Goal: Task Accomplishment & Management: Manage account settings

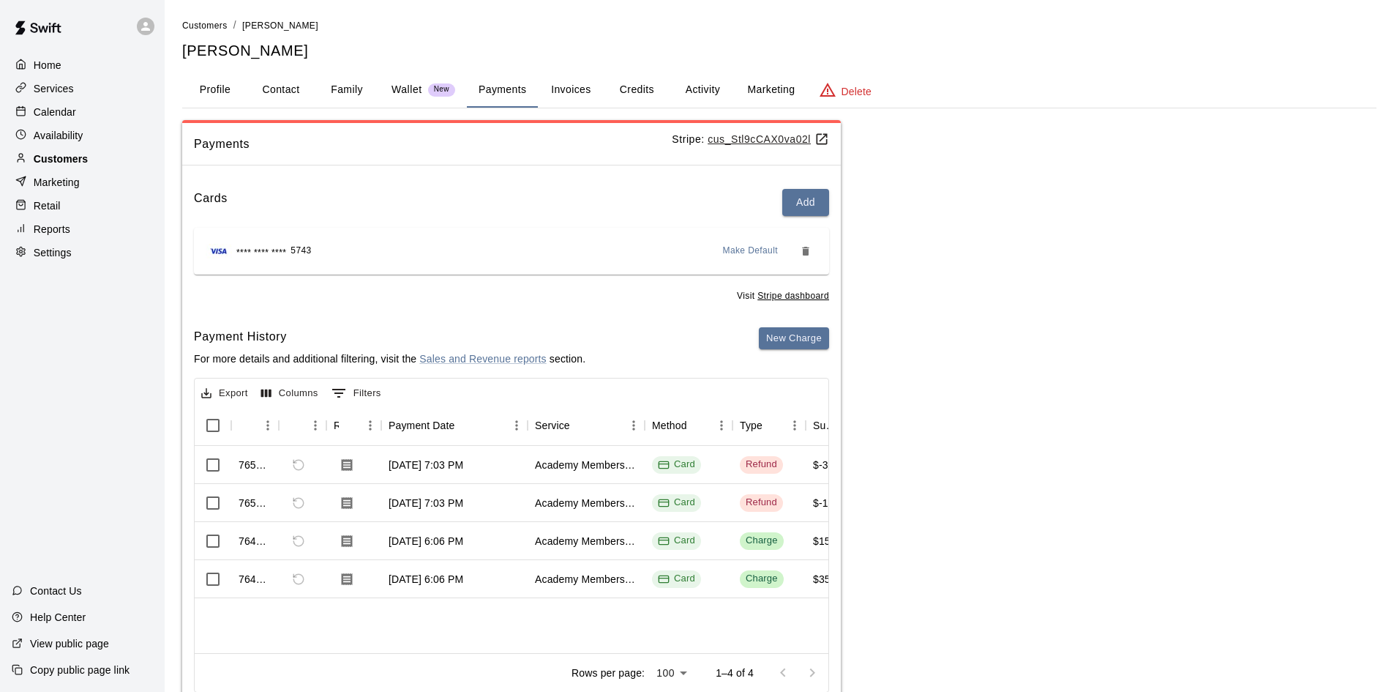
click at [61, 156] on p "Customers" at bounding box center [61, 159] width 54 height 15
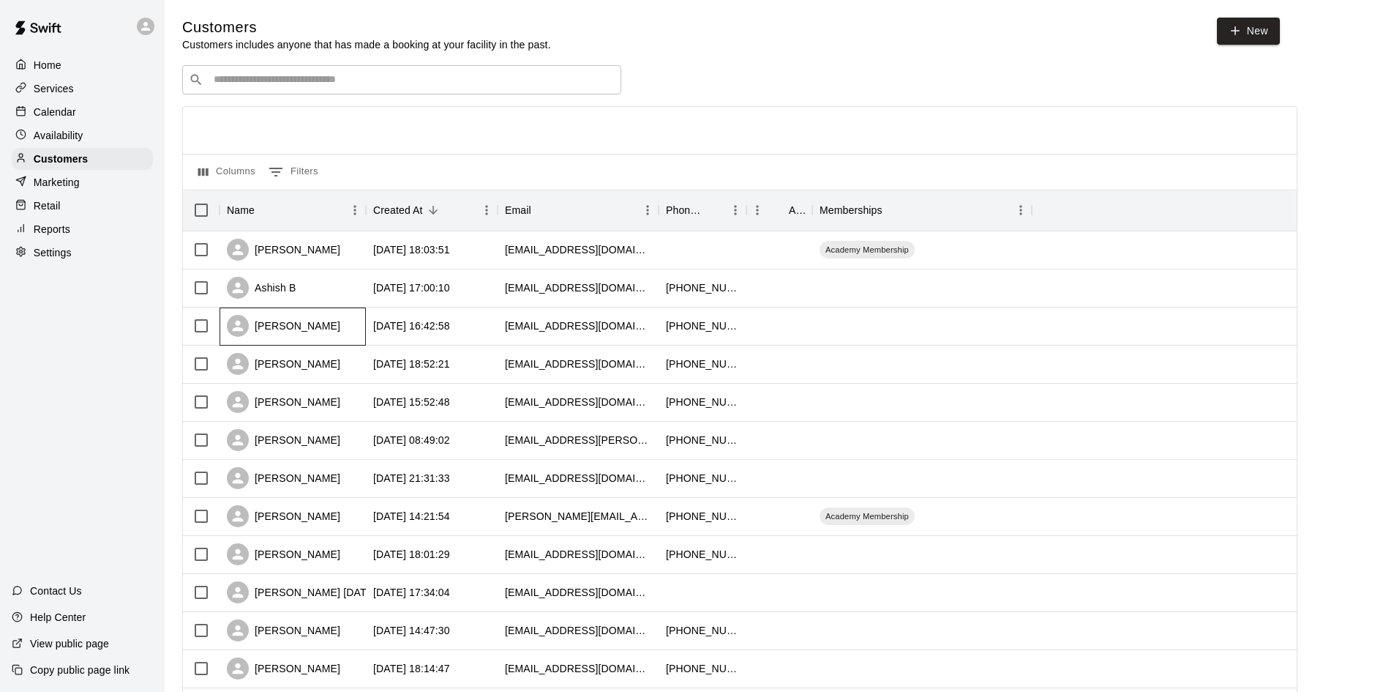
click at [294, 326] on div "[PERSON_NAME]" at bounding box center [283, 326] width 113 height 22
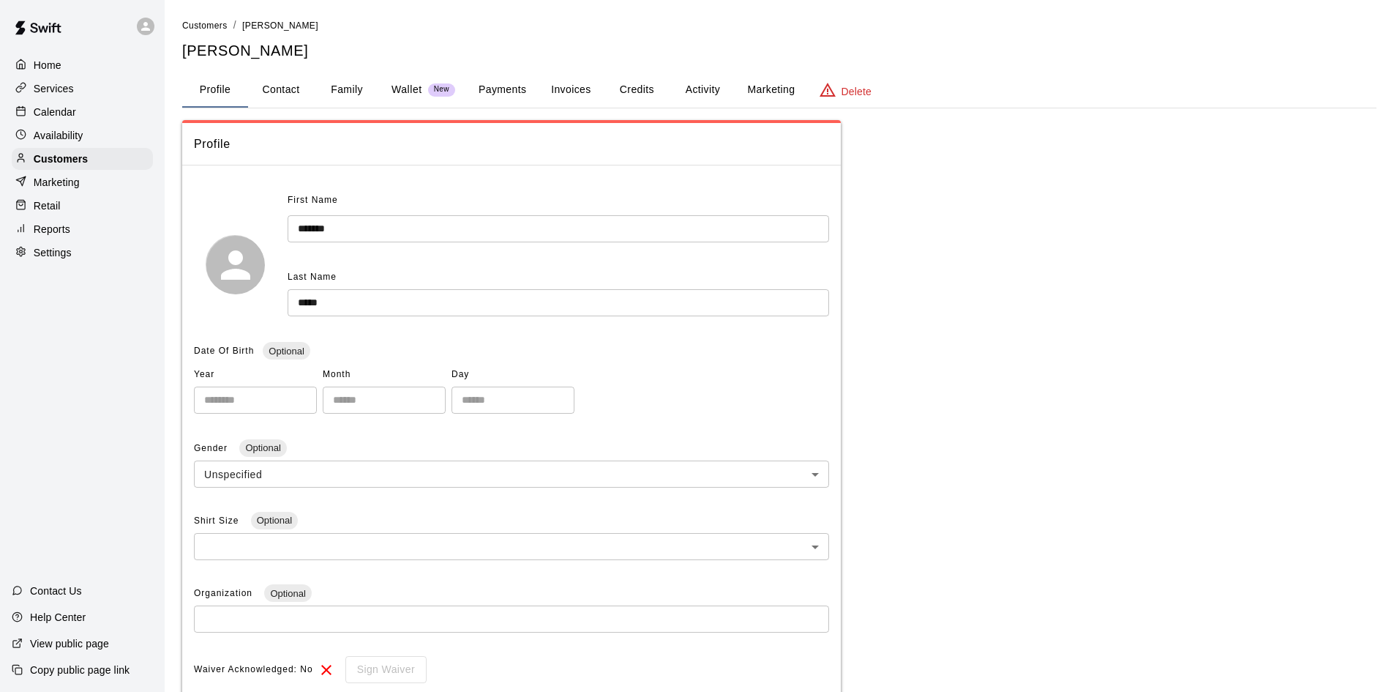
click at [342, 87] on button "Family" at bounding box center [347, 89] width 66 height 35
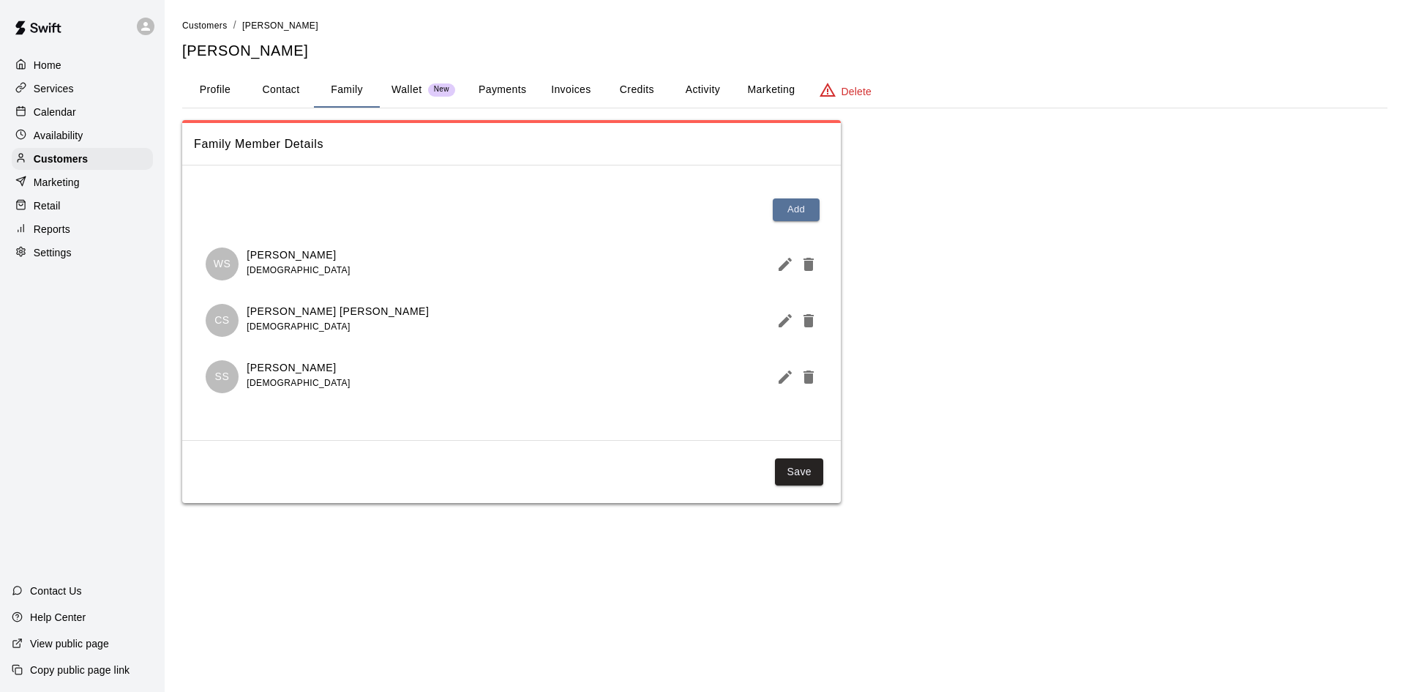
click at [53, 112] on p "Calendar" at bounding box center [55, 112] width 42 height 15
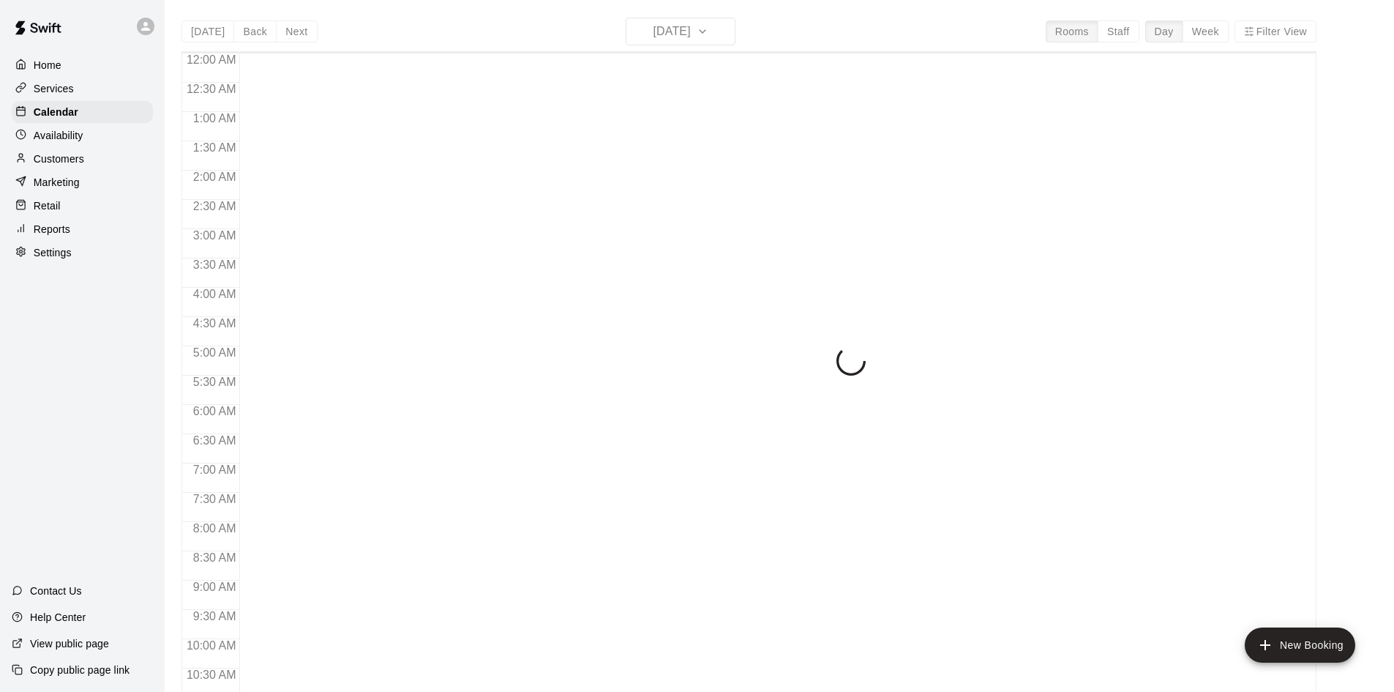
scroll to position [700, 0]
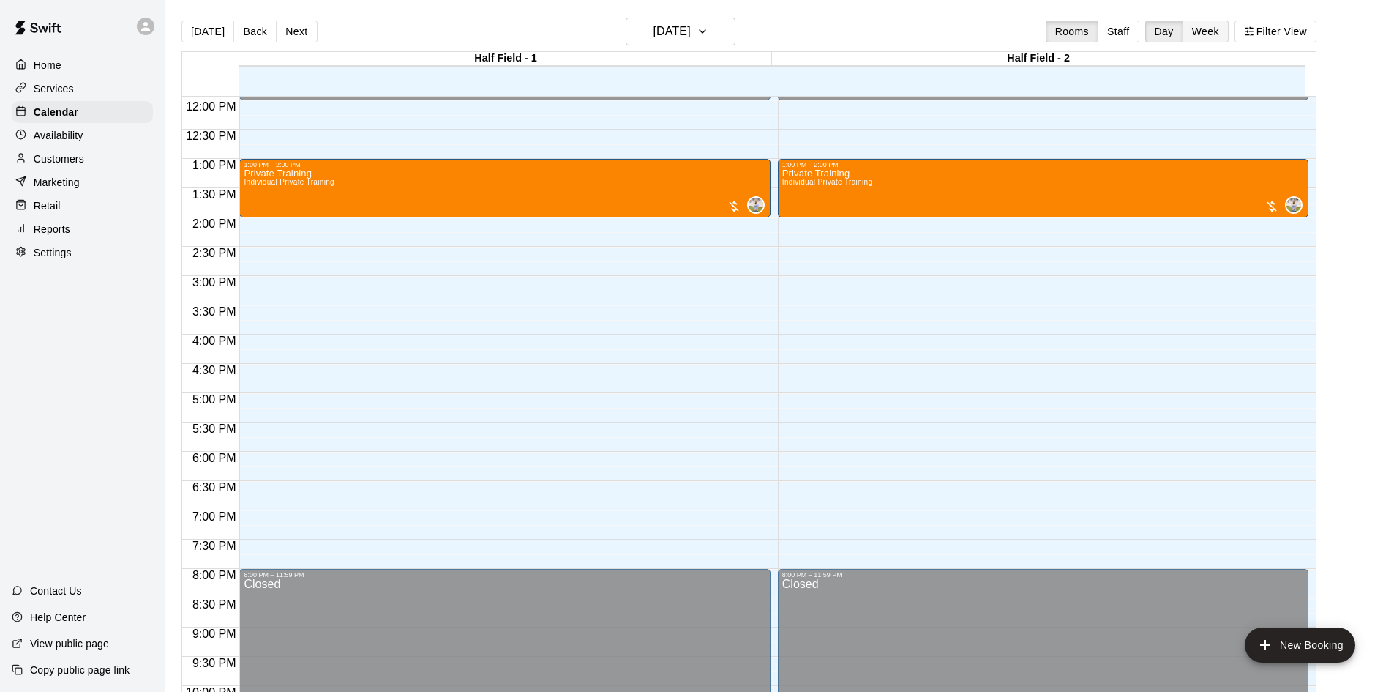
click at [1222, 34] on button "Week" at bounding box center [1206, 31] width 46 height 22
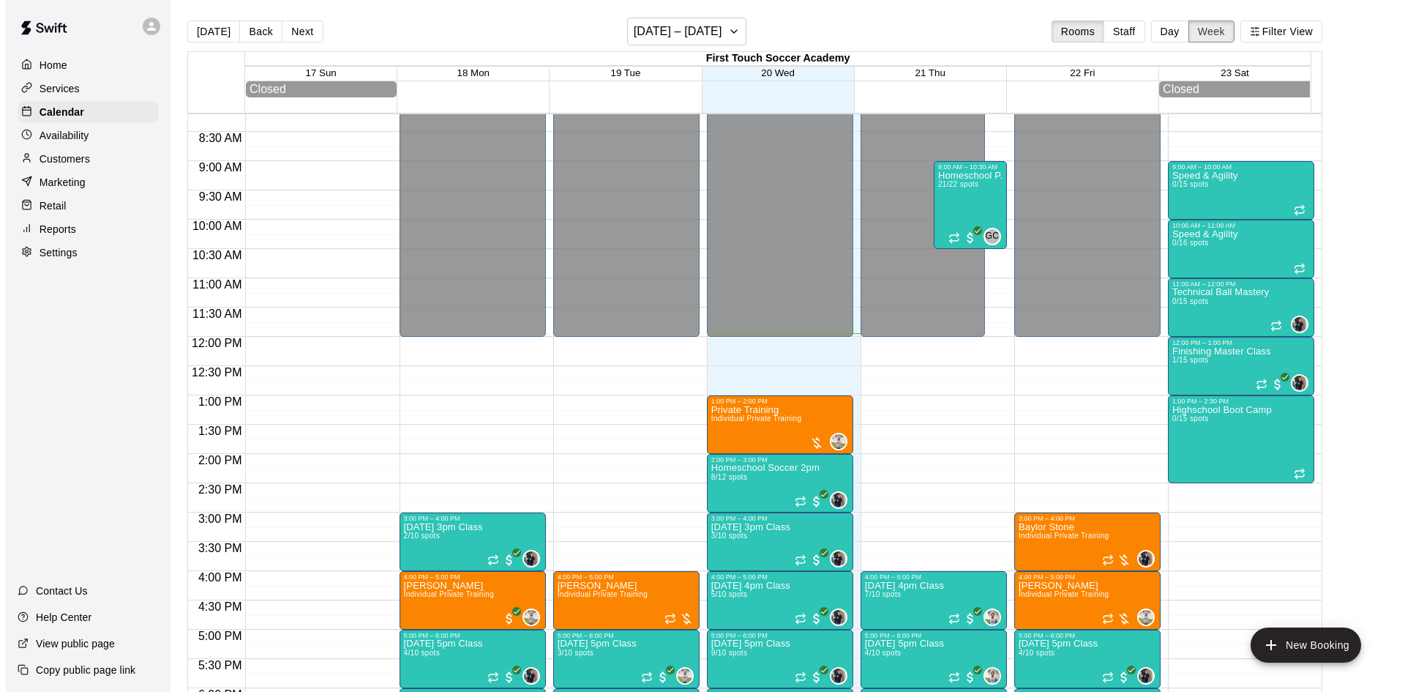
scroll to position [261, 0]
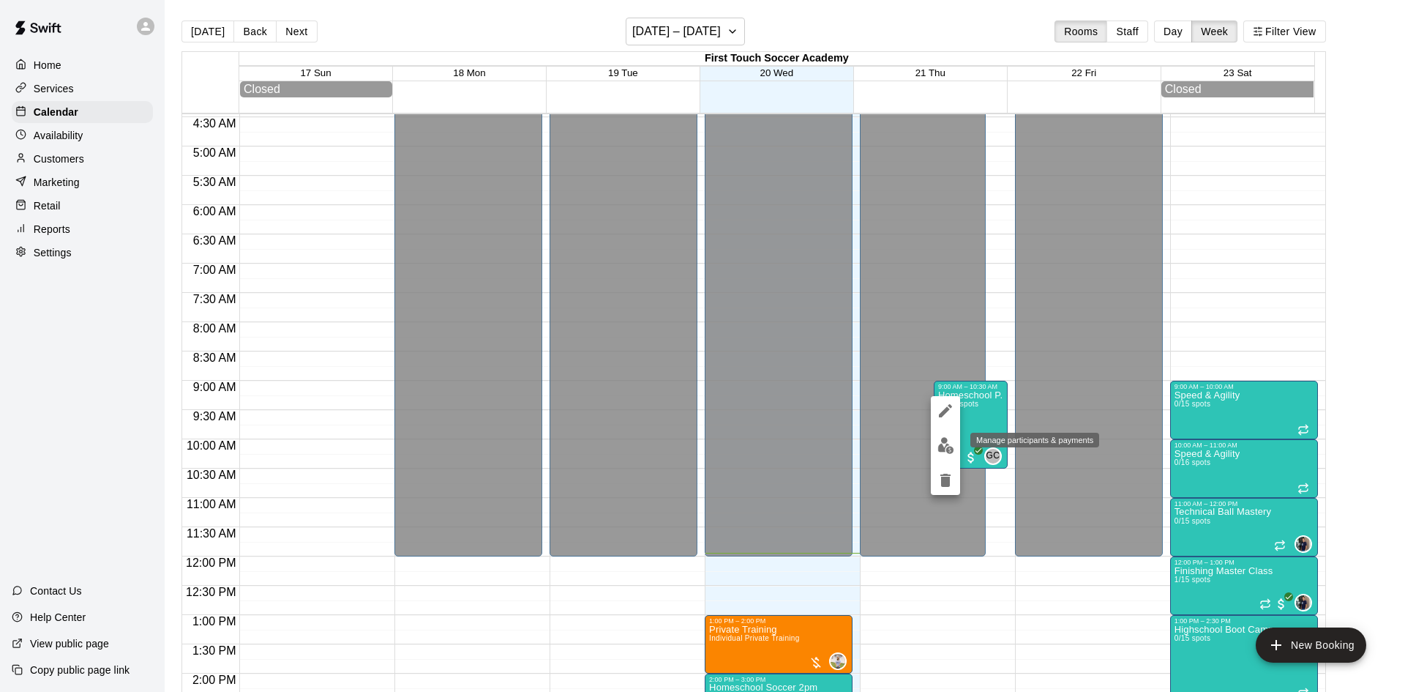
click at [941, 446] on img "edit" at bounding box center [946, 445] width 17 height 17
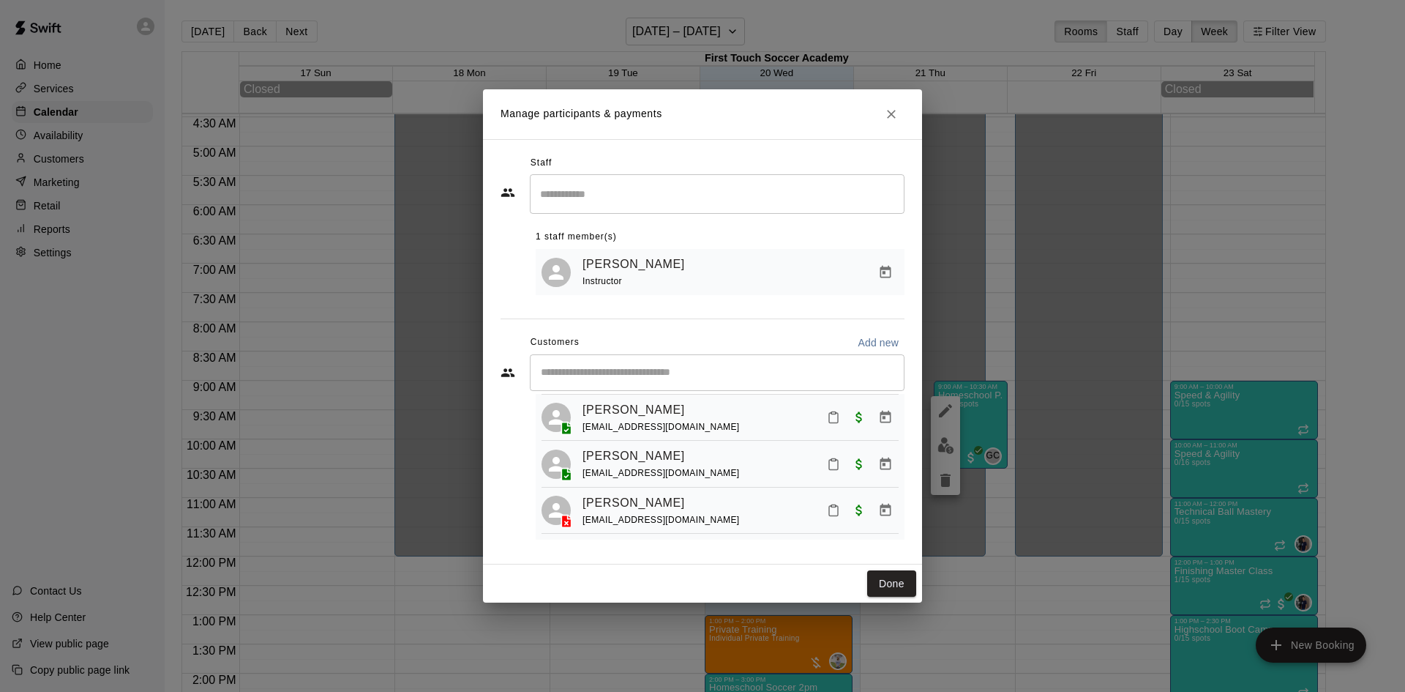
scroll to position [917, 0]
click at [894, 586] on button "Done" at bounding box center [891, 583] width 49 height 27
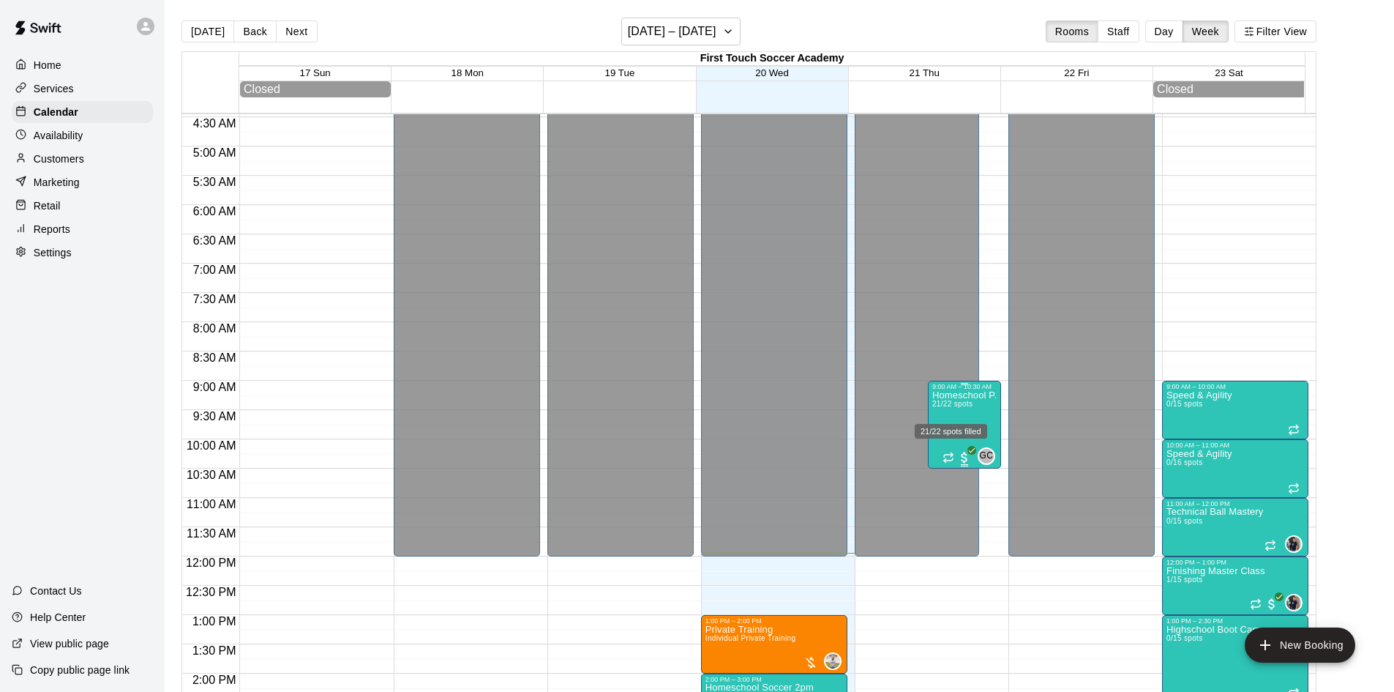
click at [949, 408] on span "21/22 spots" at bounding box center [953, 404] width 40 height 8
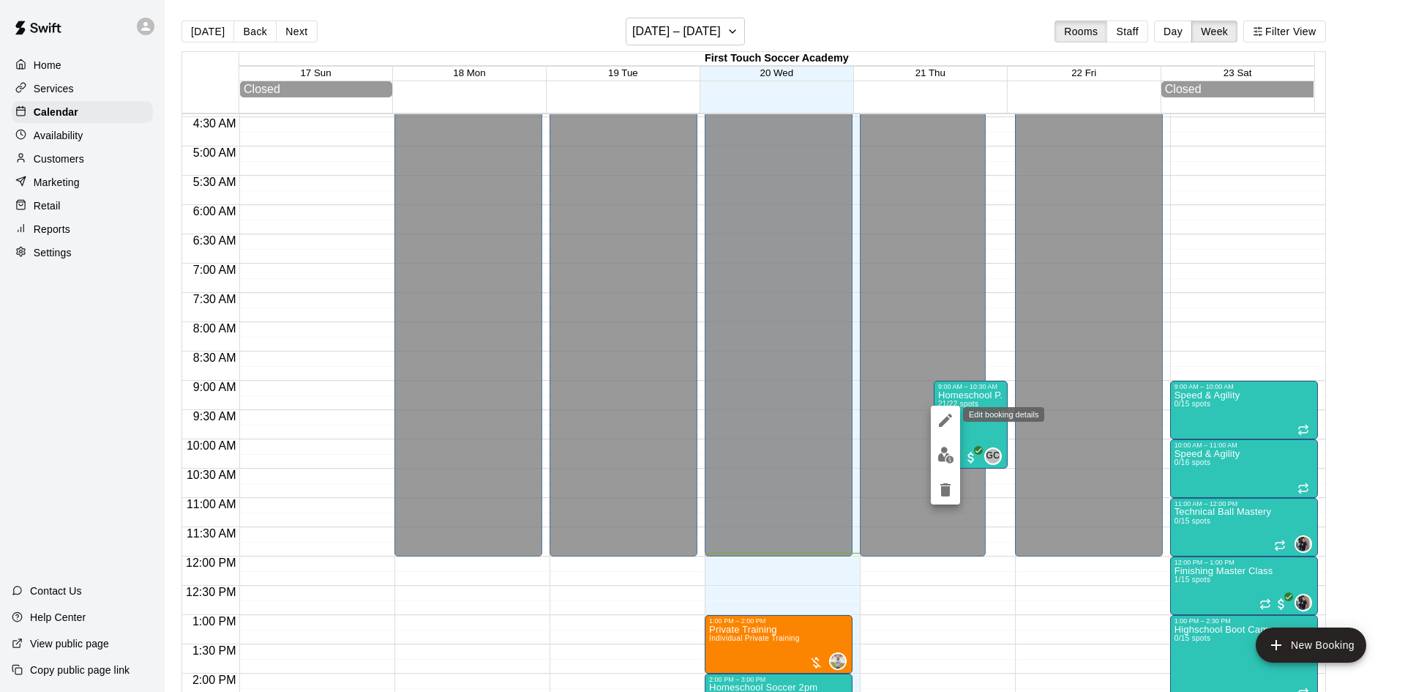
click at [944, 419] on icon "edit" at bounding box center [945, 420] width 13 height 13
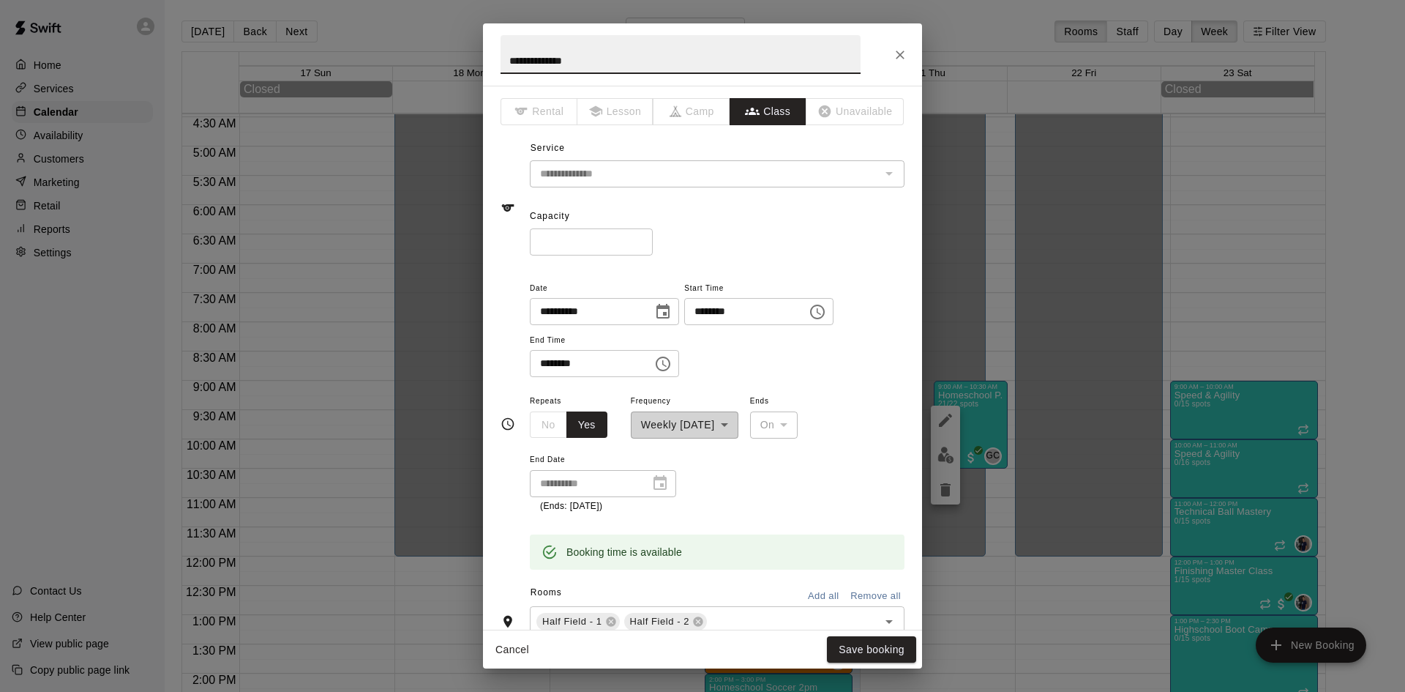
type input "**"
click at [653, 236] on input "**" at bounding box center [591, 241] width 123 height 27
click at [858, 646] on button "Save booking" at bounding box center [871, 649] width 89 height 27
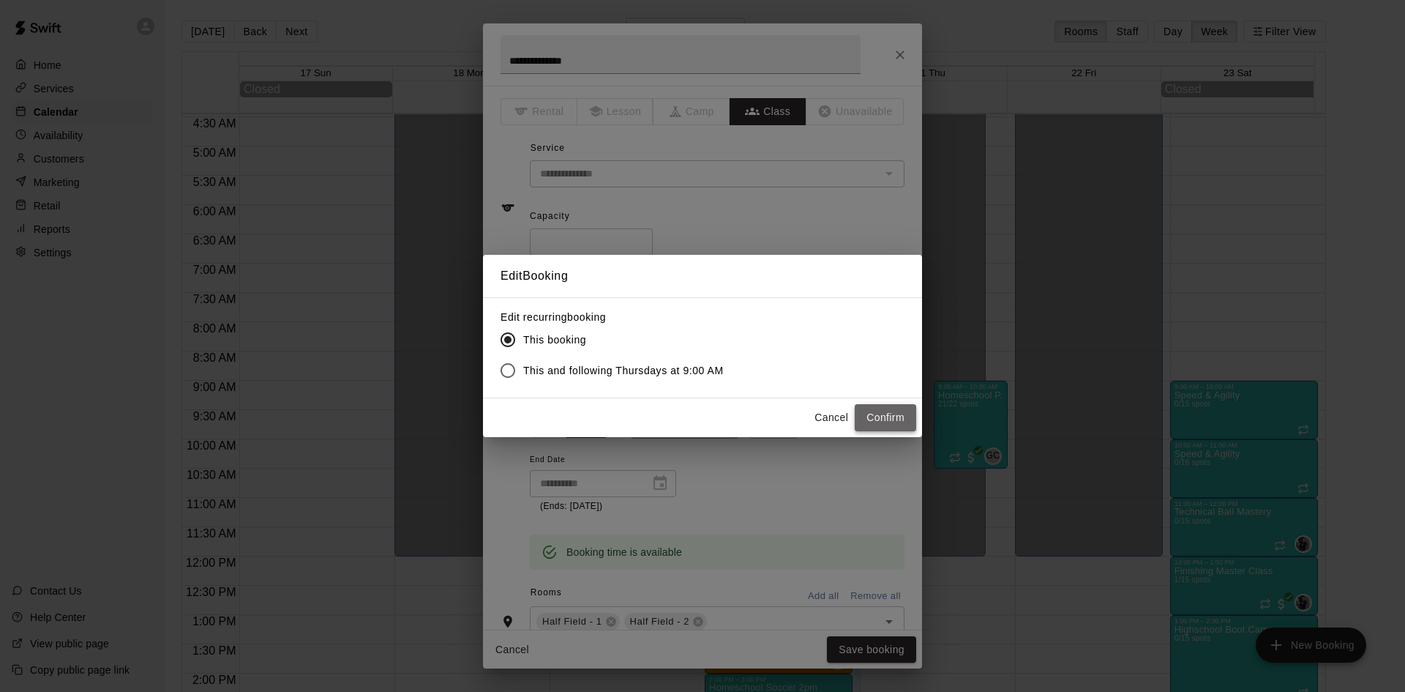
click at [885, 409] on button "Confirm" at bounding box center [885, 417] width 61 height 27
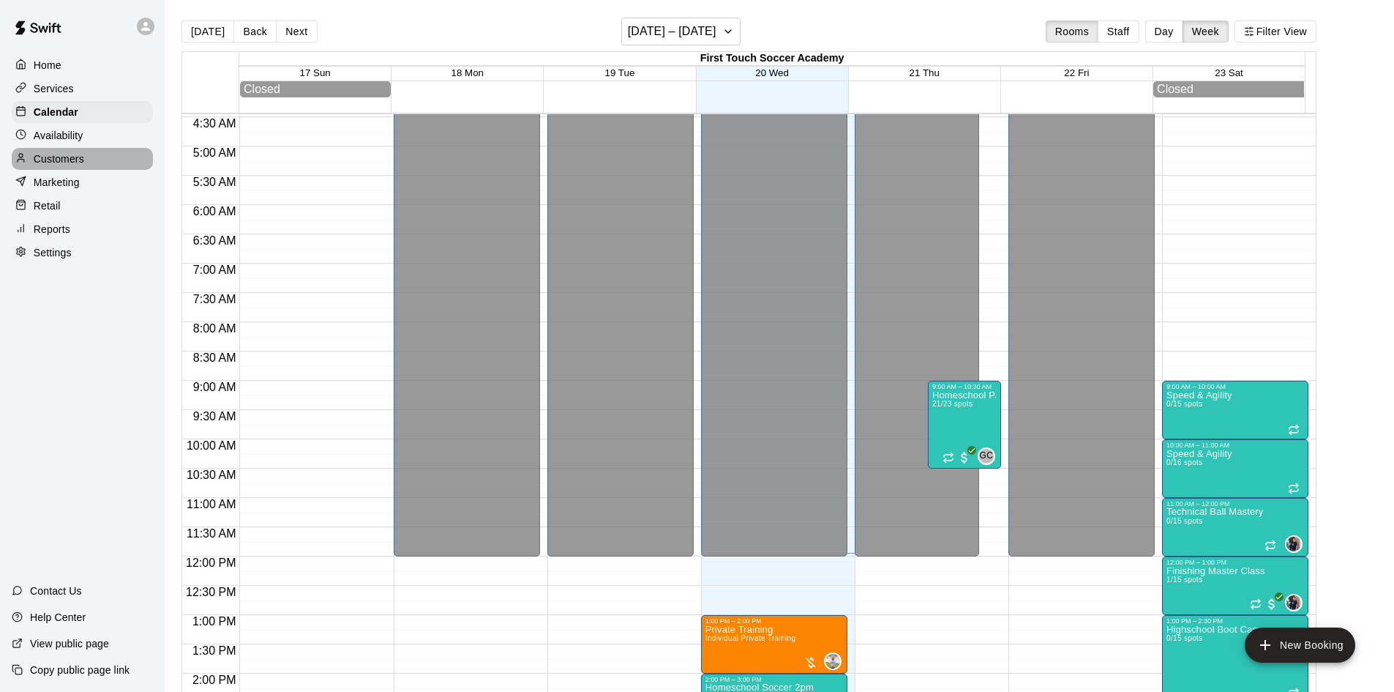
click at [78, 162] on p "Customers" at bounding box center [59, 159] width 51 height 15
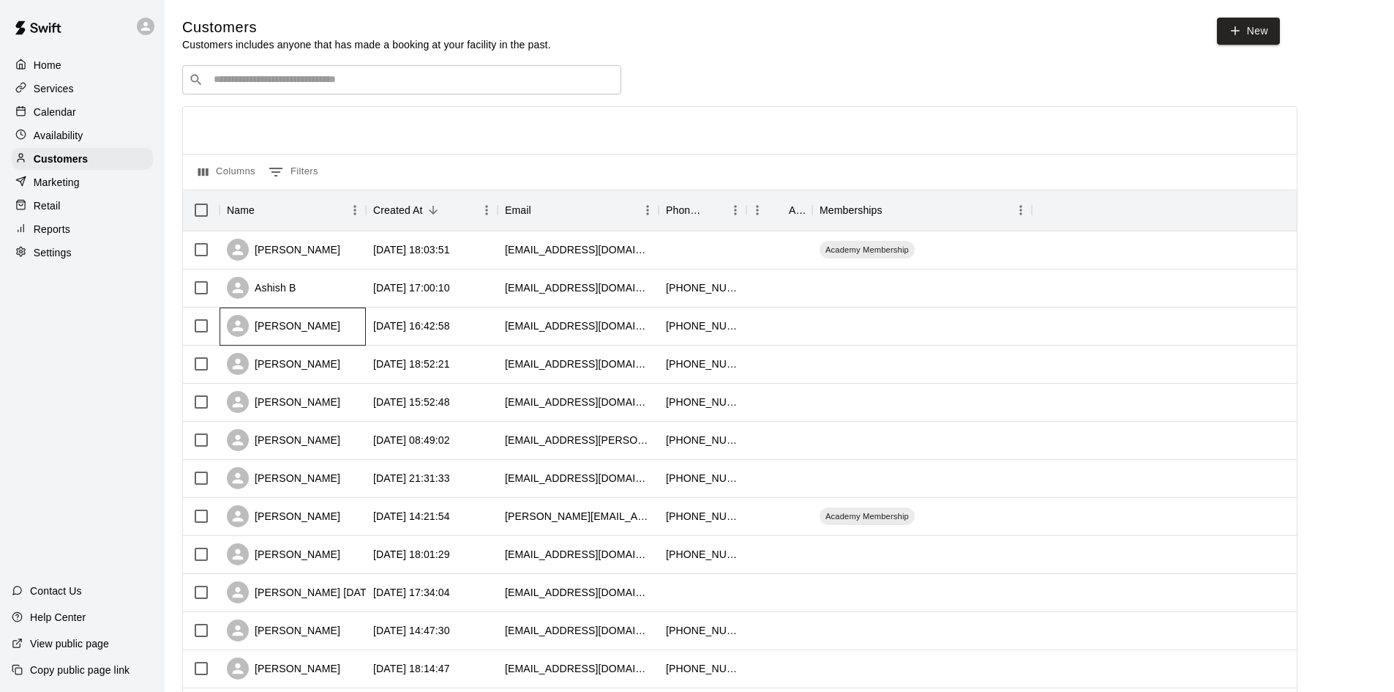
click at [340, 333] on div "[PERSON_NAME]" at bounding box center [293, 326] width 146 height 38
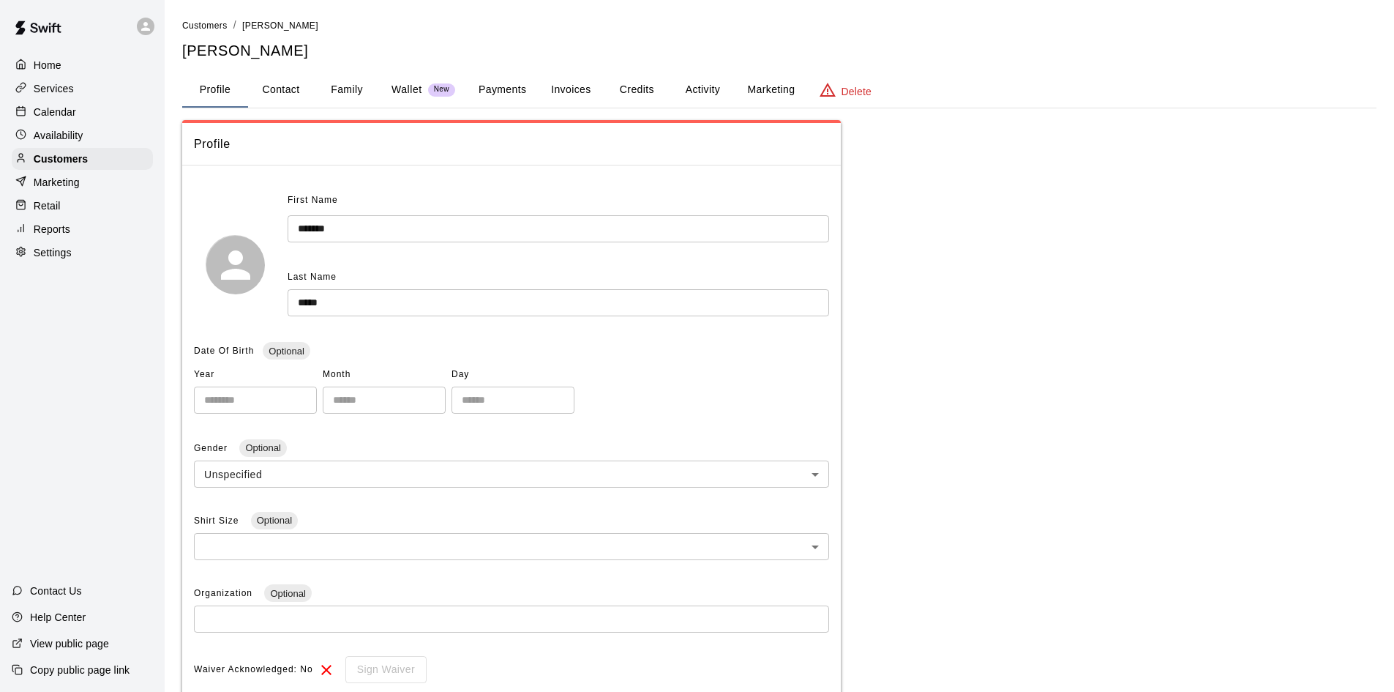
click at [523, 79] on button "Payments" at bounding box center [502, 89] width 71 height 35
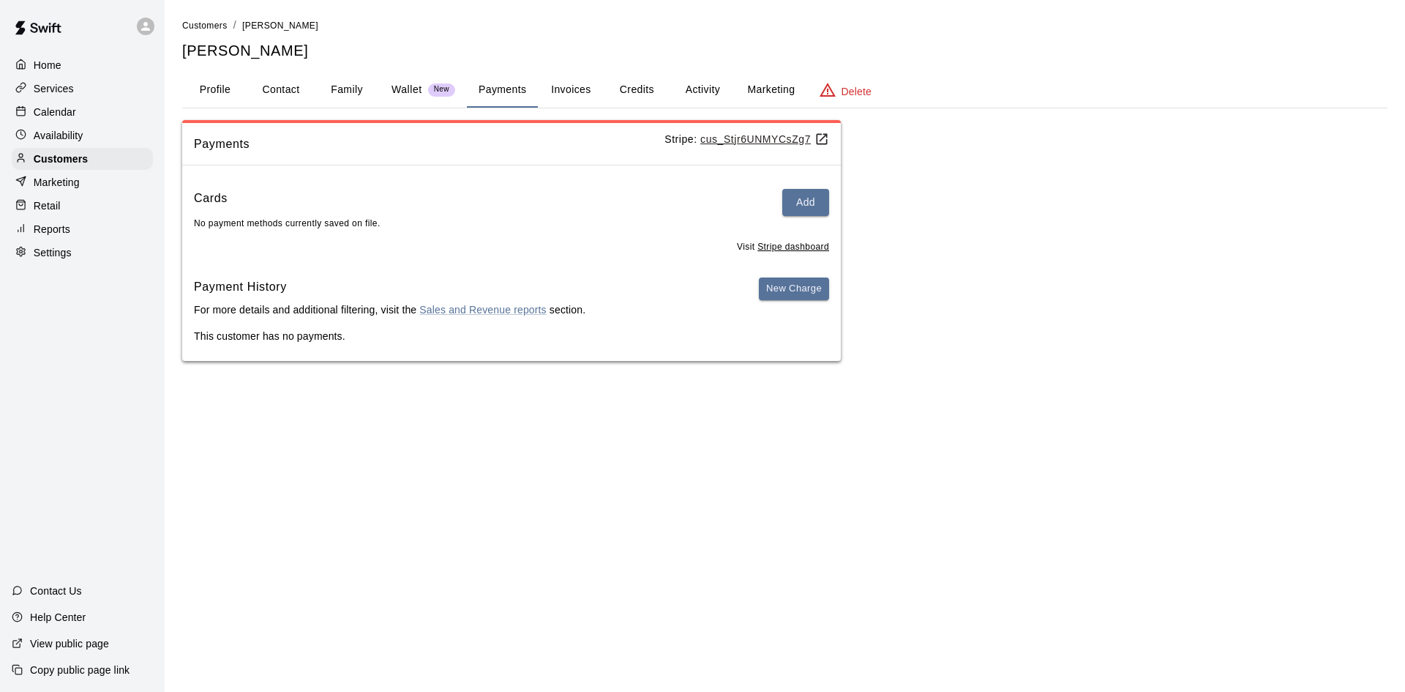
click at [353, 83] on button "Family" at bounding box center [347, 89] width 66 height 35
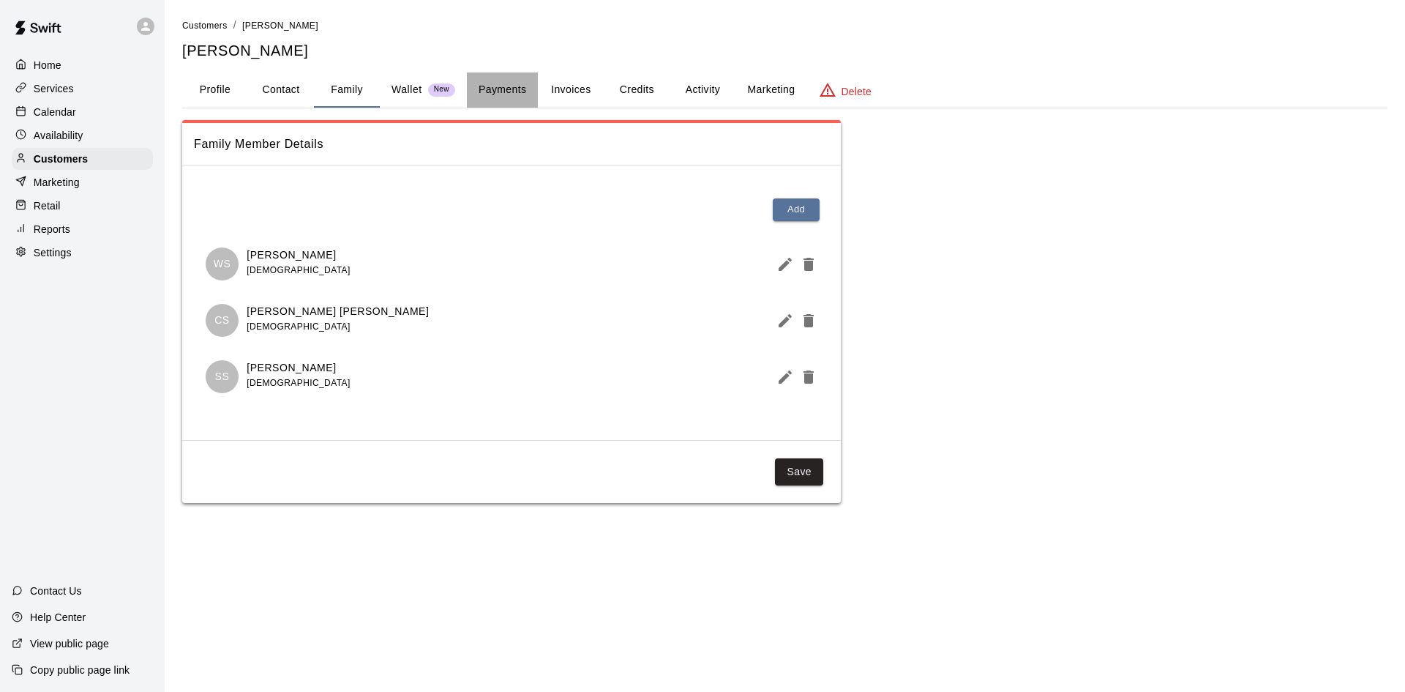
click at [519, 88] on button "Payments" at bounding box center [502, 89] width 71 height 35
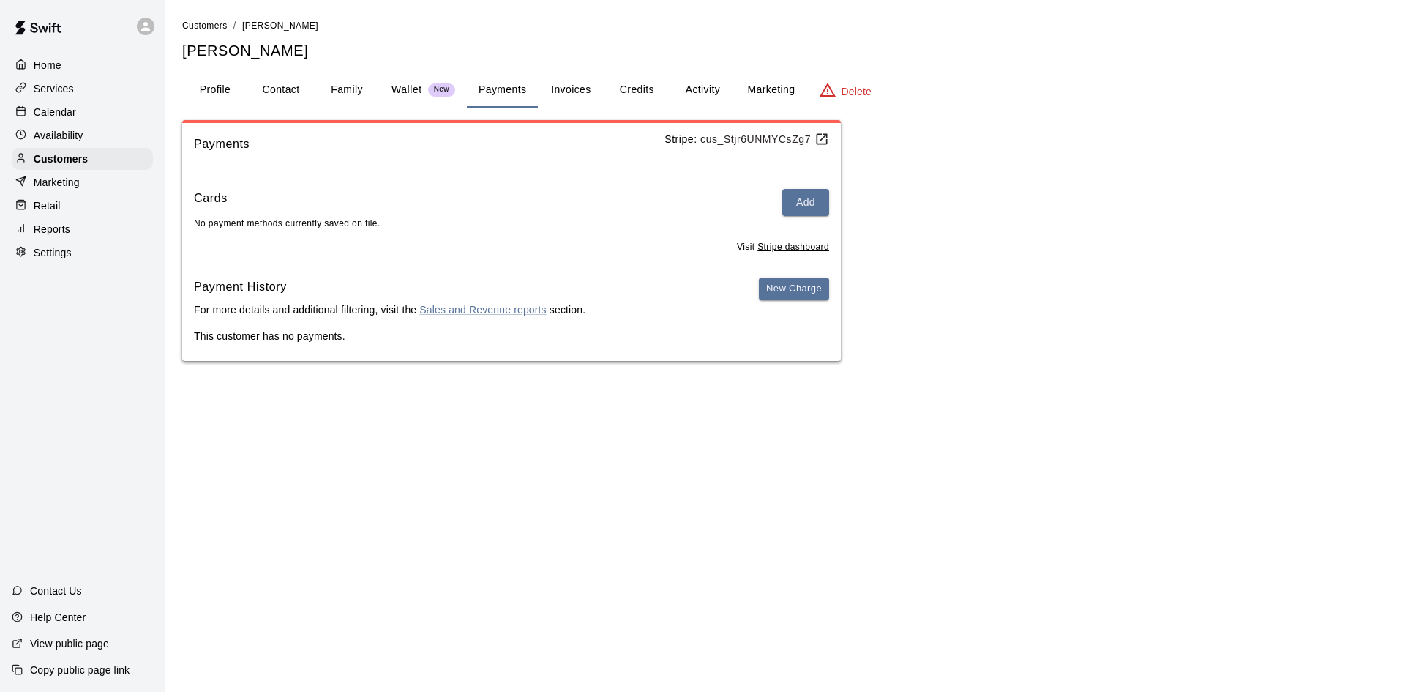
click at [341, 97] on button "Family" at bounding box center [347, 89] width 66 height 35
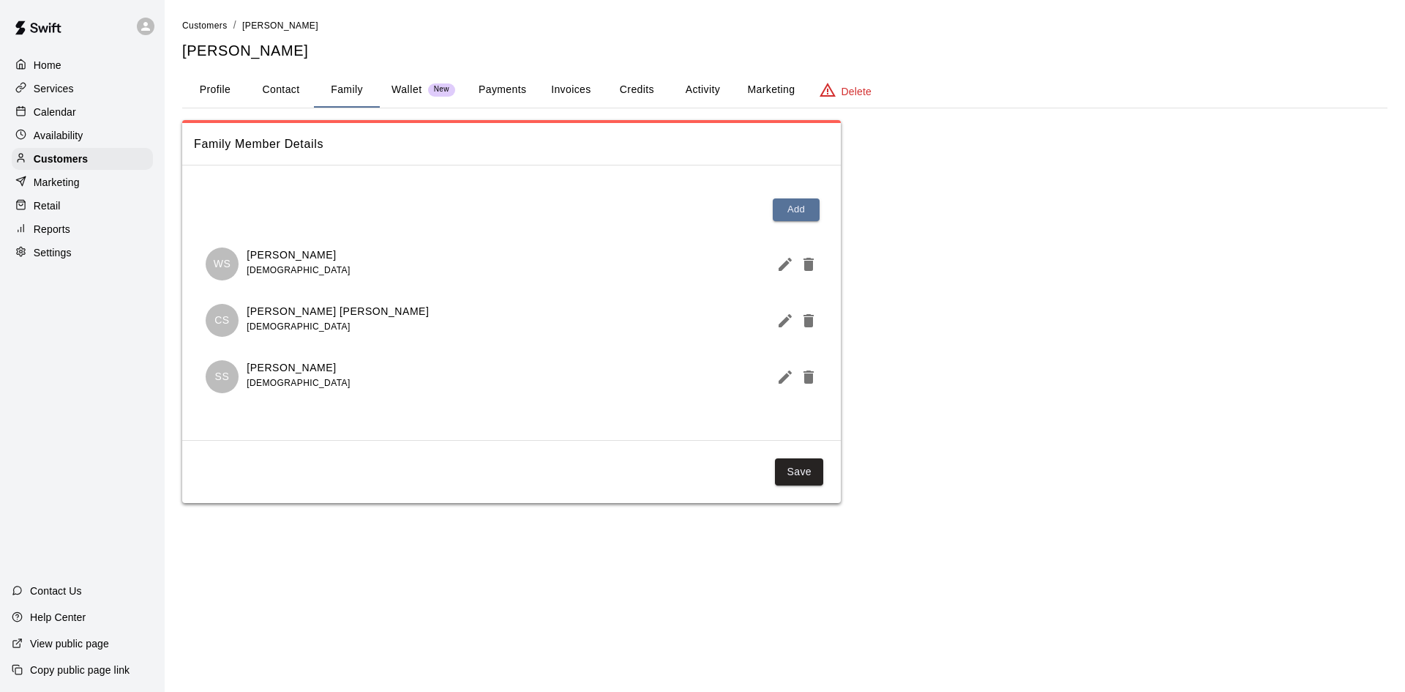
click at [508, 86] on button "Payments" at bounding box center [502, 89] width 71 height 35
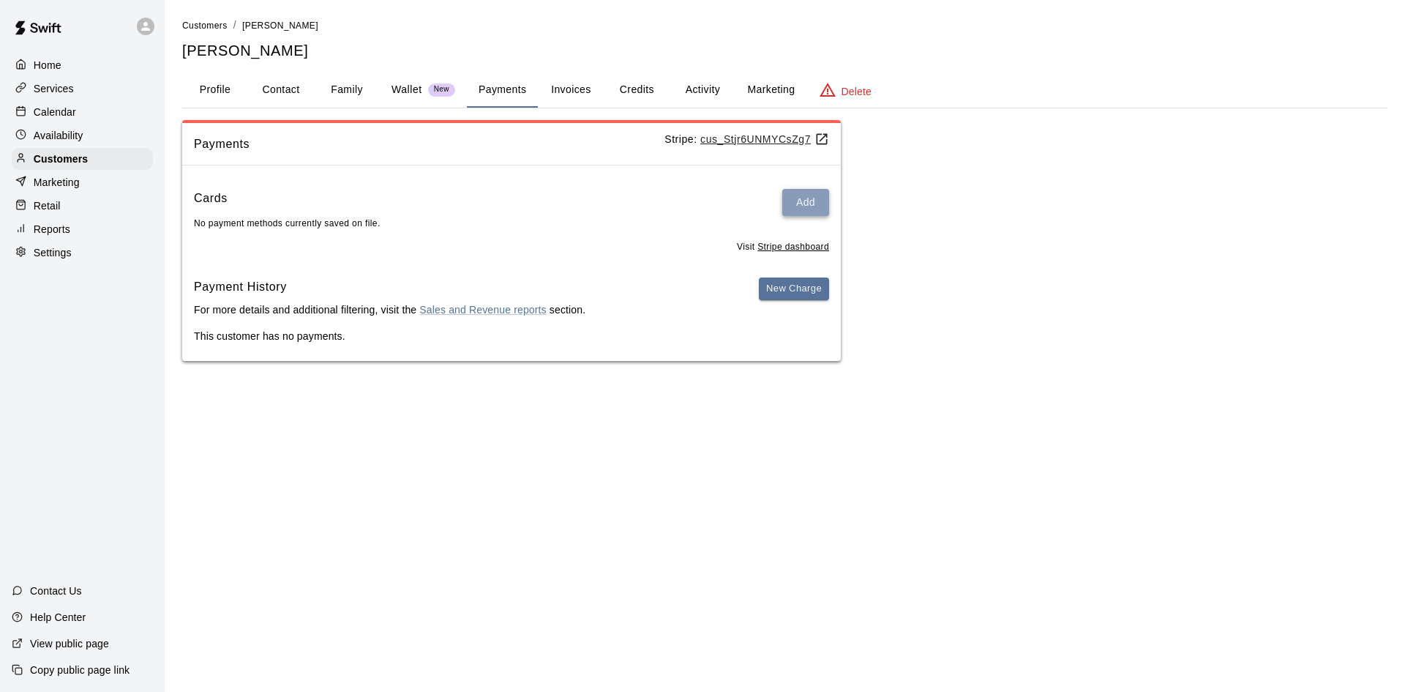
click at [810, 199] on button "Add" at bounding box center [805, 202] width 47 height 27
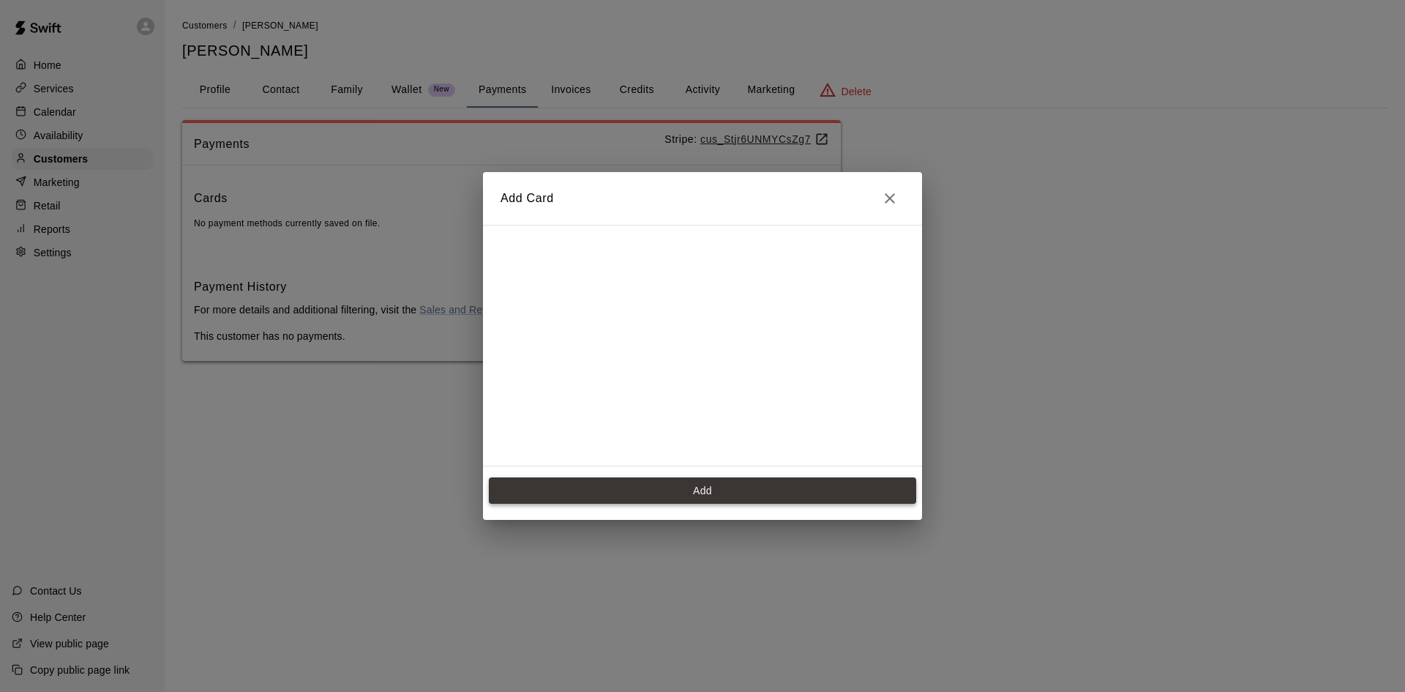
scroll to position [206, 0]
click at [783, 490] on button "Add" at bounding box center [702, 490] width 427 height 27
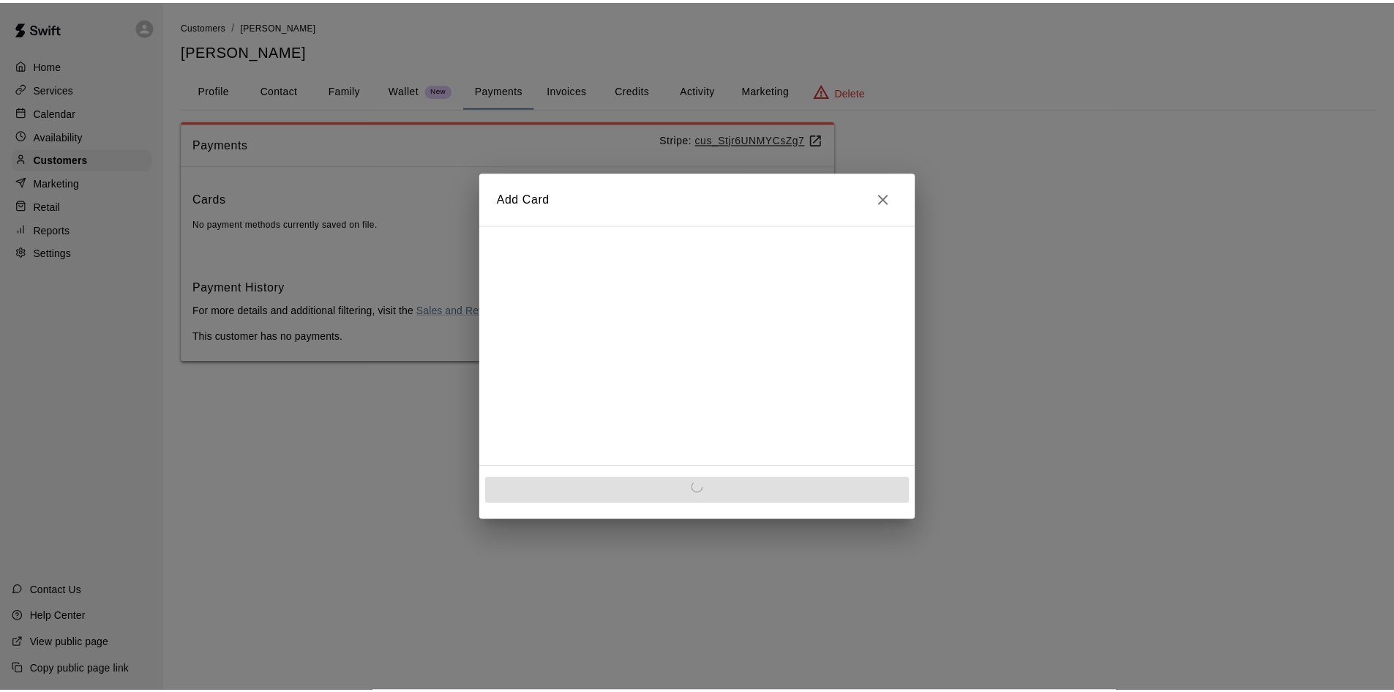
scroll to position [0, 0]
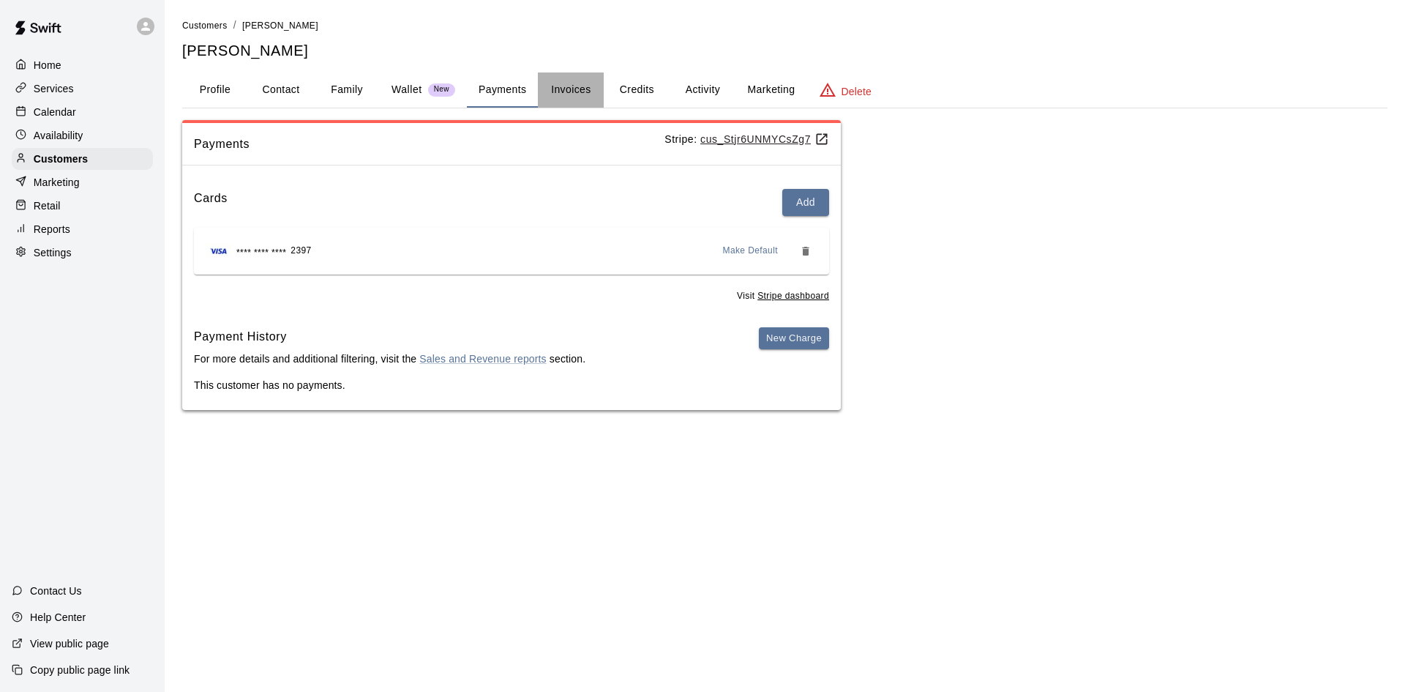
click at [595, 89] on button "Invoices" at bounding box center [571, 89] width 66 height 35
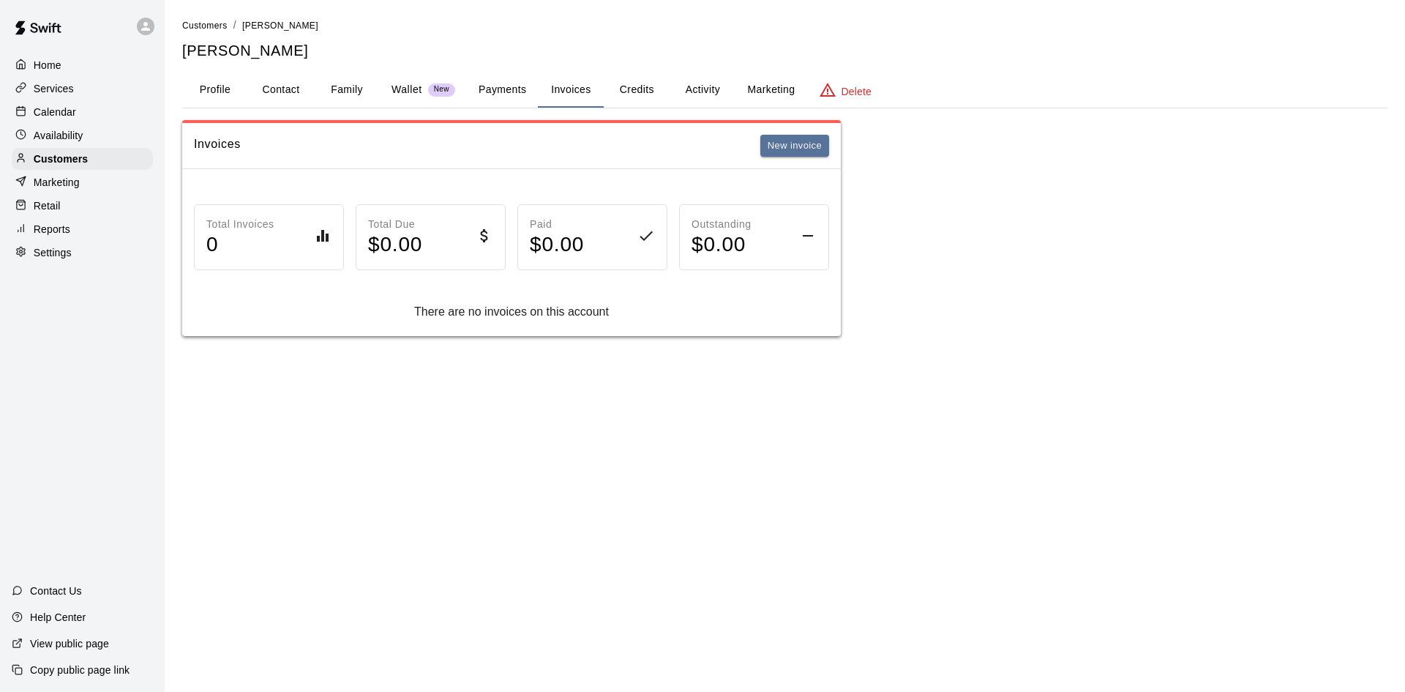
click at [488, 86] on button "Payments" at bounding box center [502, 89] width 71 height 35
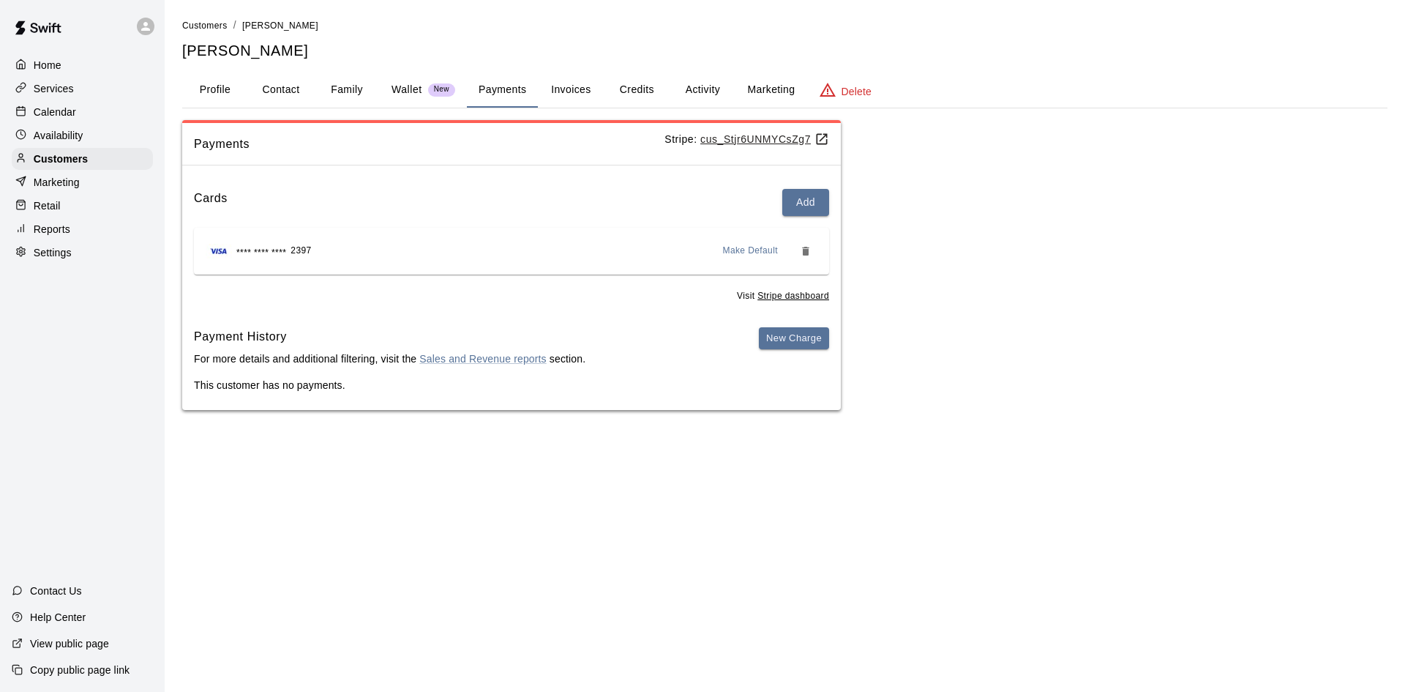
click at [56, 114] on p "Calendar" at bounding box center [55, 112] width 42 height 15
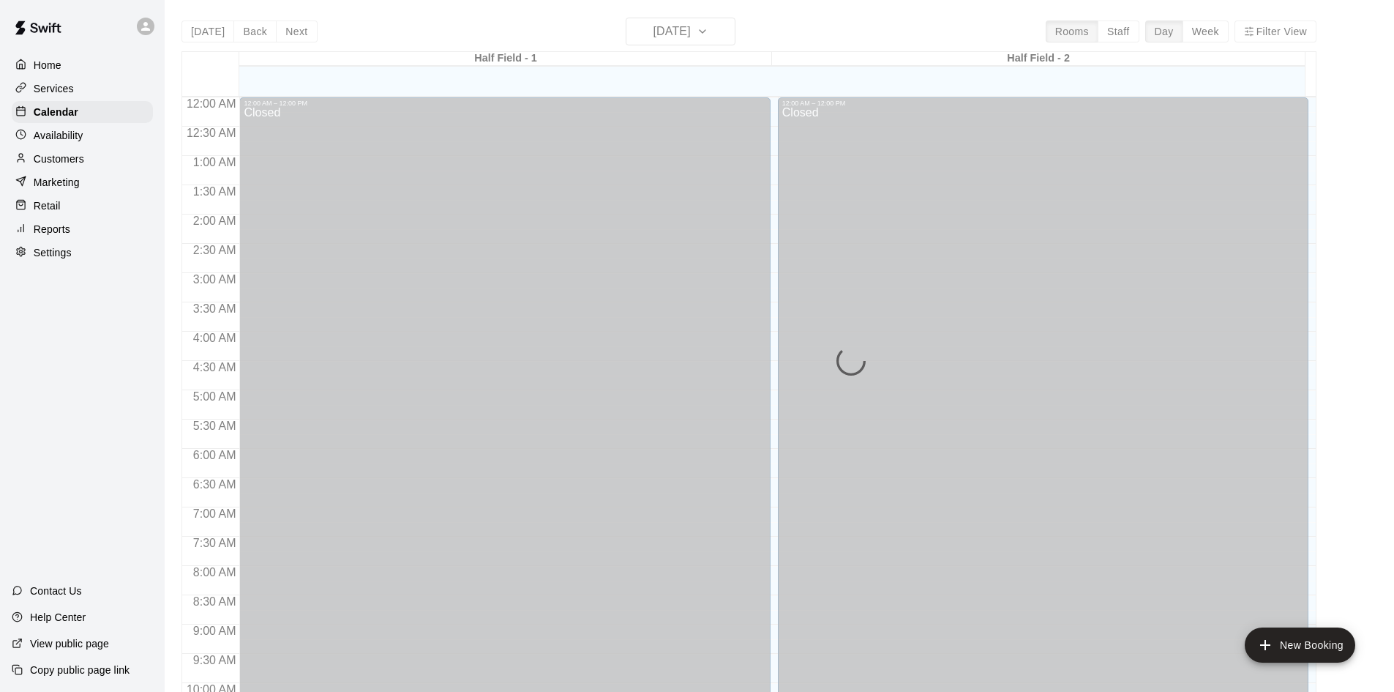
scroll to position [701, 0]
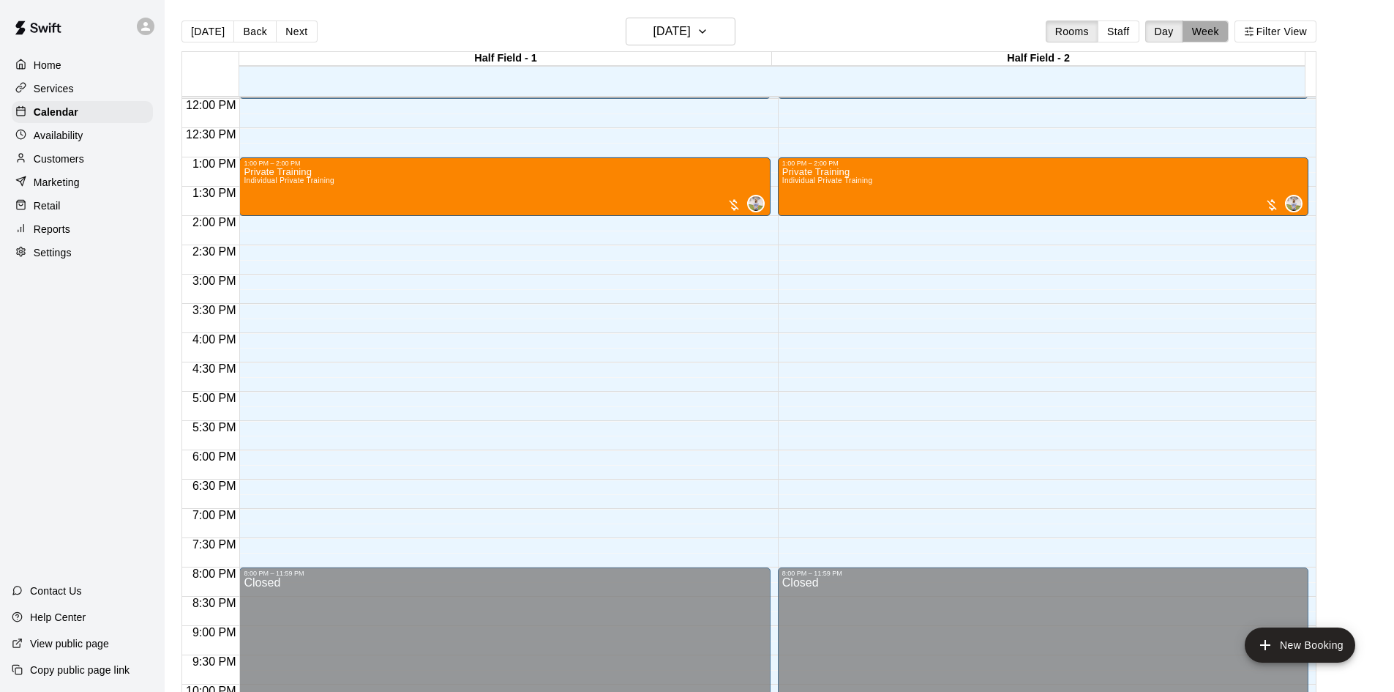
click at [1201, 31] on button "Week" at bounding box center [1206, 31] width 46 height 22
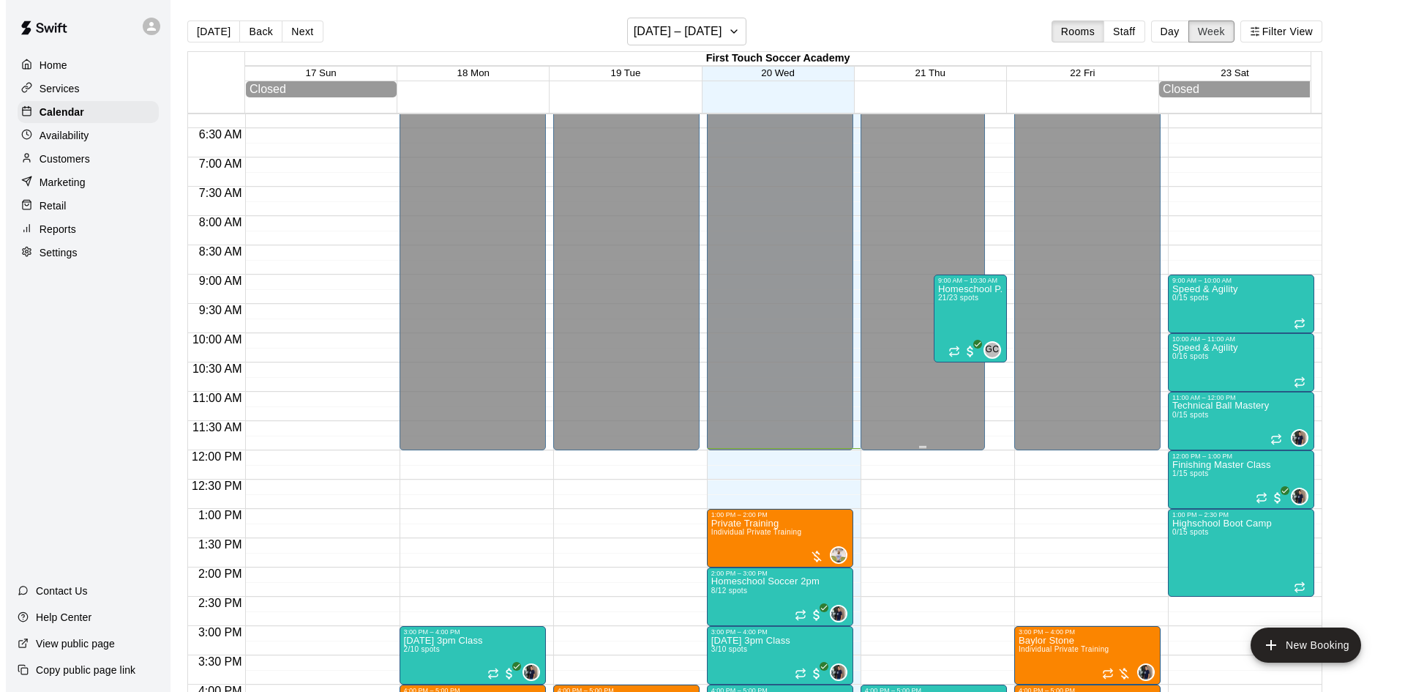
scroll to position [335, 0]
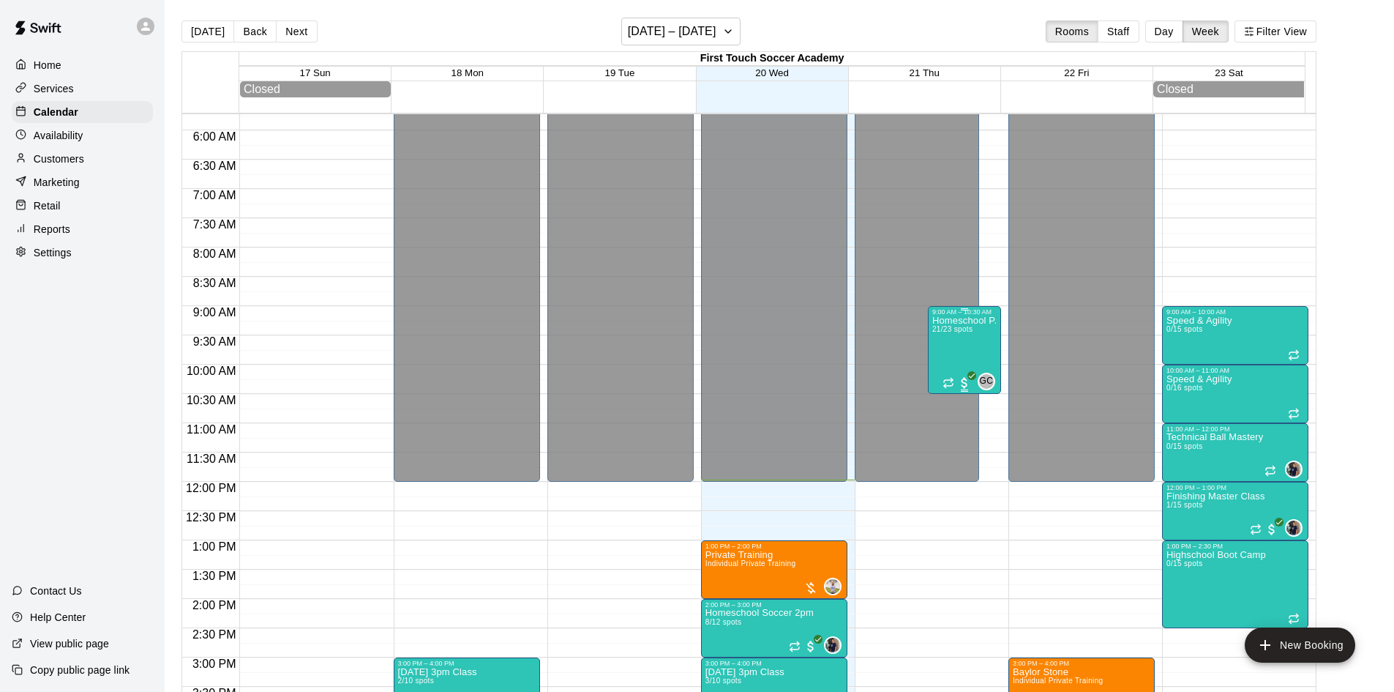
click at [971, 361] on div "Homeschool P.E 21/23 spots" at bounding box center [965, 661] width 64 height 692
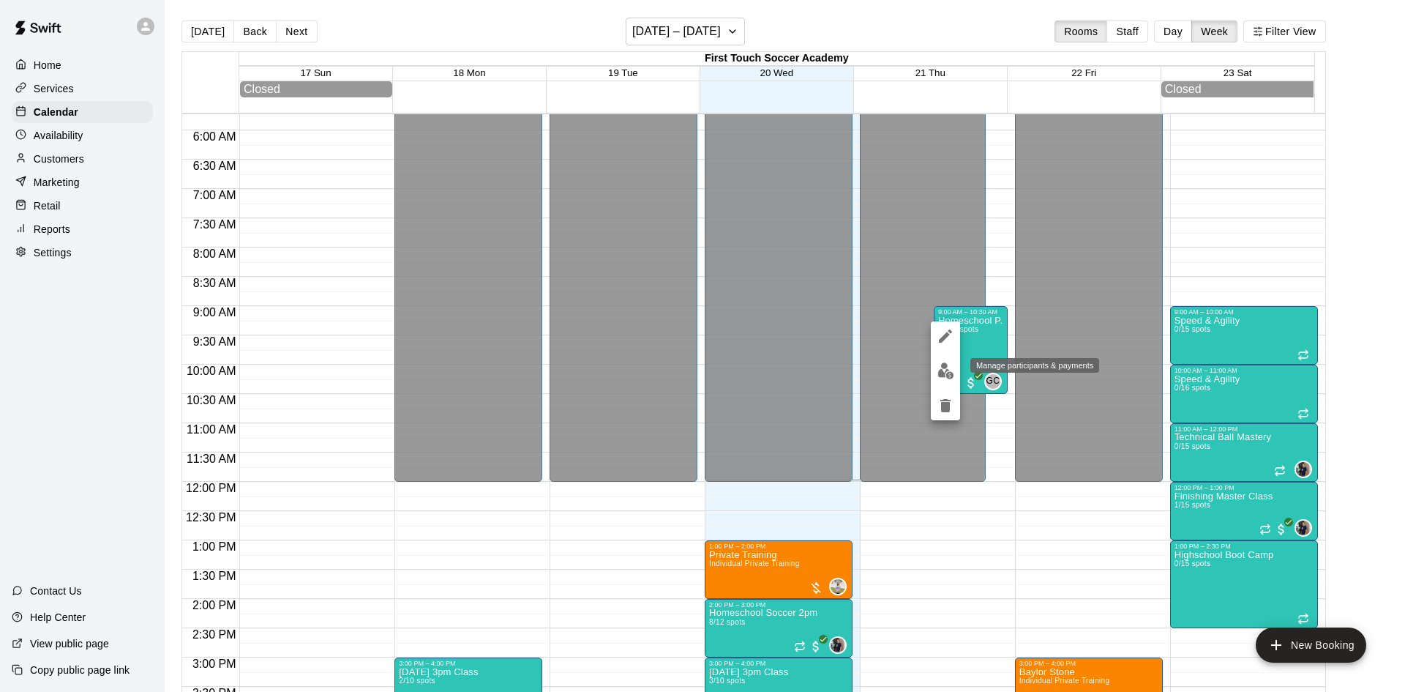
click at [936, 365] on button "edit" at bounding box center [945, 370] width 29 height 29
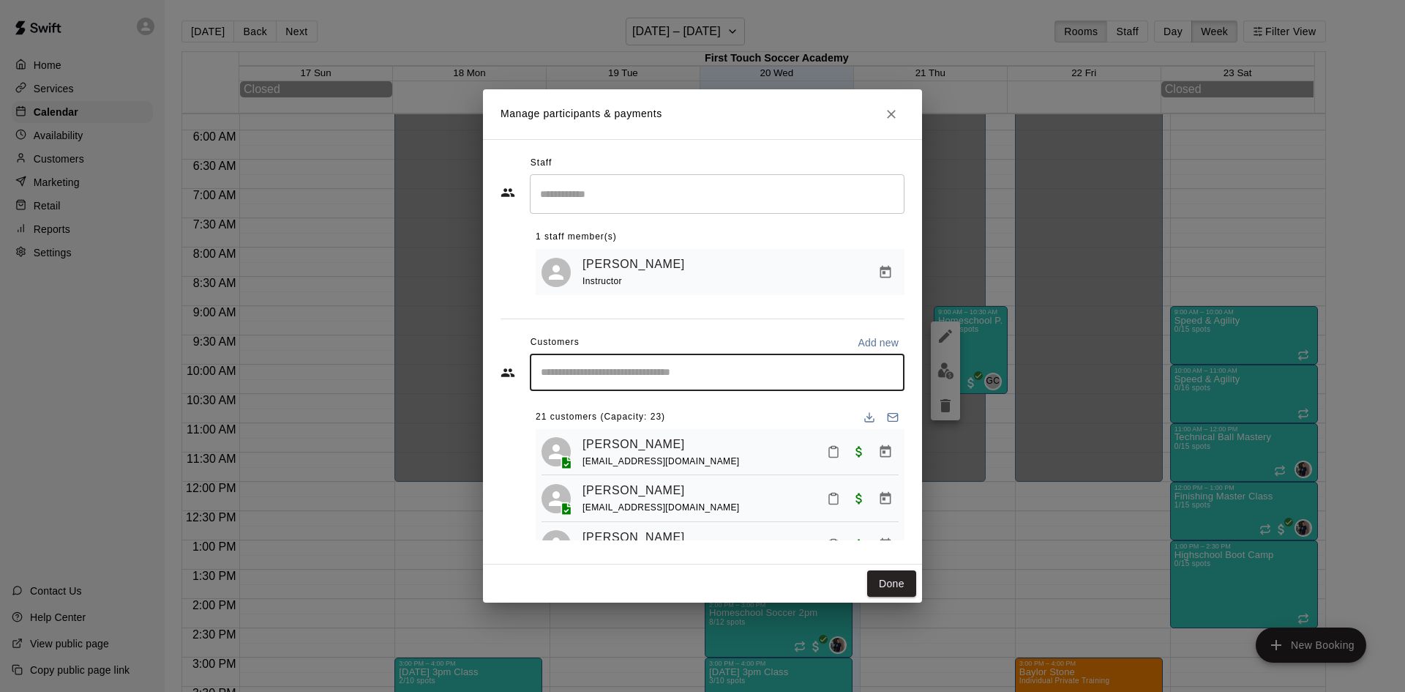
click at [580, 370] on input "Start typing to search customers..." at bounding box center [718, 372] width 362 height 15
type input "*****"
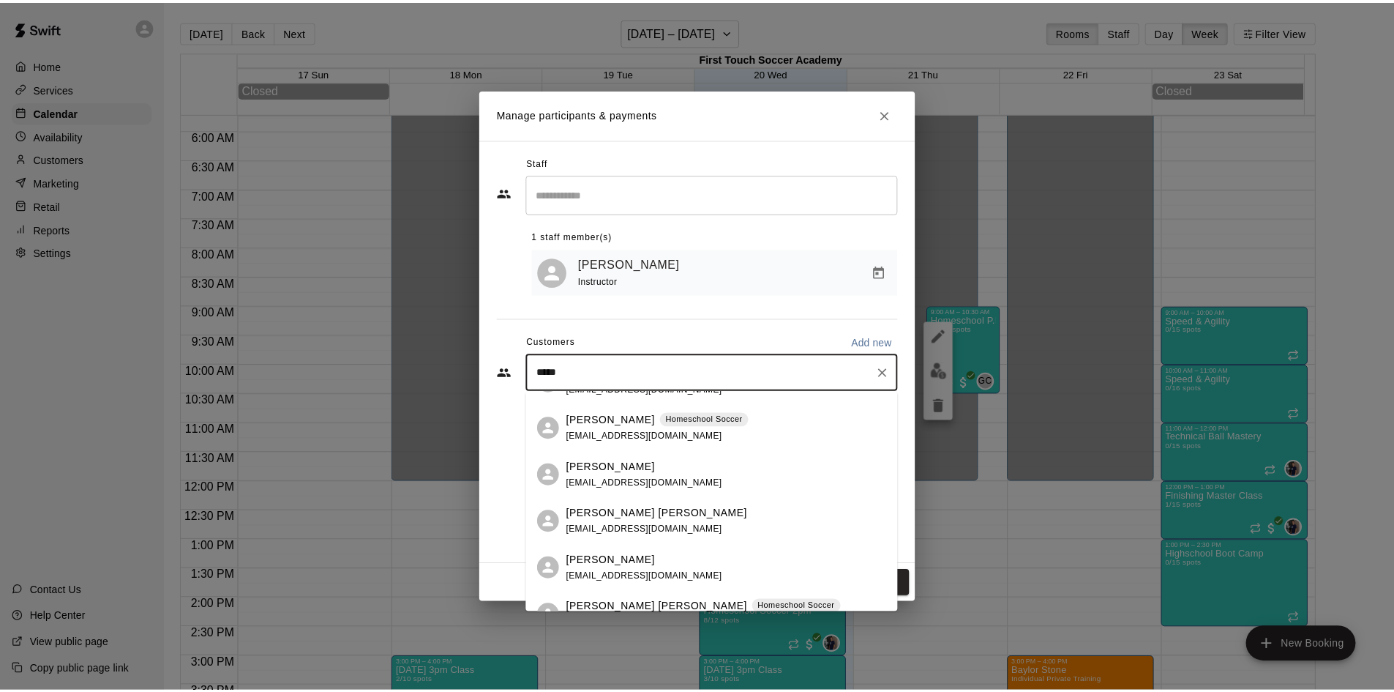
scroll to position [60, 0]
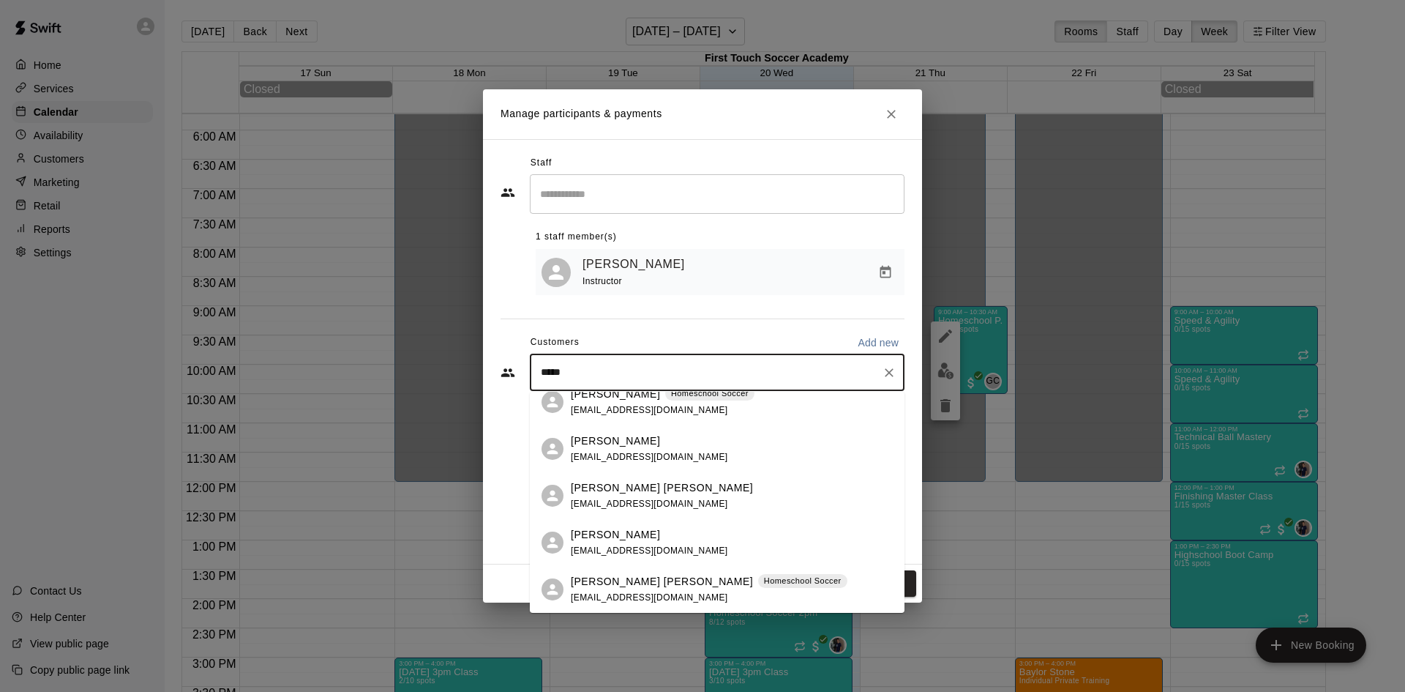
click at [629, 459] on span "[EMAIL_ADDRESS][DOMAIN_NAME]" at bounding box center [649, 457] width 157 height 10
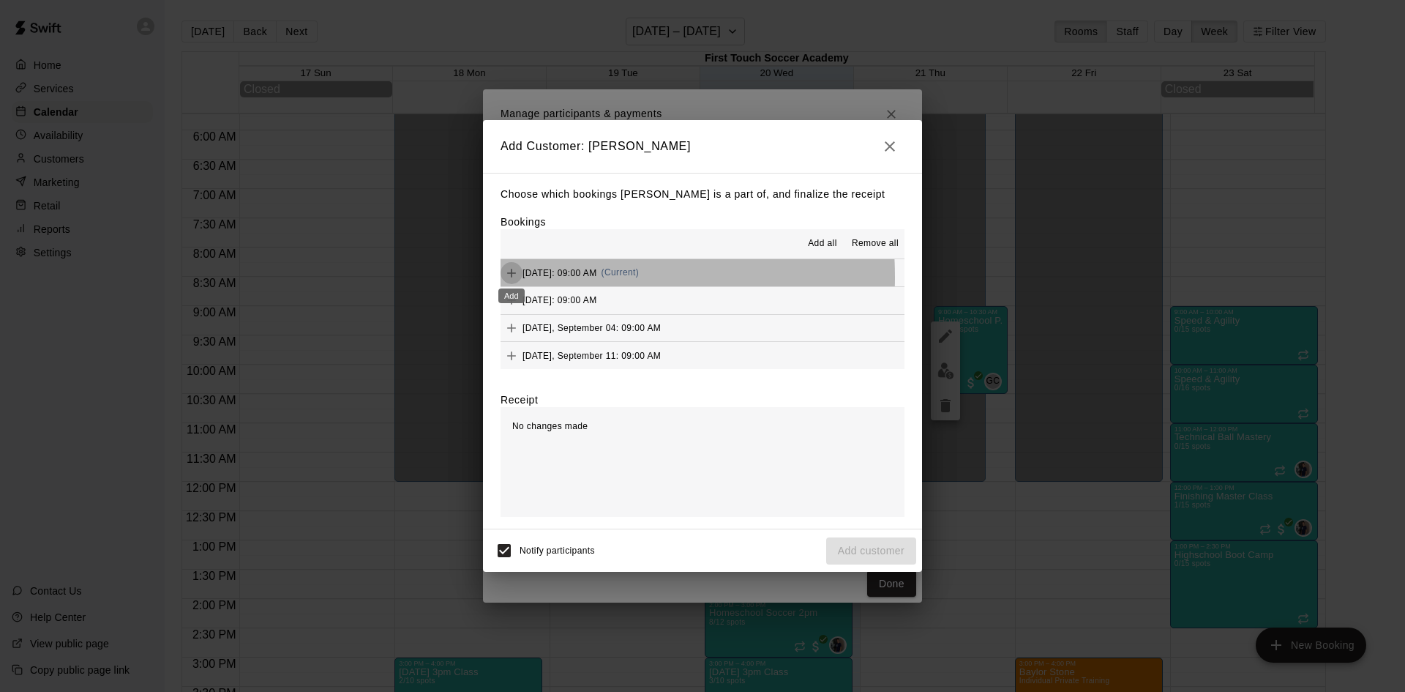
click at [511, 277] on icon "Add" at bounding box center [511, 273] width 15 height 15
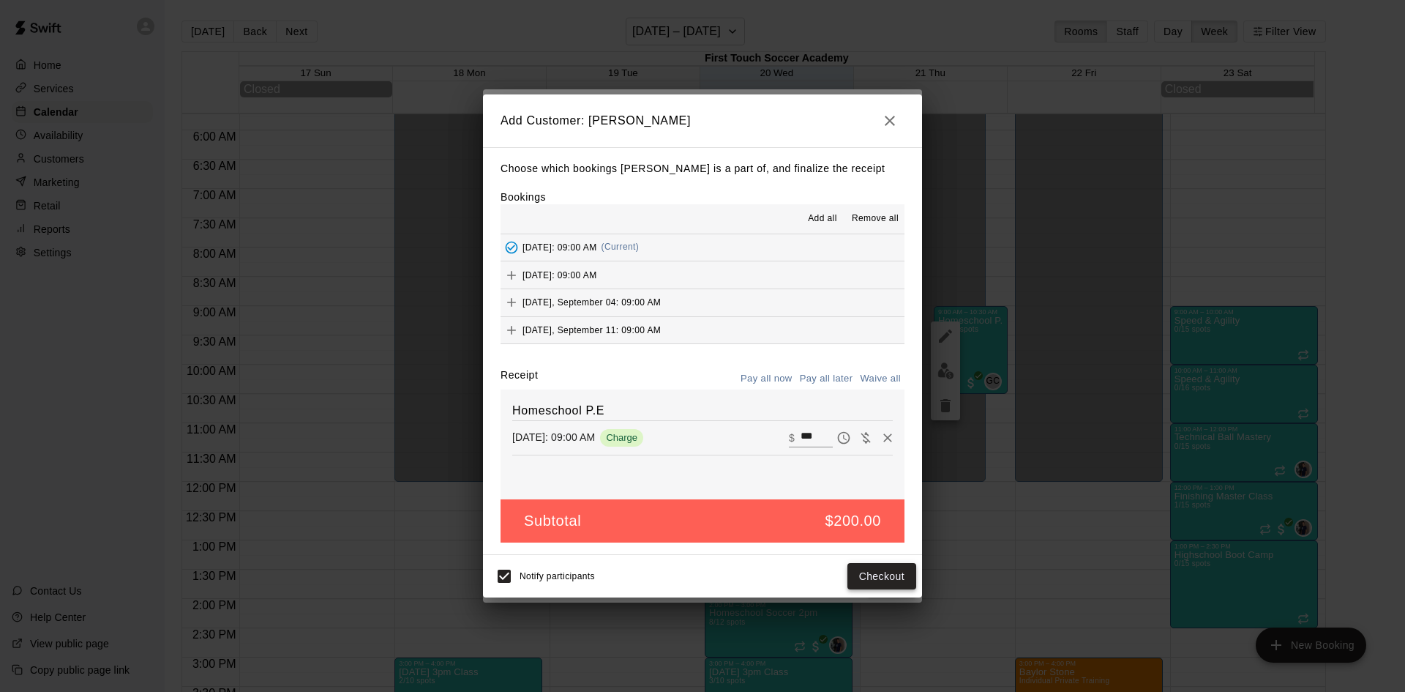
click at [870, 578] on button "Checkout" at bounding box center [882, 576] width 69 height 27
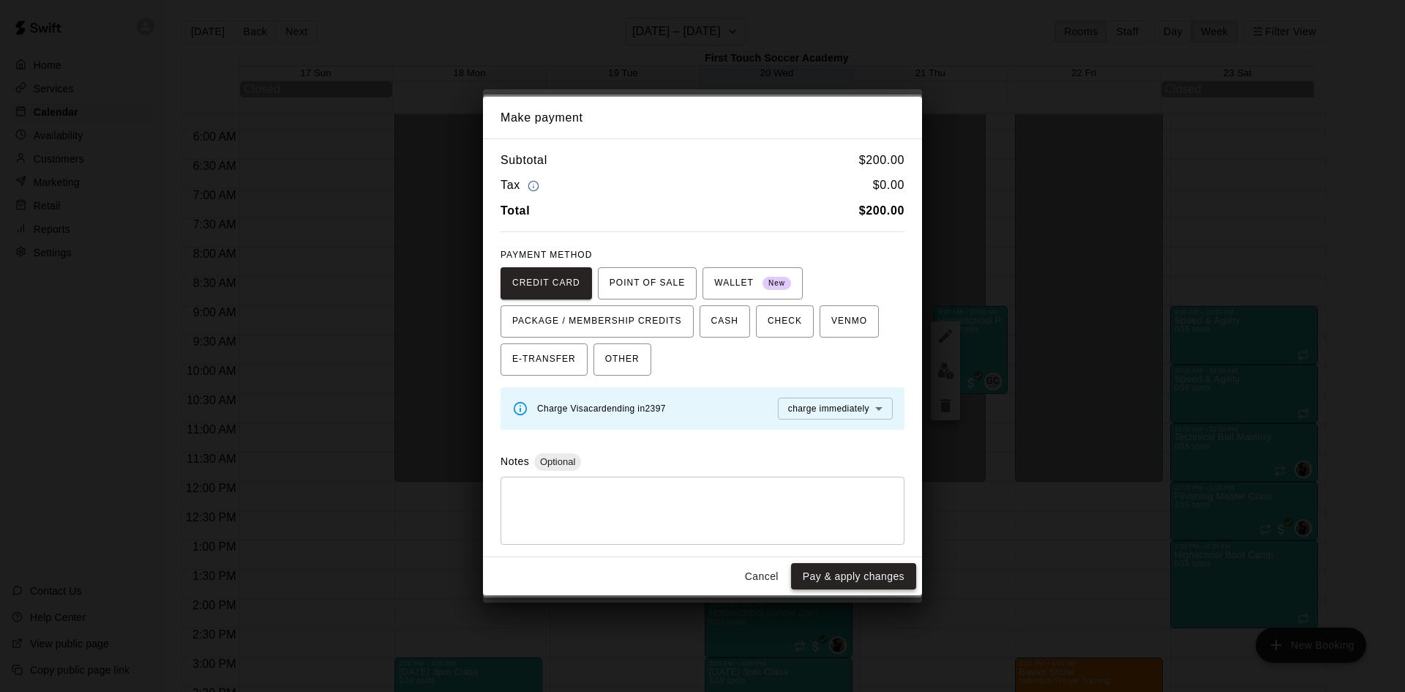
click at [833, 578] on button "Pay & apply changes" at bounding box center [853, 576] width 125 height 27
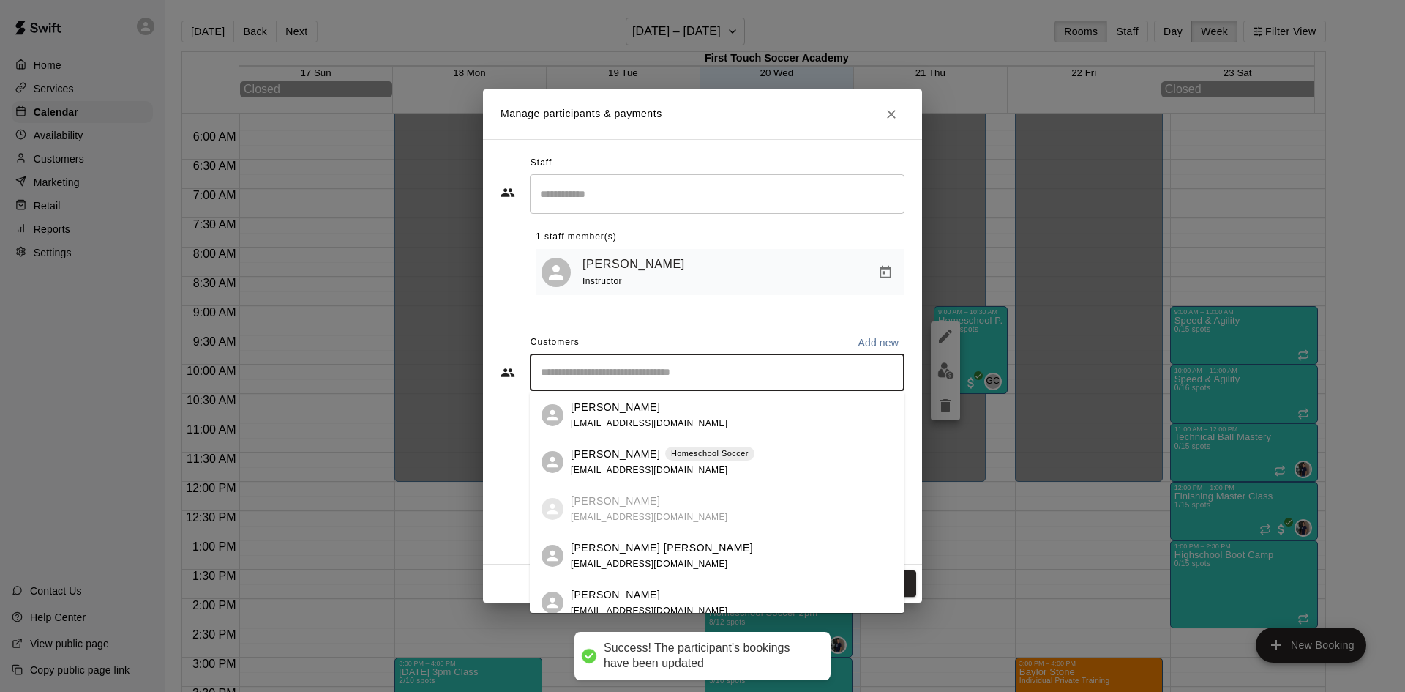
click at [693, 380] on input "Start typing to search customers..." at bounding box center [718, 372] width 362 height 15
type input "****"
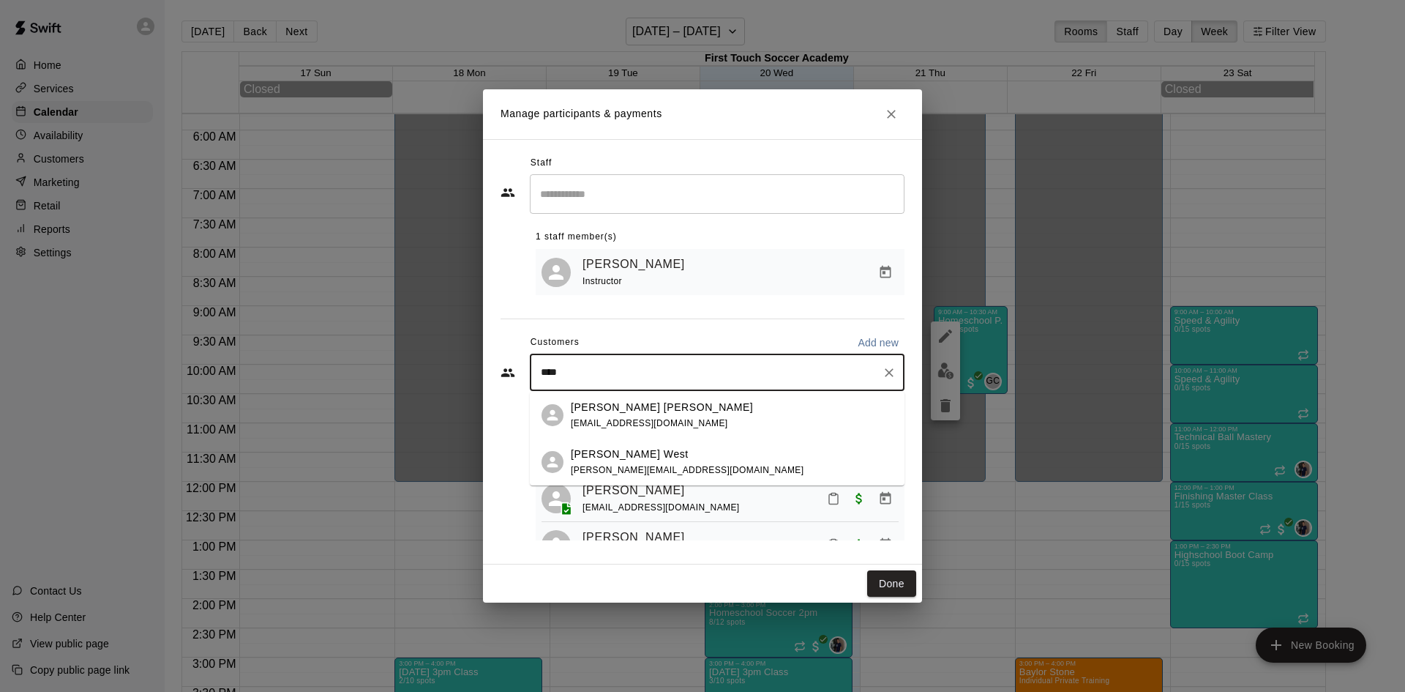
click at [675, 408] on div "[PERSON_NAME] [PERSON_NAME]" at bounding box center [662, 407] width 182 height 15
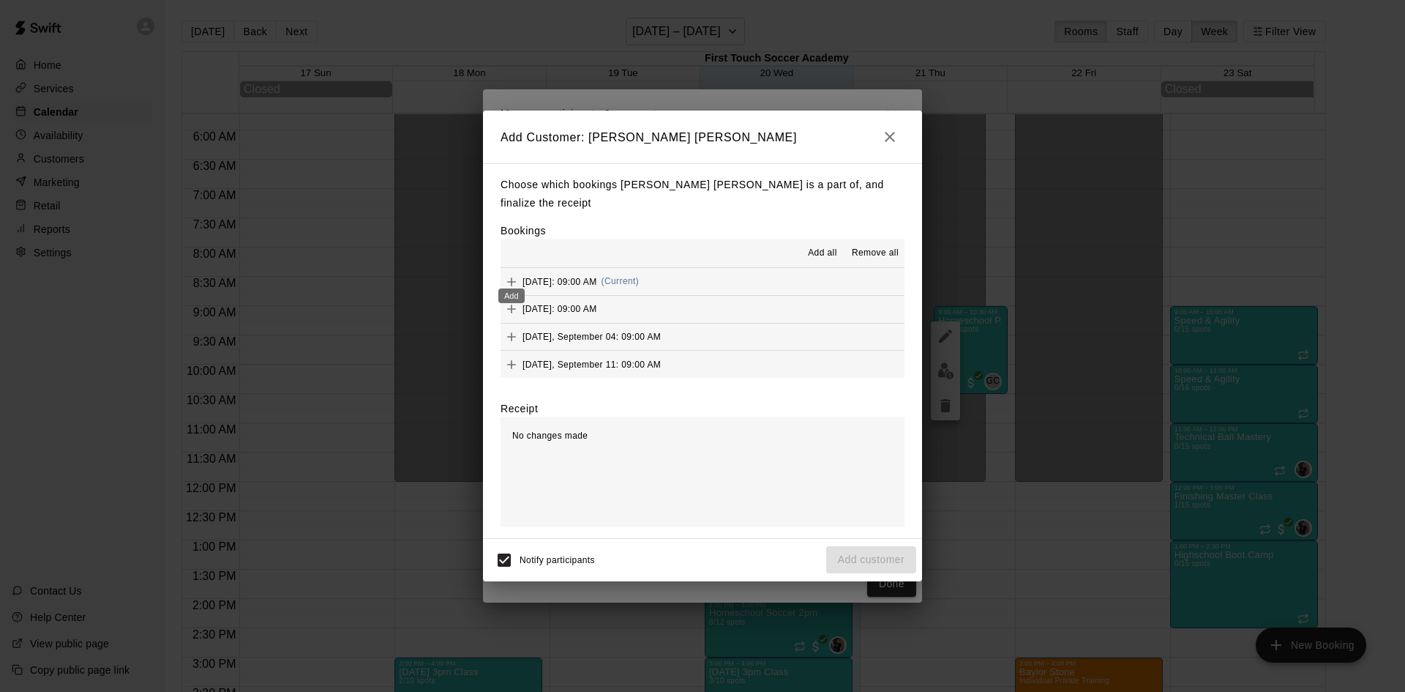
click at [517, 274] on icon "Add" at bounding box center [511, 281] width 15 height 15
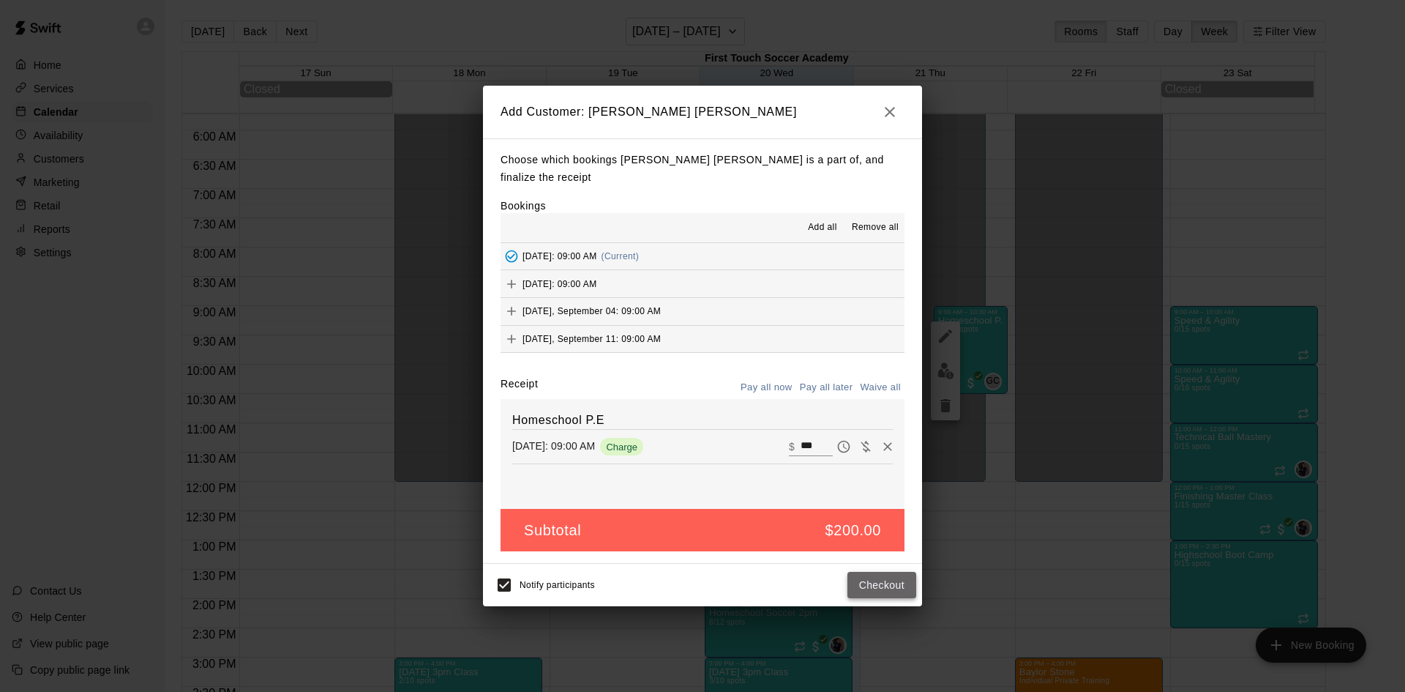
click at [881, 578] on button "Checkout" at bounding box center [882, 585] width 69 height 27
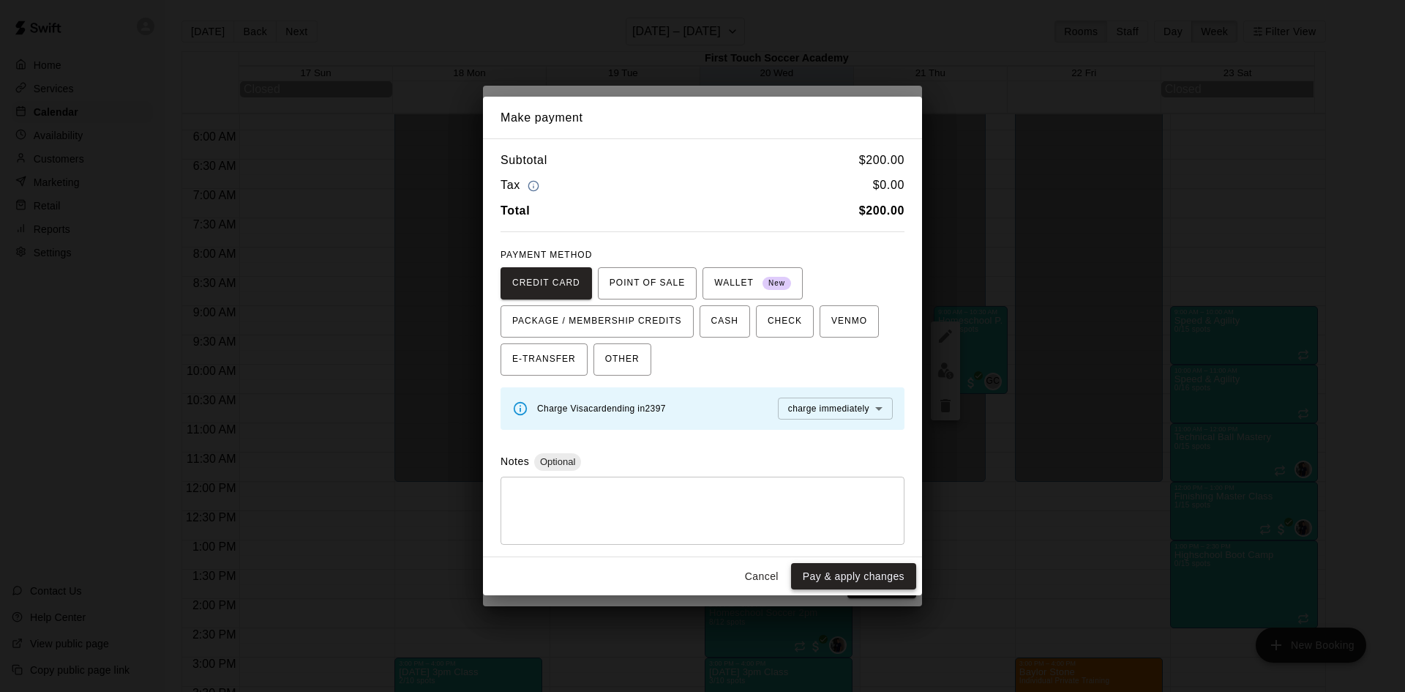
click at [845, 572] on button "Pay & apply changes" at bounding box center [853, 576] width 125 height 27
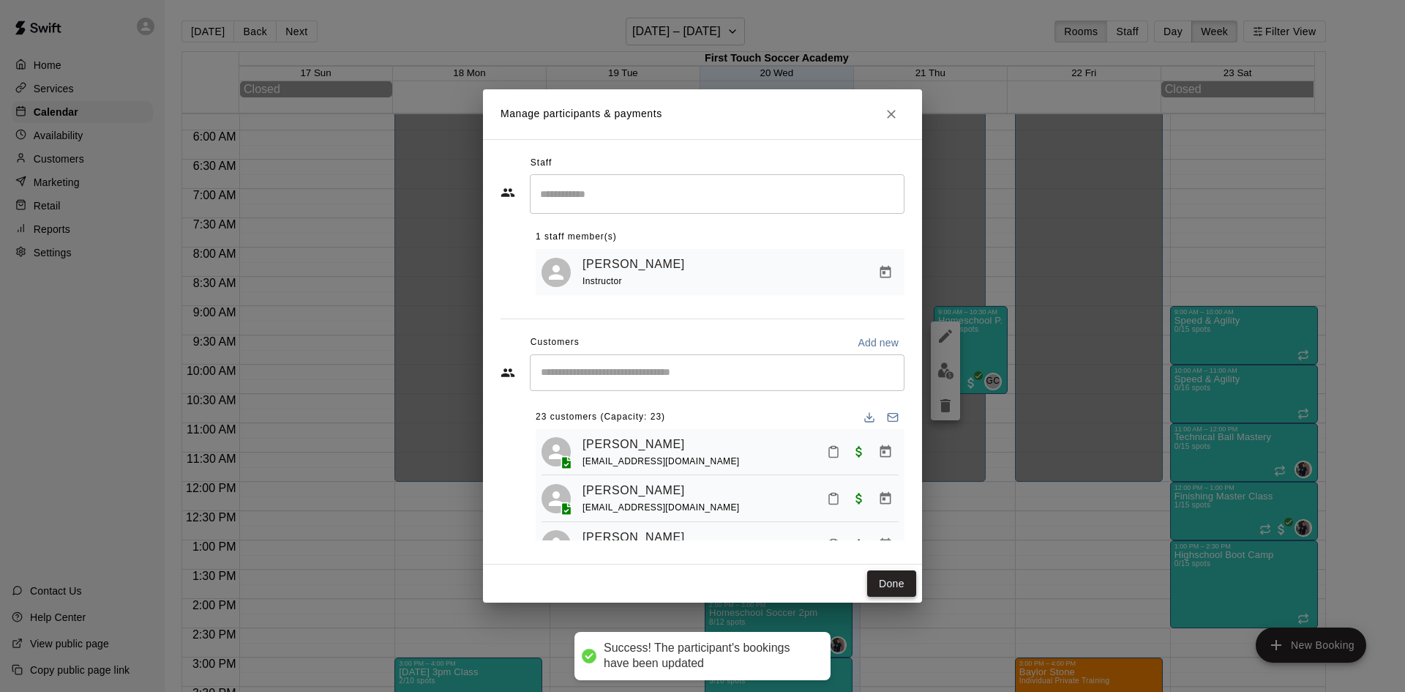
click at [894, 585] on button "Done" at bounding box center [891, 583] width 49 height 27
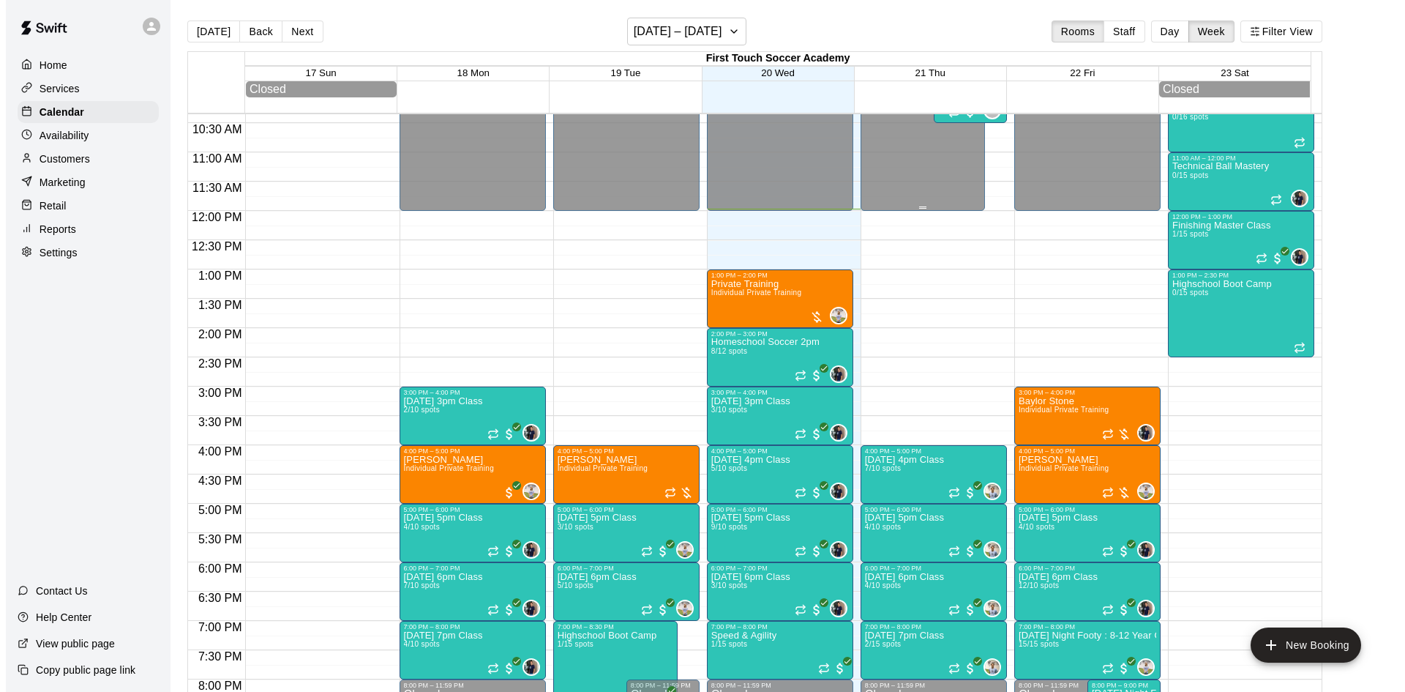
scroll to position [376, 0]
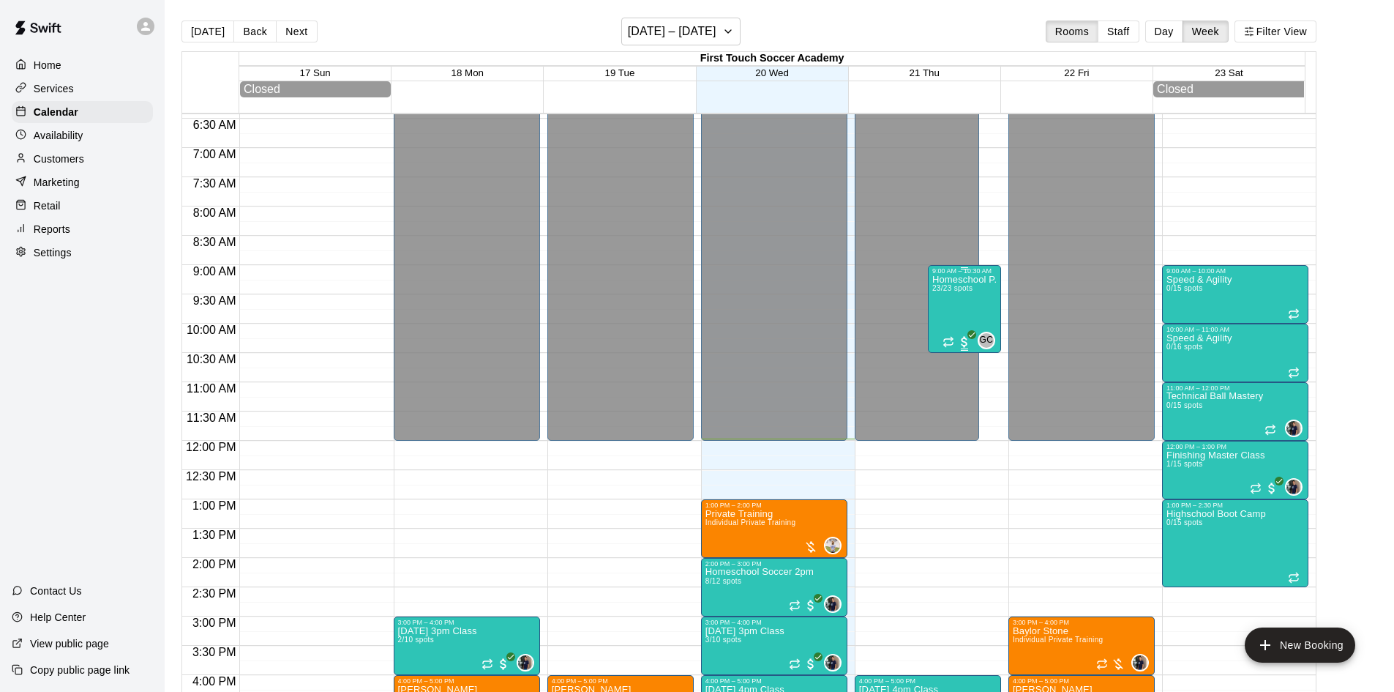
click at [974, 297] on div "Homeschool P.E 23/23 spots" at bounding box center [965, 620] width 64 height 692
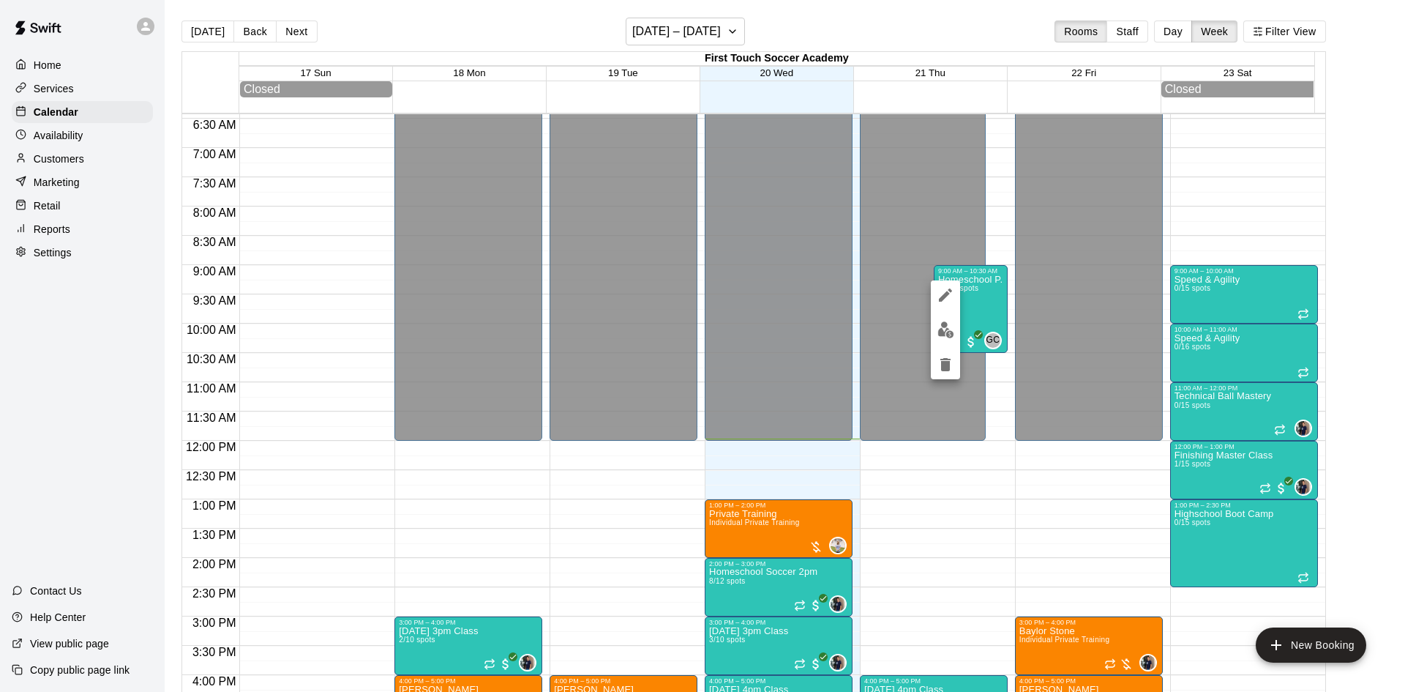
click at [67, 160] on div at bounding box center [702, 346] width 1405 height 692
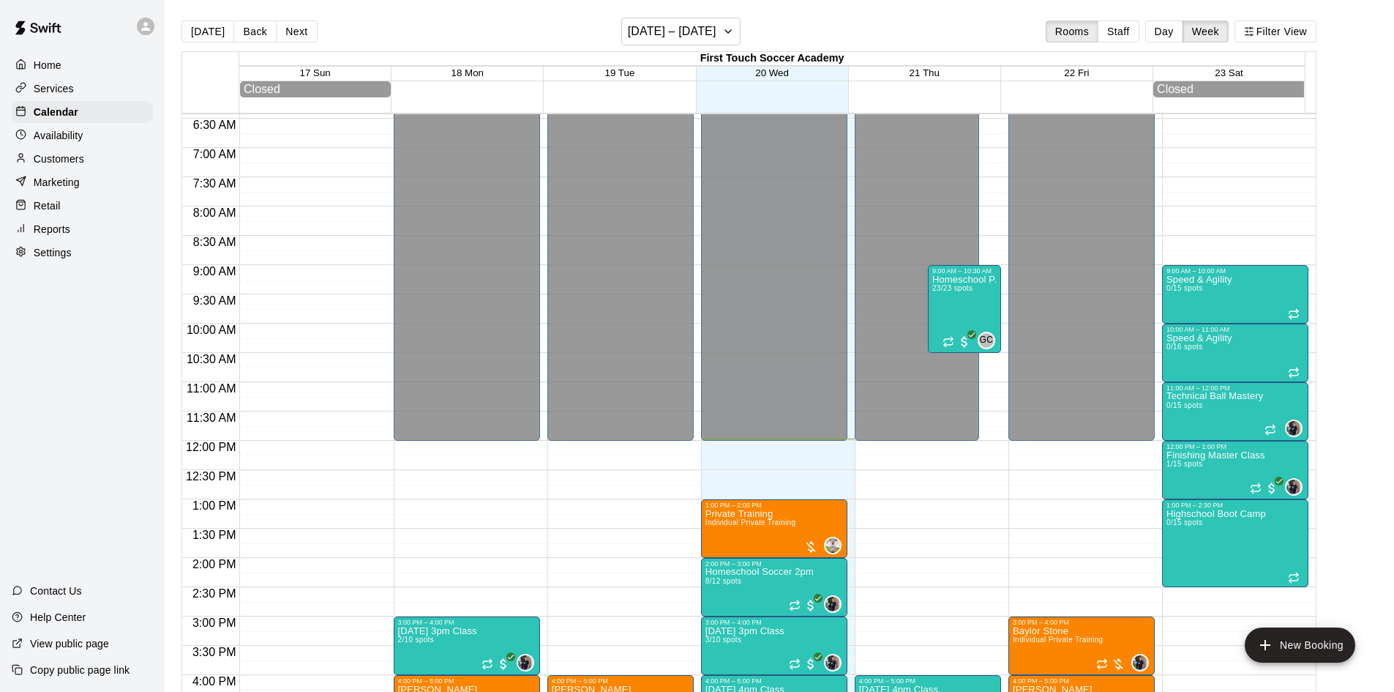
click at [64, 160] on p "Customers" at bounding box center [59, 159] width 51 height 15
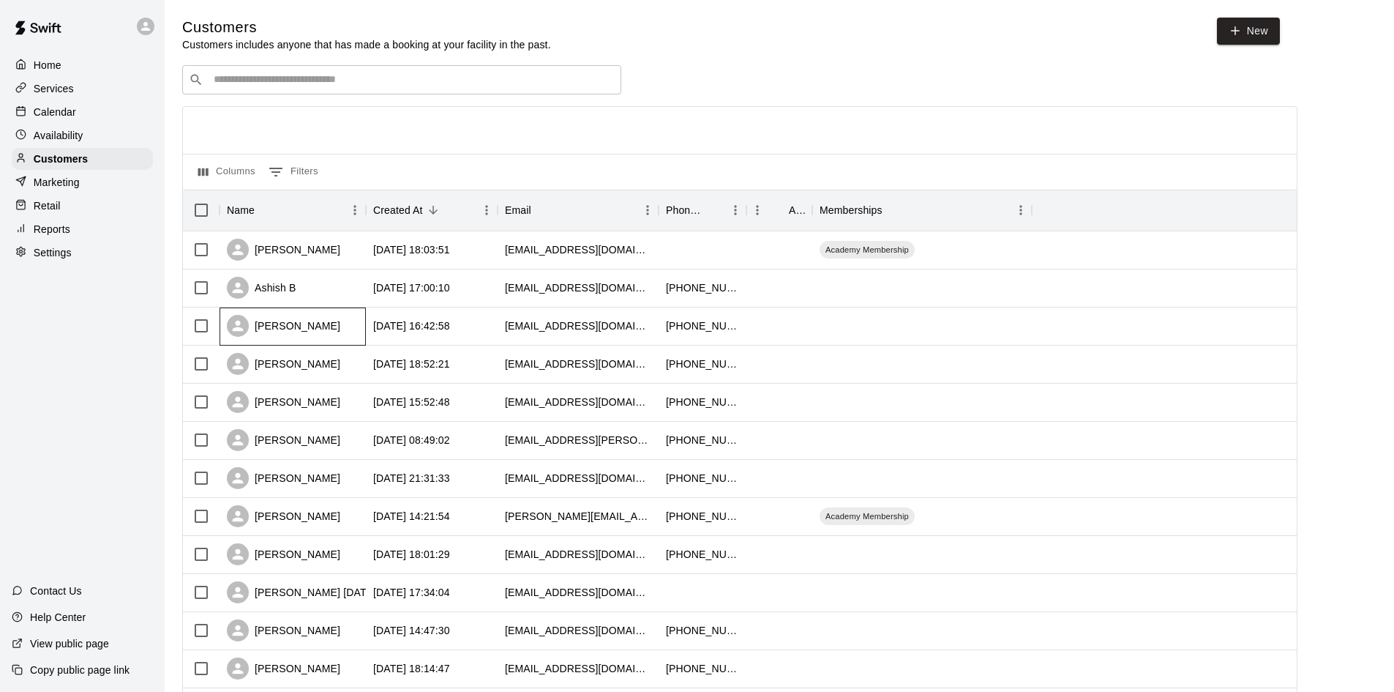
click at [303, 325] on div "[PERSON_NAME]" at bounding box center [283, 326] width 113 height 22
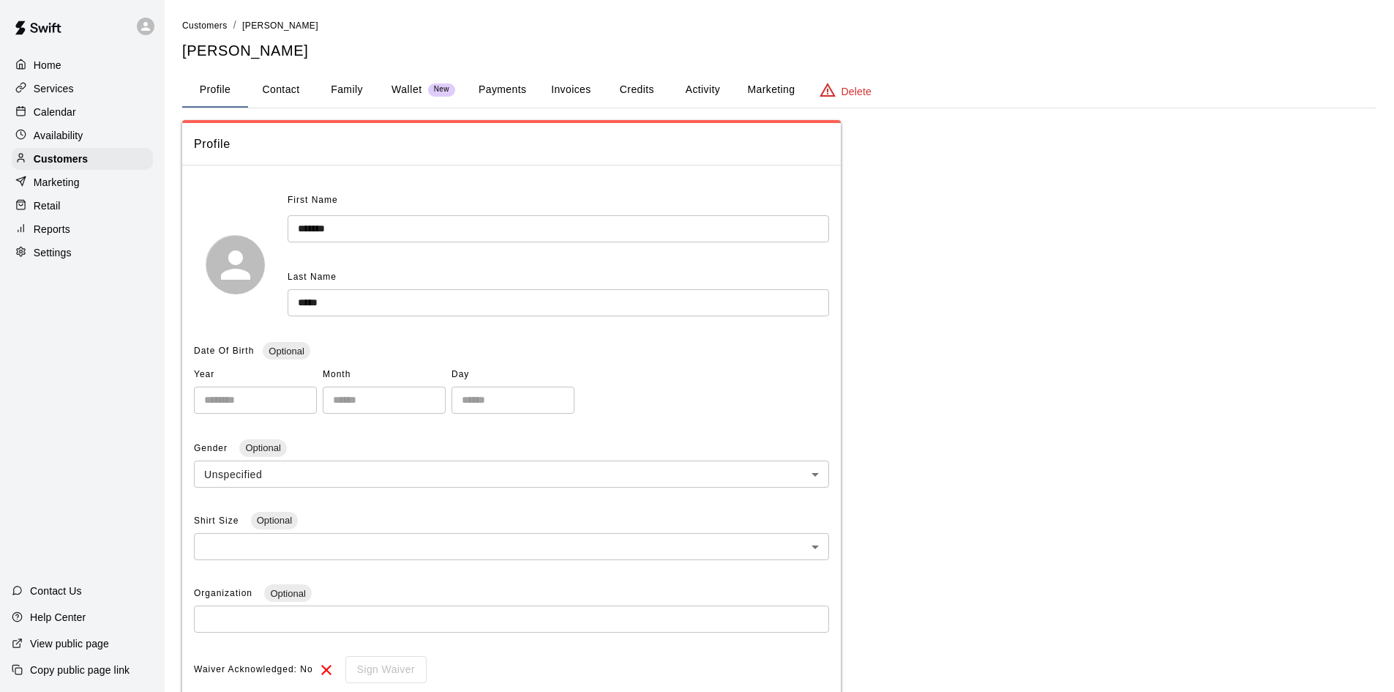
click at [369, 86] on button "Family" at bounding box center [347, 89] width 66 height 35
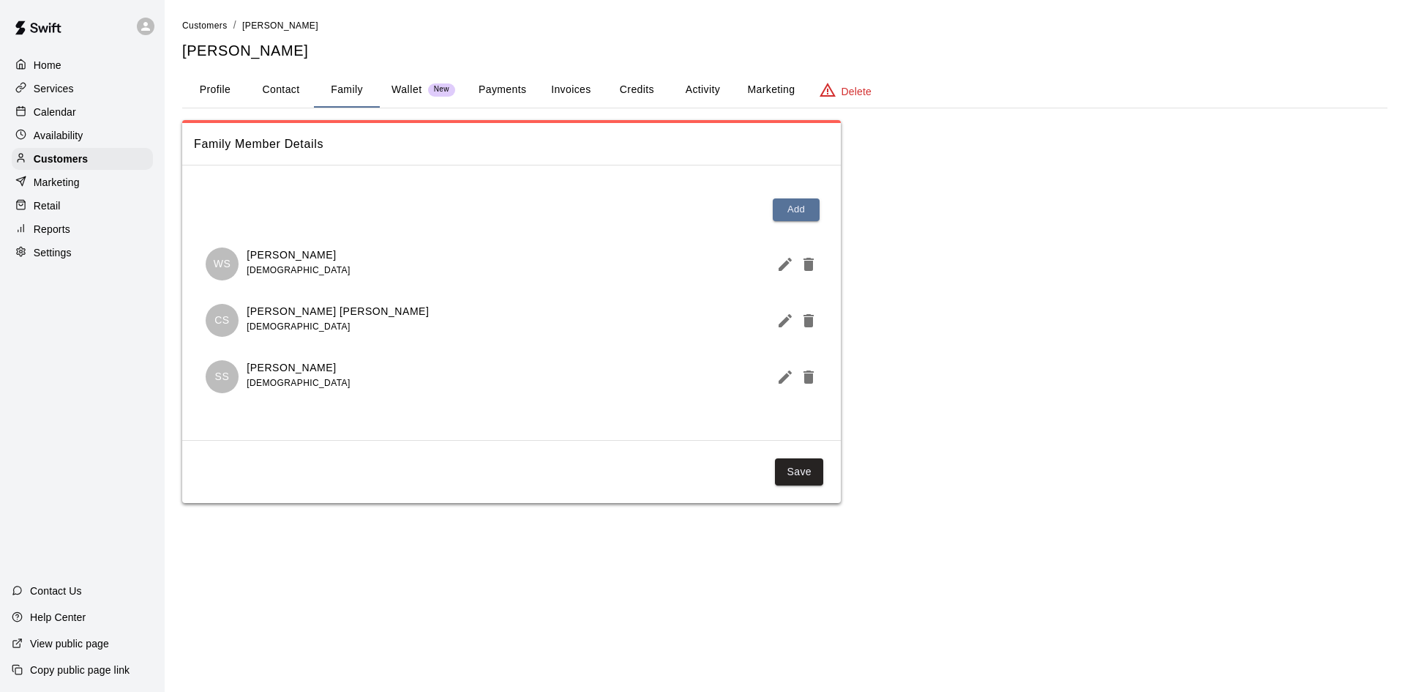
click at [582, 83] on button "Invoices" at bounding box center [571, 89] width 66 height 35
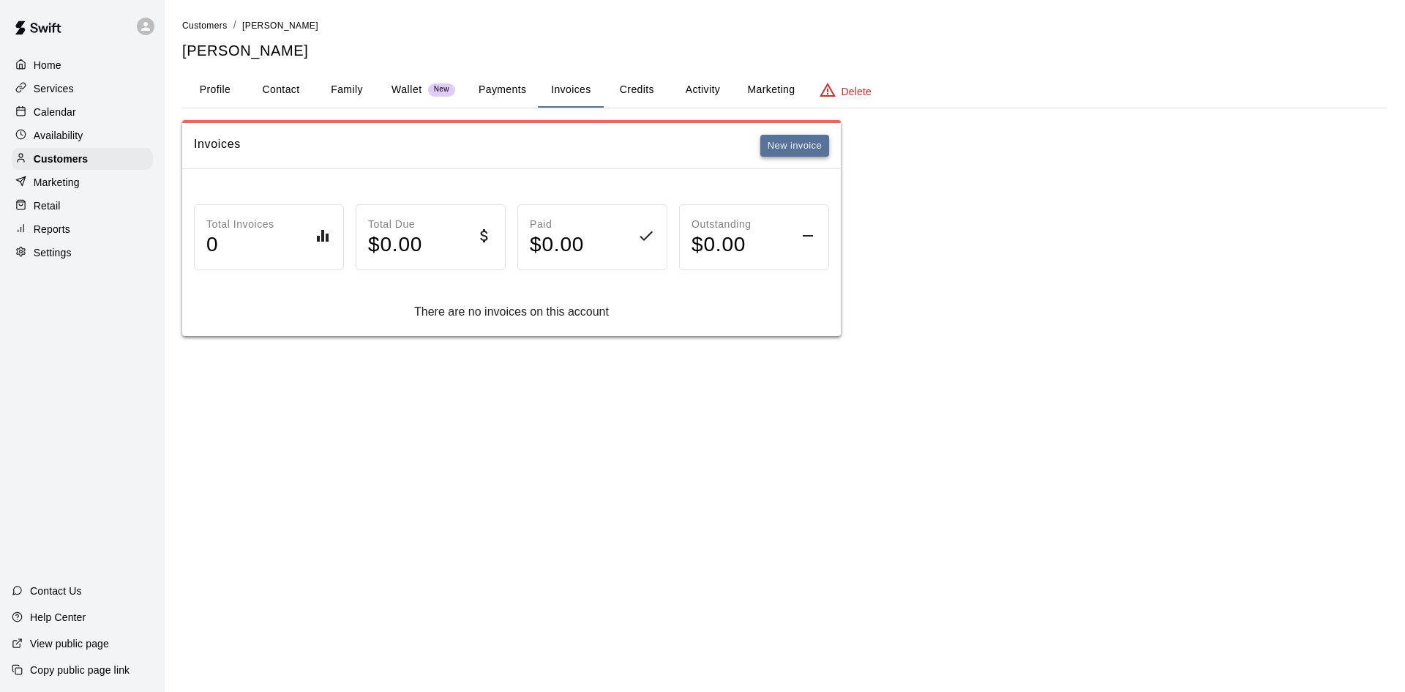
click at [793, 141] on button "New invoice" at bounding box center [795, 146] width 69 height 23
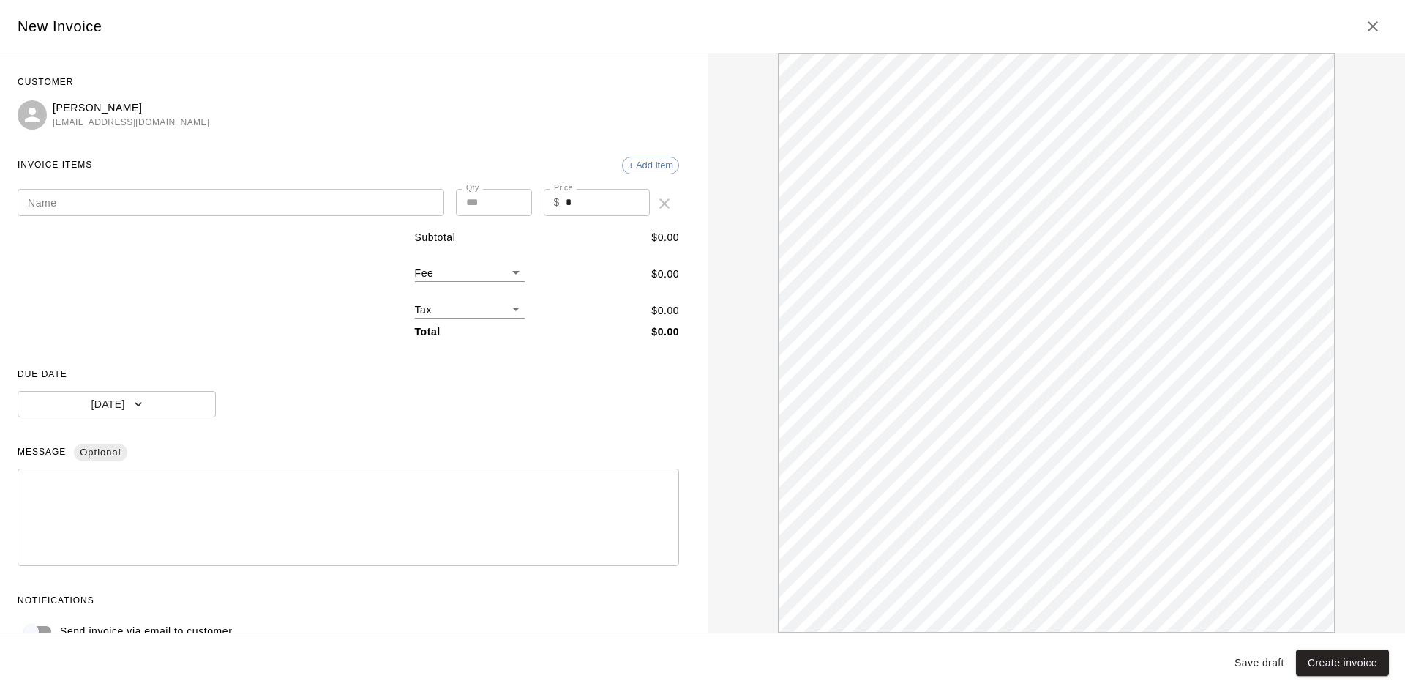
click at [159, 212] on input "Name" at bounding box center [231, 202] width 427 height 27
type input "**********"
click at [574, 203] on input "*" at bounding box center [608, 202] width 84 height 27
type input "***"
click at [142, 487] on textarea at bounding box center [348, 517] width 641 height 73
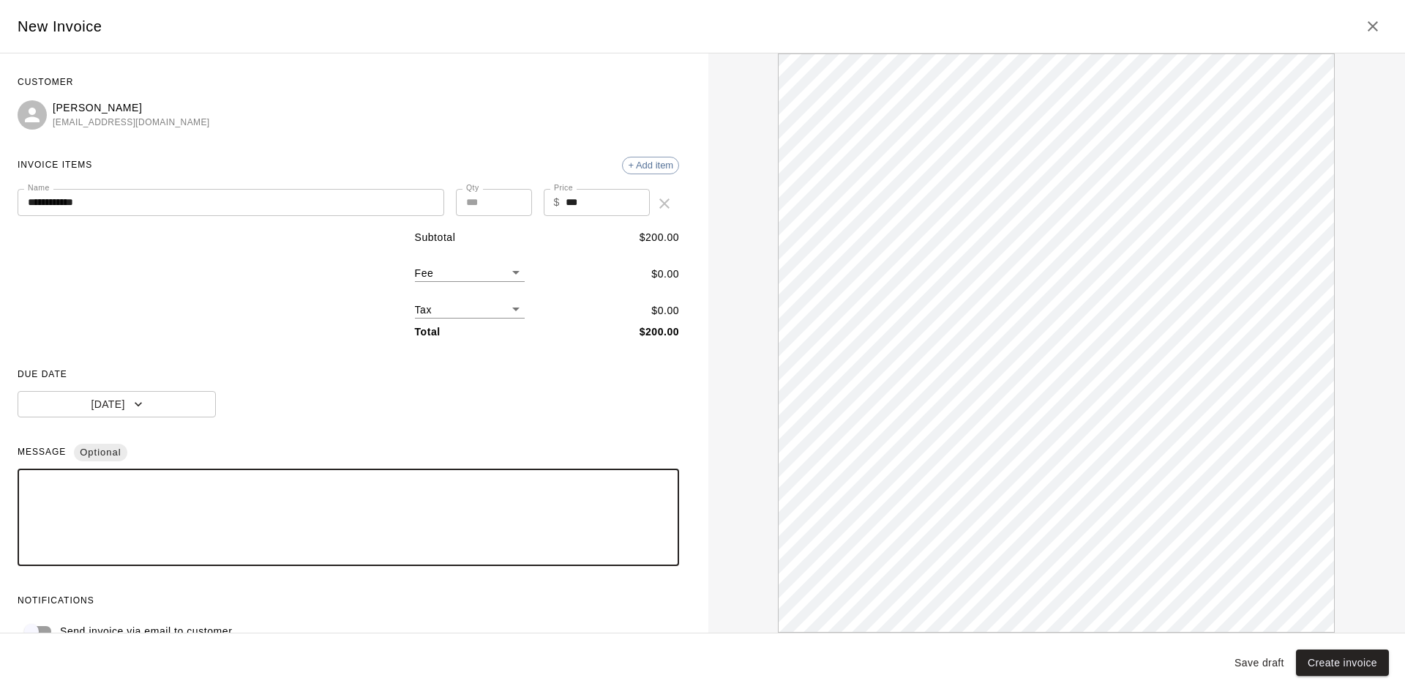
paste textarea "**********"
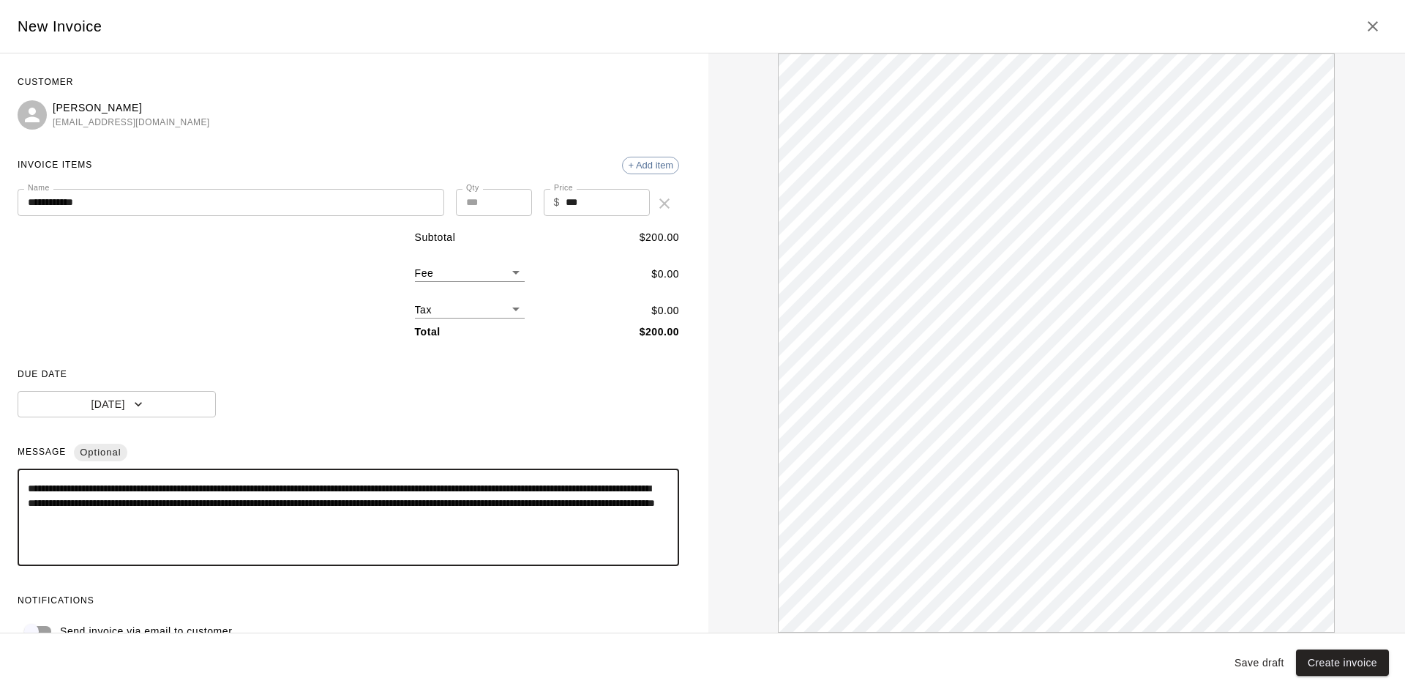
type textarea "**********"
click at [157, 190] on input "**********" at bounding box center [231, 202] width 427 height 27
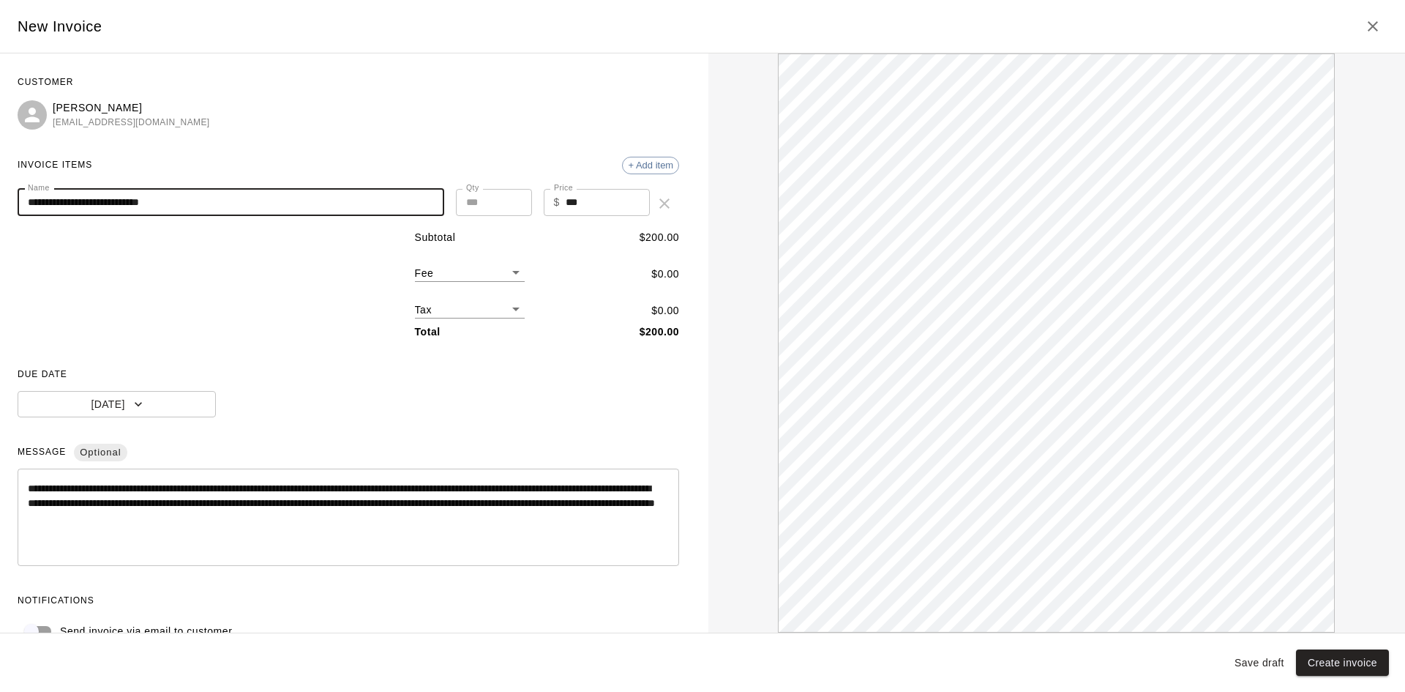
type input "**********"
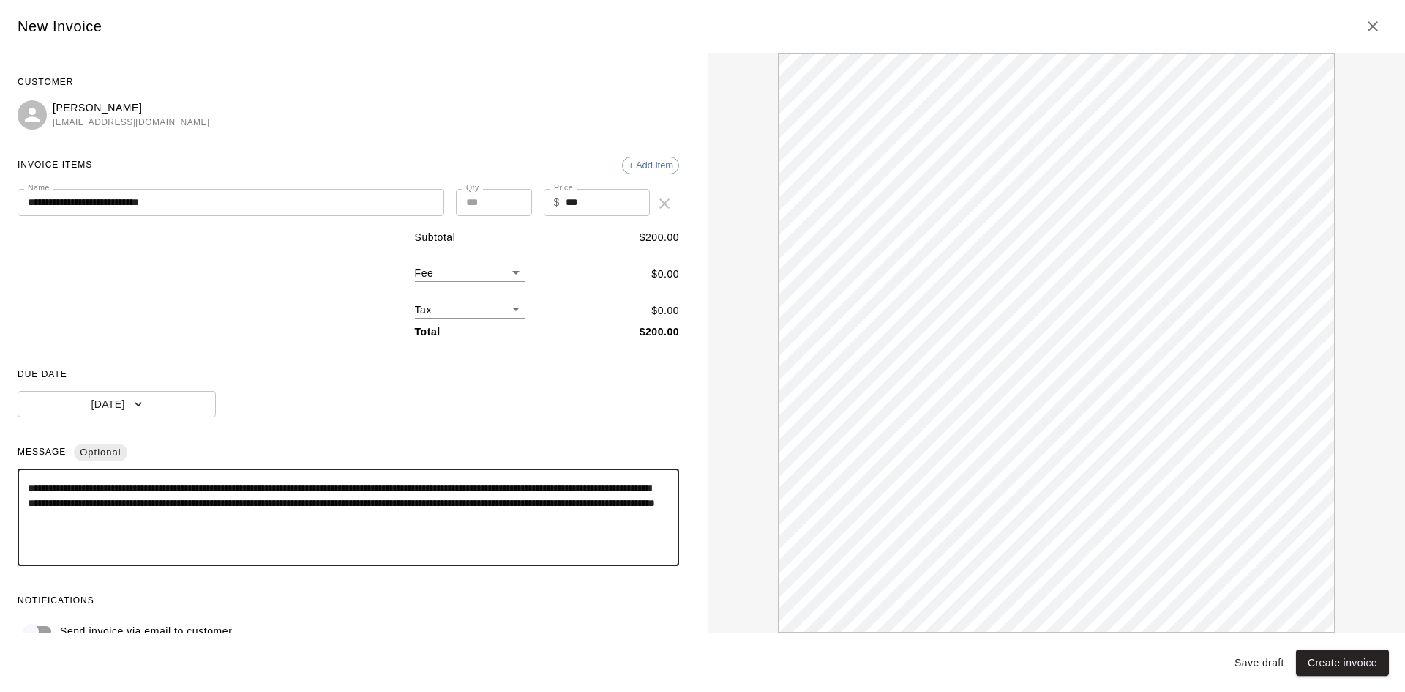
drag, startPoint x: 470, startPoint y: 490, endPoint x: 402, endPoint y: 490, distance: 68.1
click at [402, 490] on textarea "**********" at bounding box center [343, 517] width 630 height 73
type textarea "**********"
click at [1370, 661] on button "Create invoice" at bounding box center [1342, 662] width 93 height 27
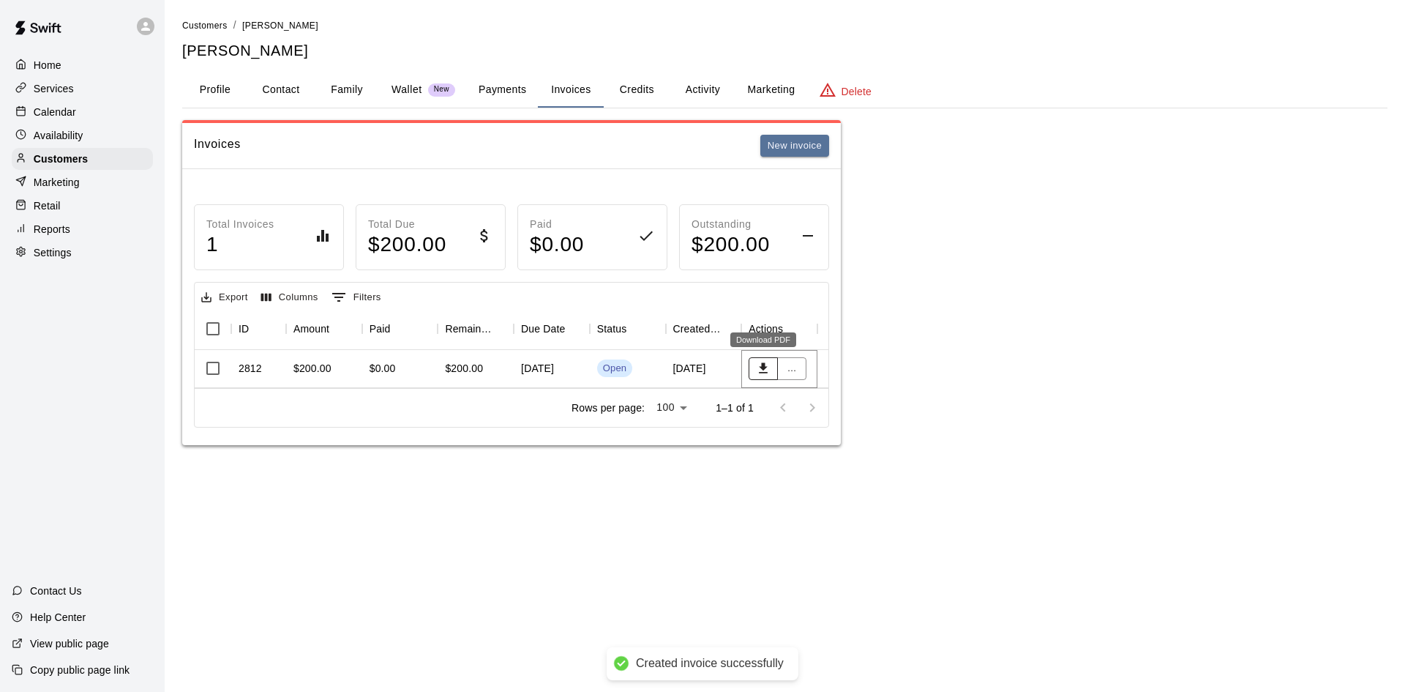
click at [763, 360] on button "Download PDF" at bounding box center [763, 368] width 29 height 23
click at [788, 367] on button "..." at bounding box center [791, 368] width 29 height 23
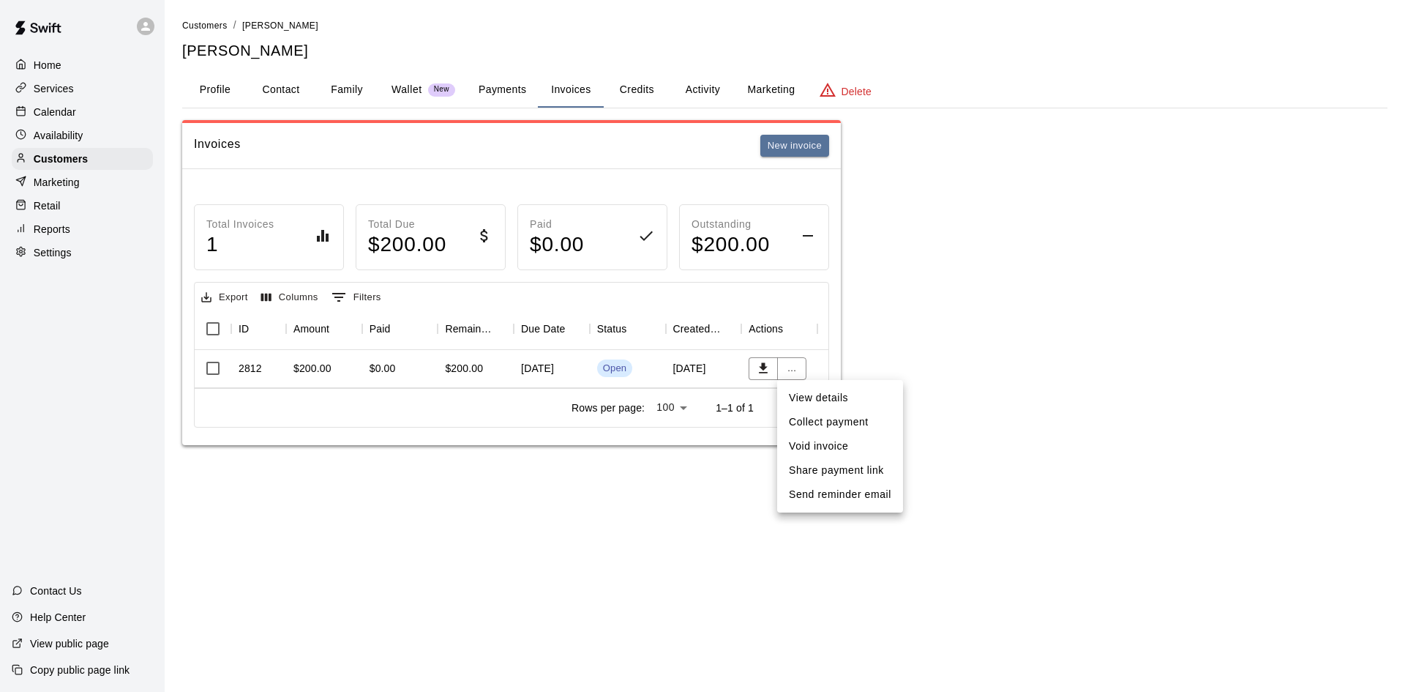
click at [818, 447] on li "Void invoice" at bounding box center [840, 446] width 126 height 24
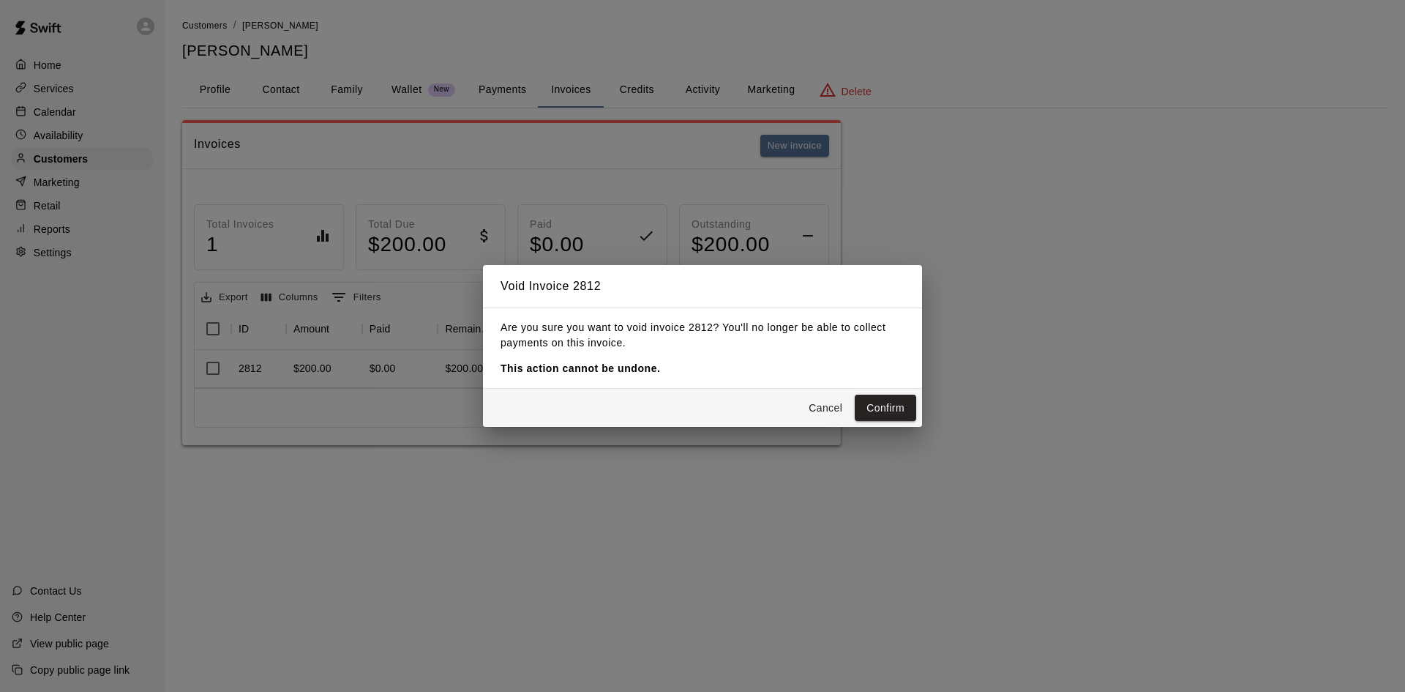
drag, startPoint x: 895, startPoint y: 411, endPoint x: 884, endPoint y: 413, distance: 11.1
click at [894, 411] on button "Confirm" at bounding box center [885, 408] width 61 height 27
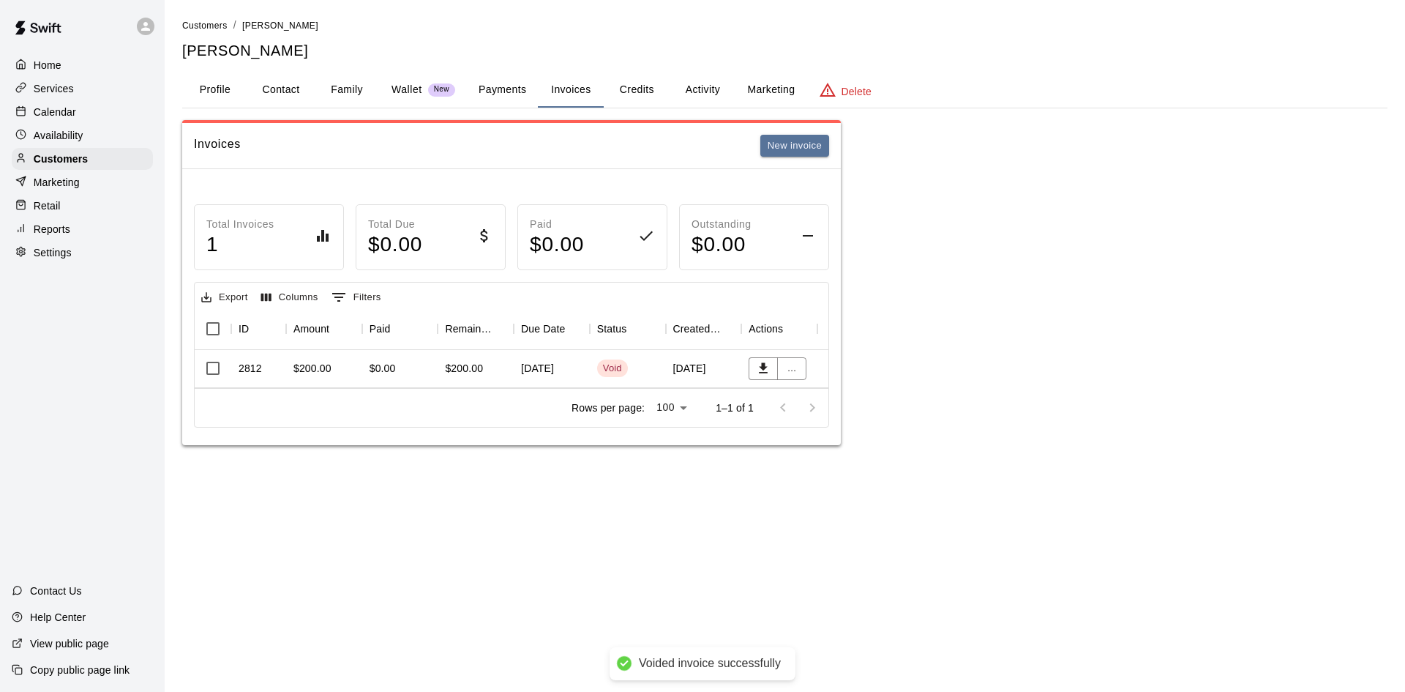
click at [361, 89] on button "Family" at bounding box center [347, 89] width 66 height 35
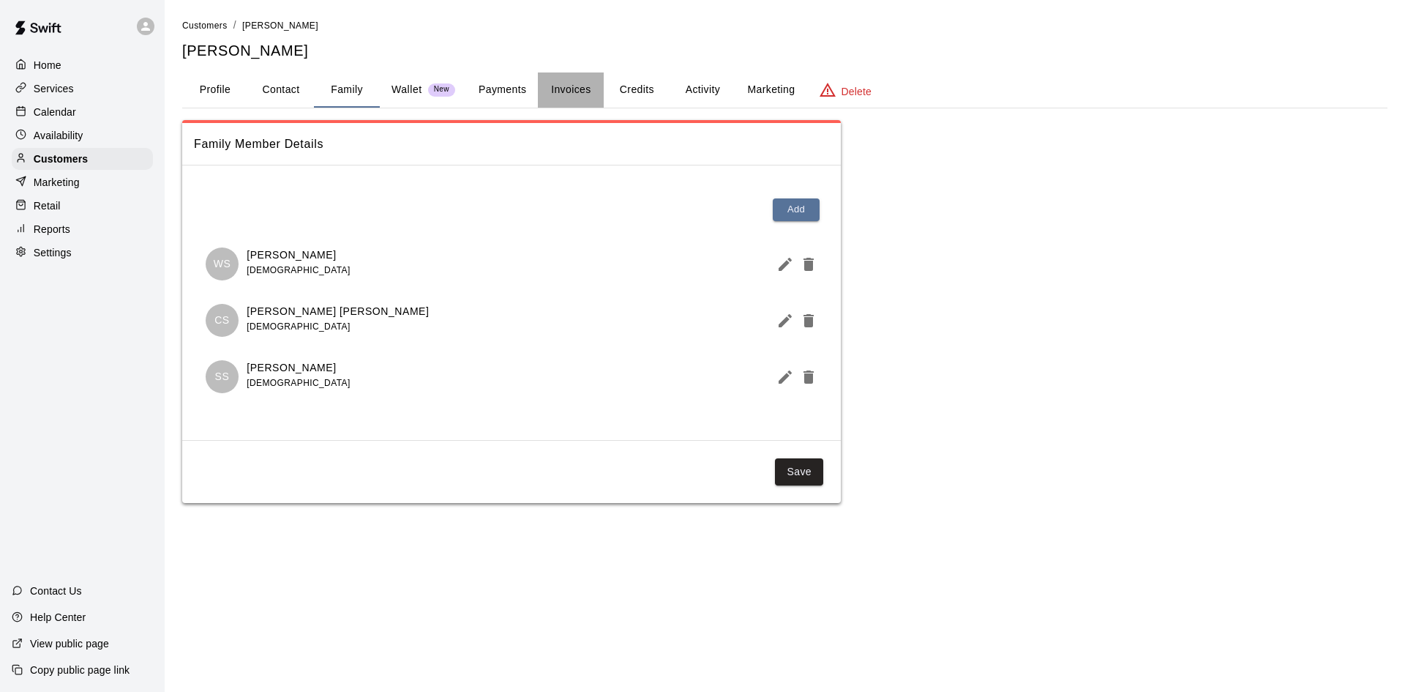
click at [586, 87] on button "Invoices" at bounding box center [571, 89] width 66 height 35
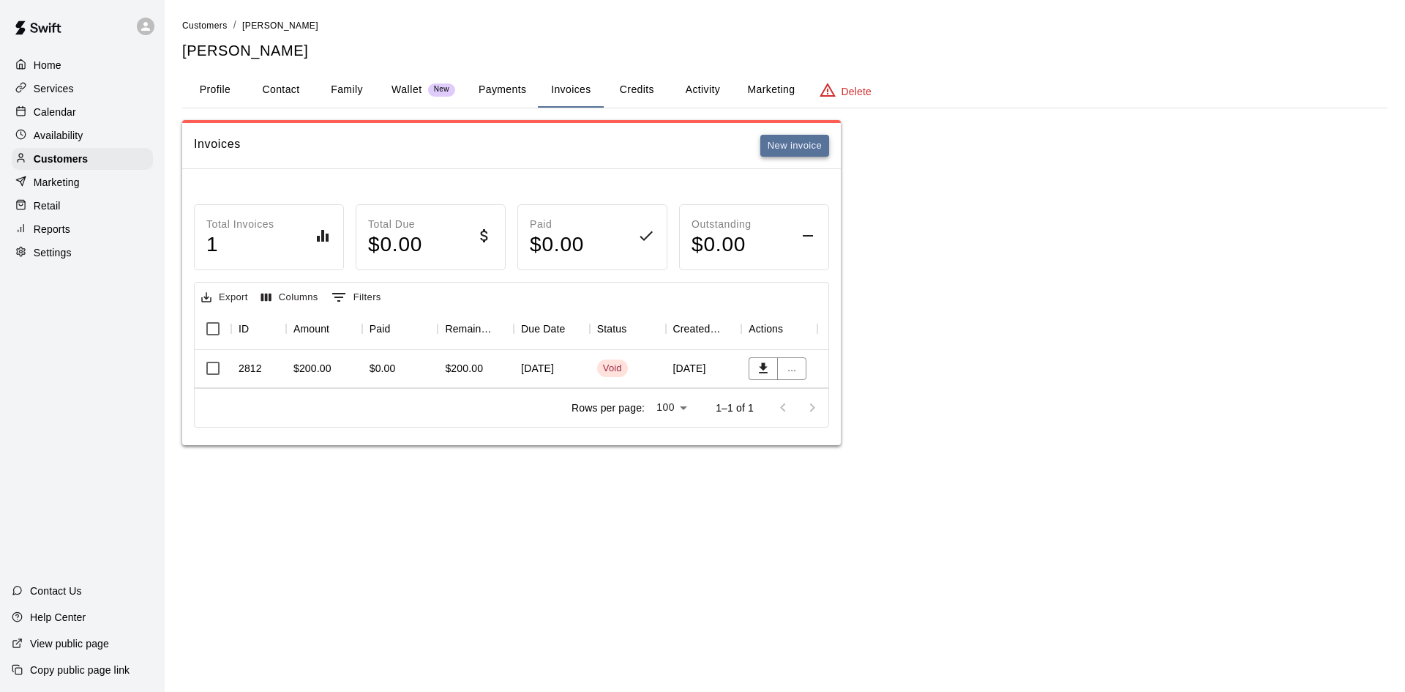
click at [808, 140] on button "New invoice" at bounding box center [795, 146] width 69 height 23
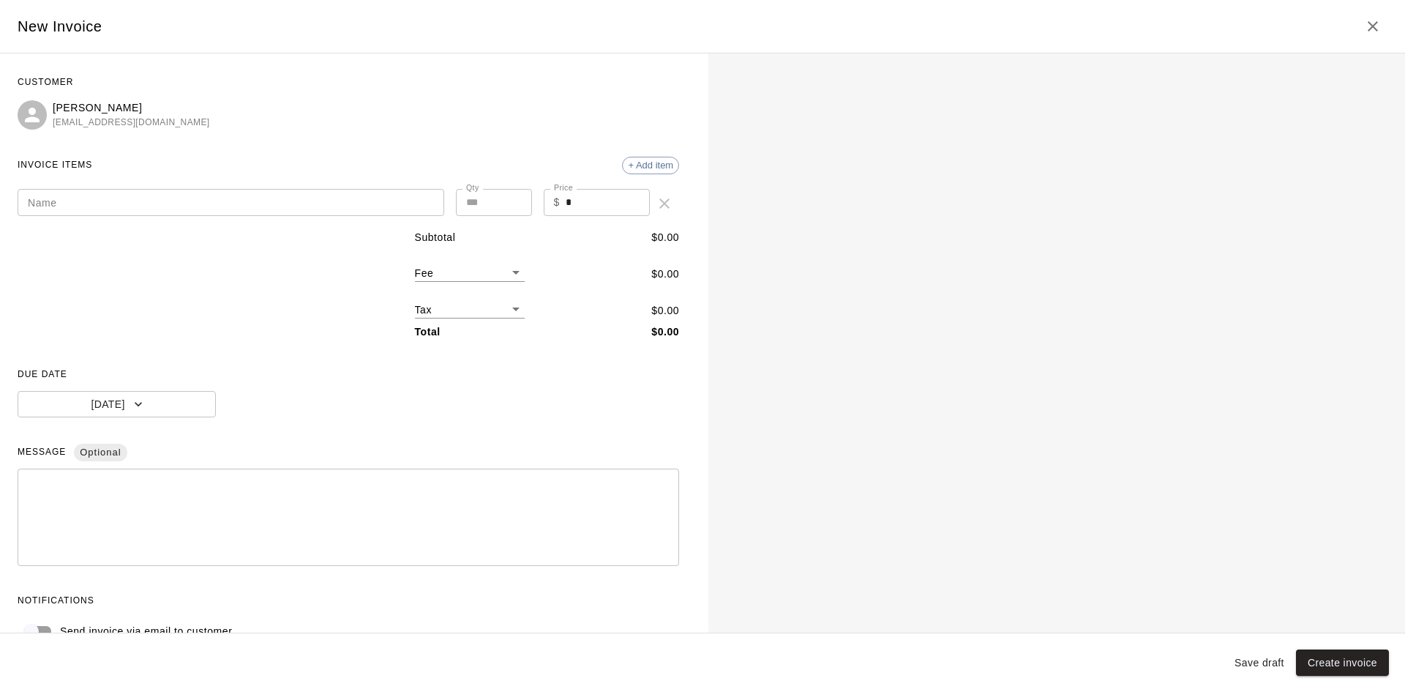
click at [280, 187] on div "Name Name Qty * Qty Price $ * Price" at bounding box center [349, 197] width 662 height 41
click at [272, 195] on input "Name" at bounding box center [231, 202] width 427 height 27
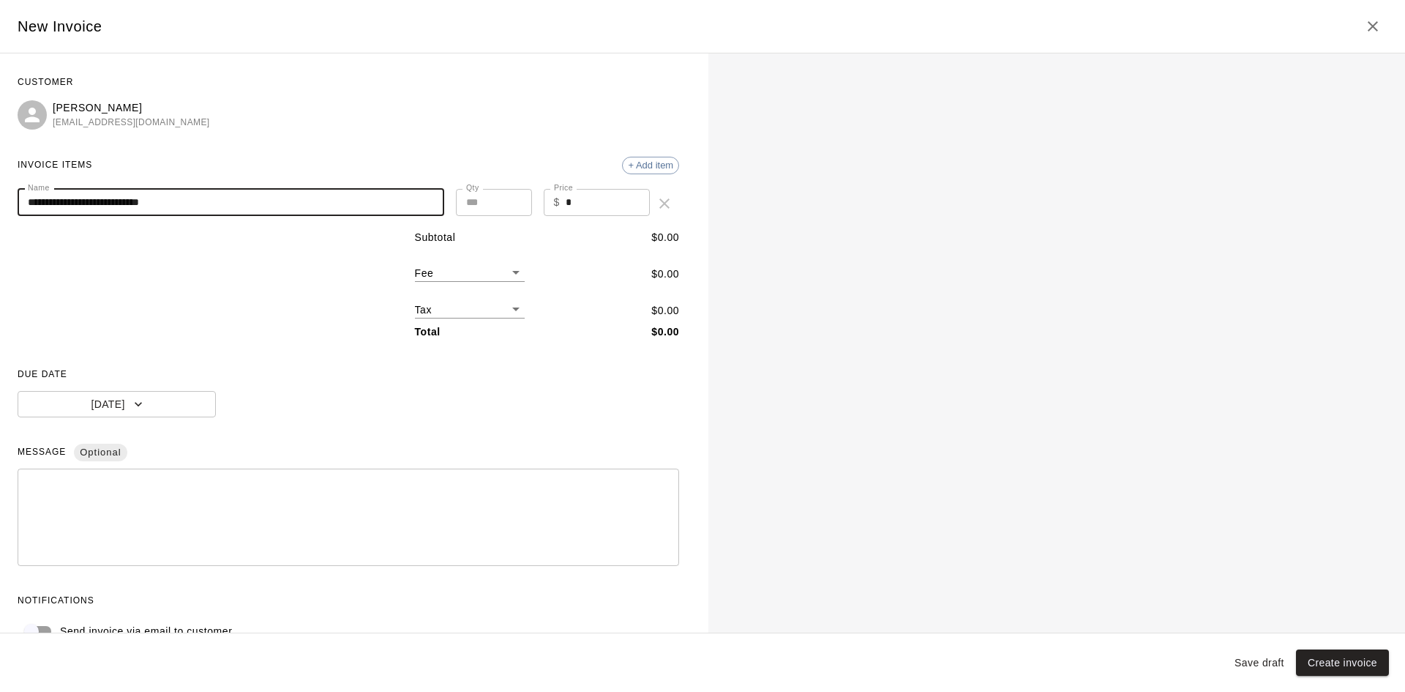
type input "**********"
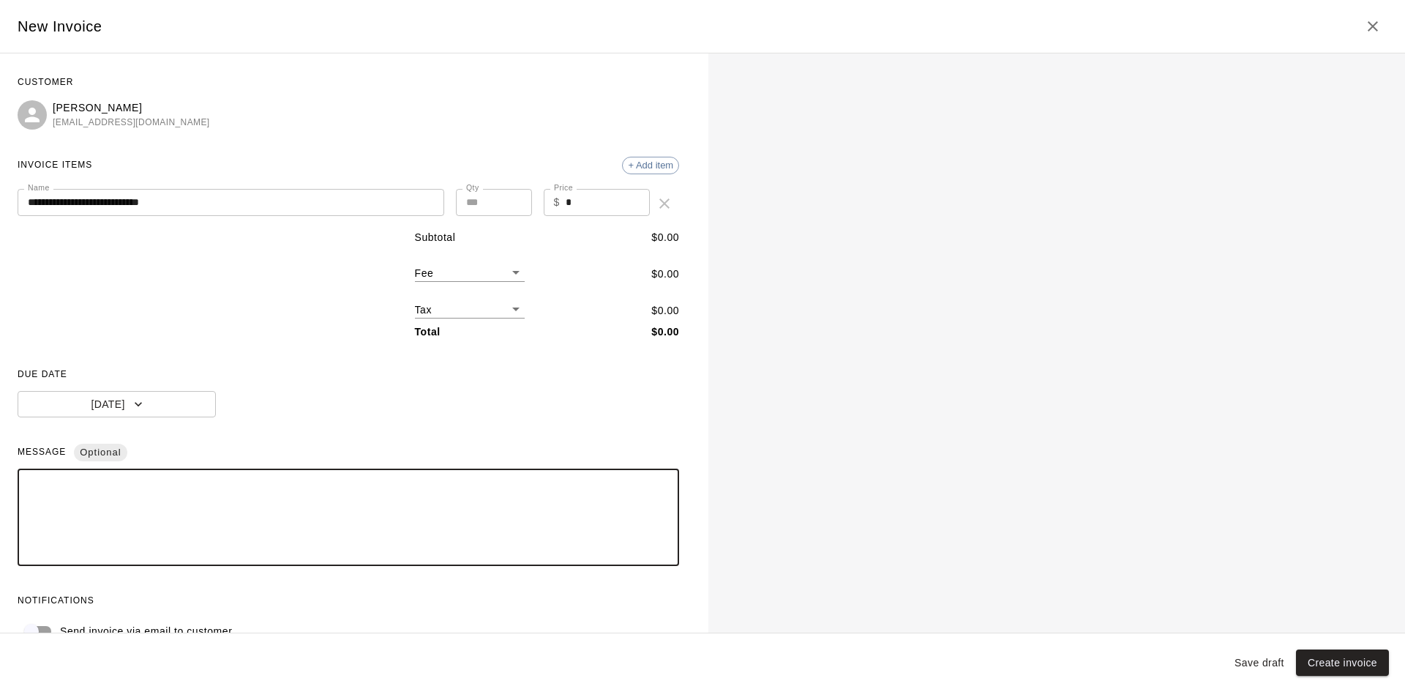
paste textarea "**********"
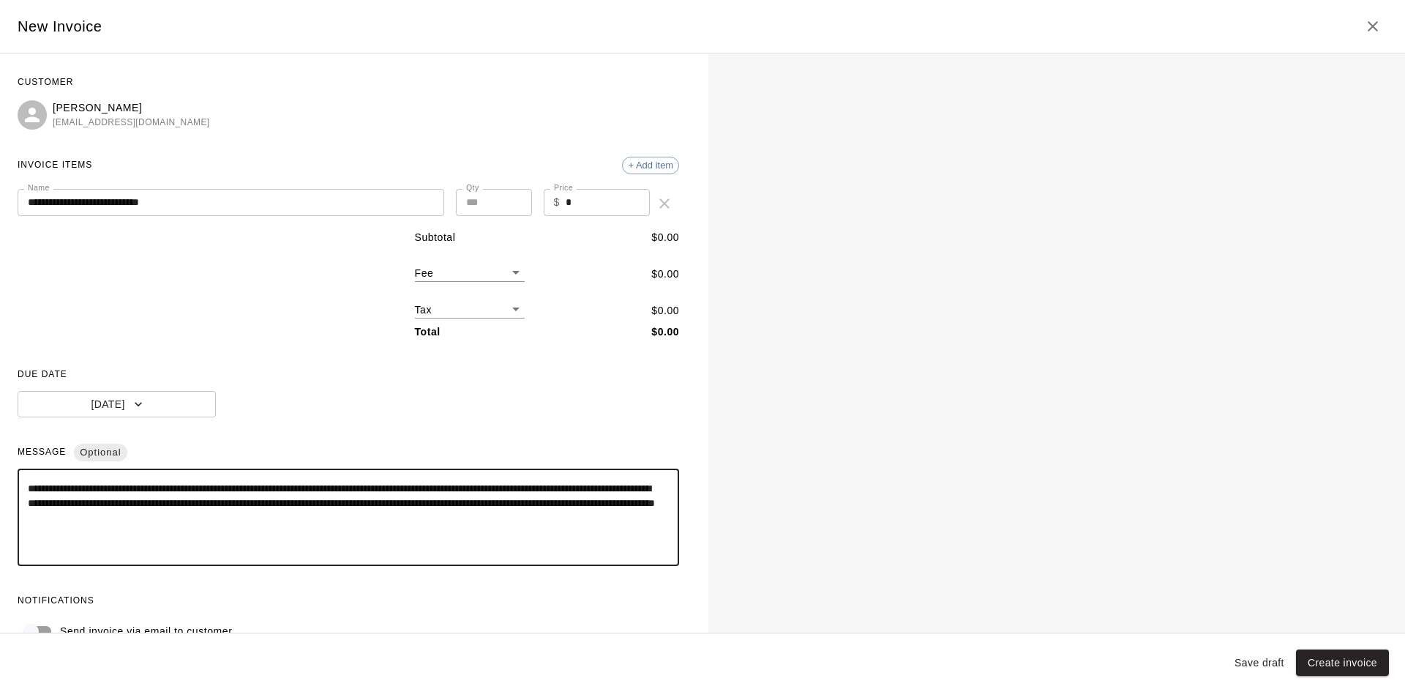
drag, startPoint x: 469, startPoint y: 489, endPoint x: 403, endPoint y: 483, distance: 66.1
click at [403, 483] on textarea "**********" at bounding box center [343, 517] width 630 height 73
click at [397, 488] on textarea "**********" at bounding box center [343, 517] width 630 height 73
type textarea "**********"
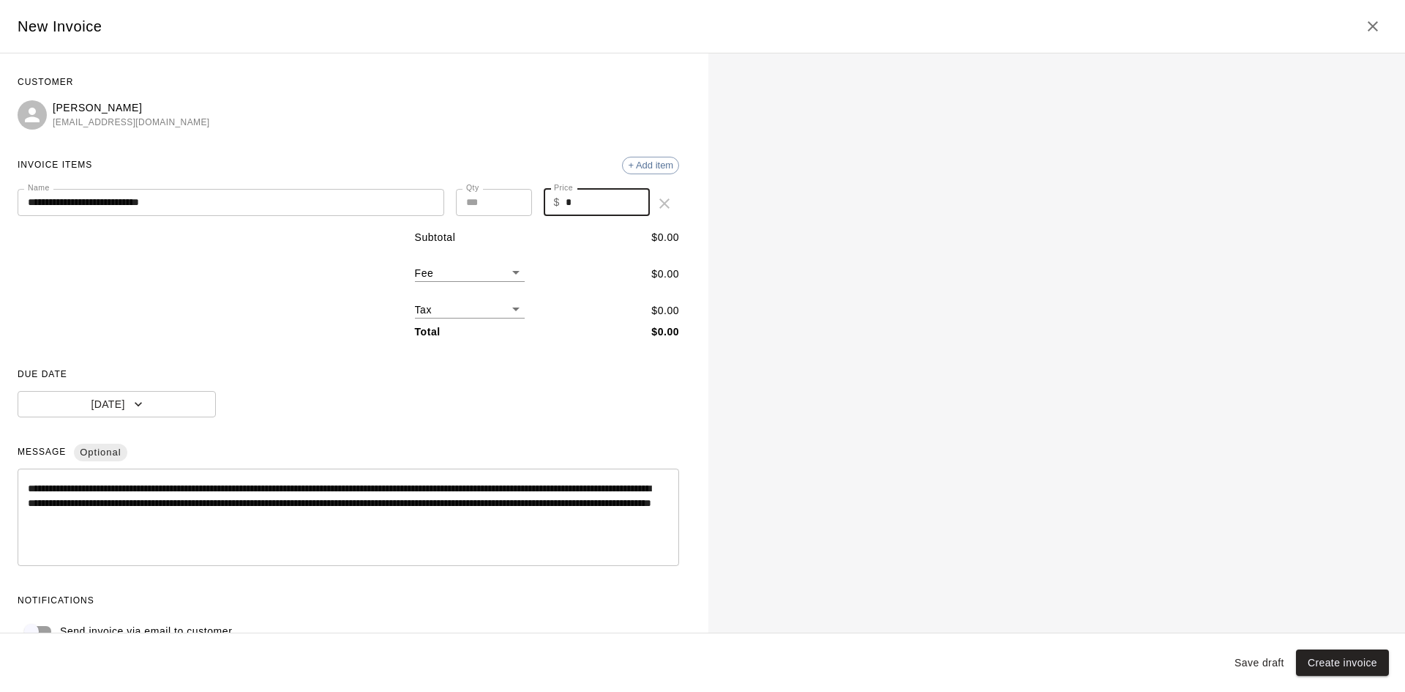
click at [567, 209] on input "*" at bounding box center [608, 202] width 84 height 27
type input "***"
click at [538, 432] on div "**********" at bounding box center [349, 358] width 662 height 574
click at [1332, 659] on button "Create invoice" at bounding box center [1342, 662] width 93 height 27
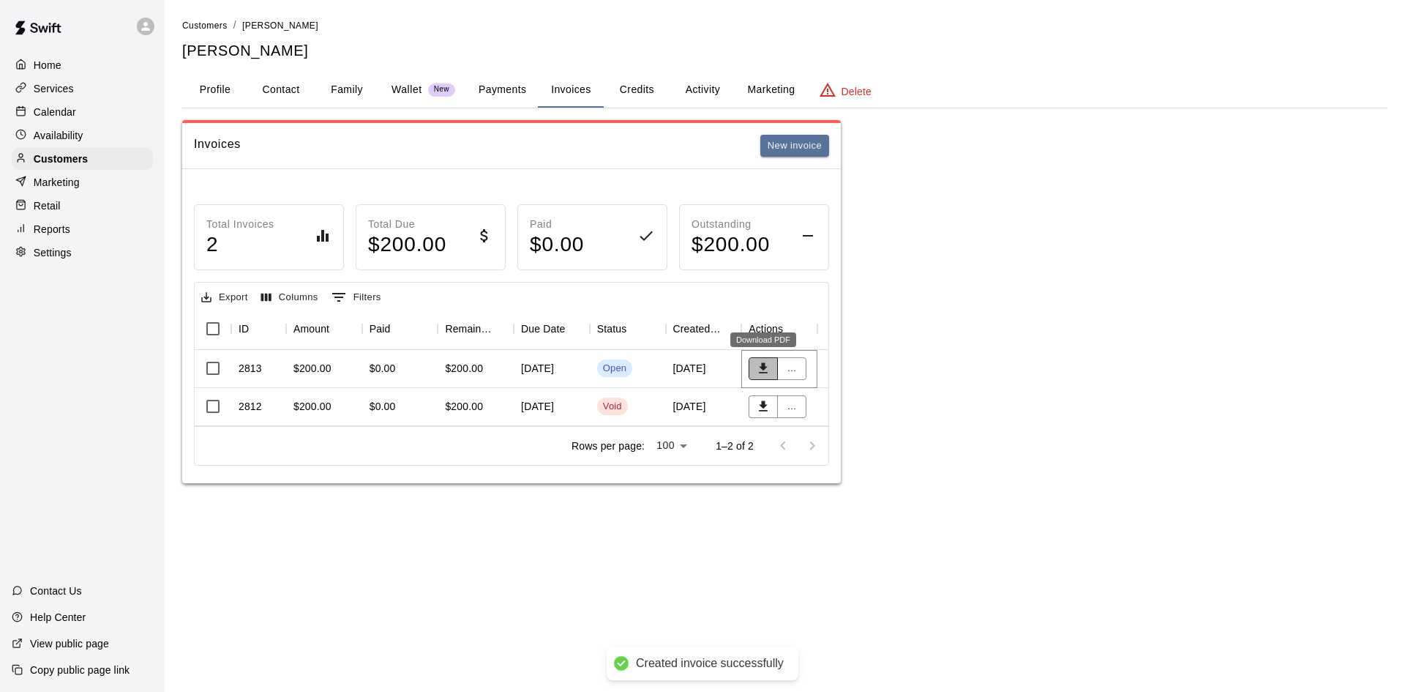
click at [768, 366] on icon "Download PDF" at bounding box center [763, 368] width 15 height 15
click at [799, 372] on button "..." at bounding box center [791, 368] width 29 height 23
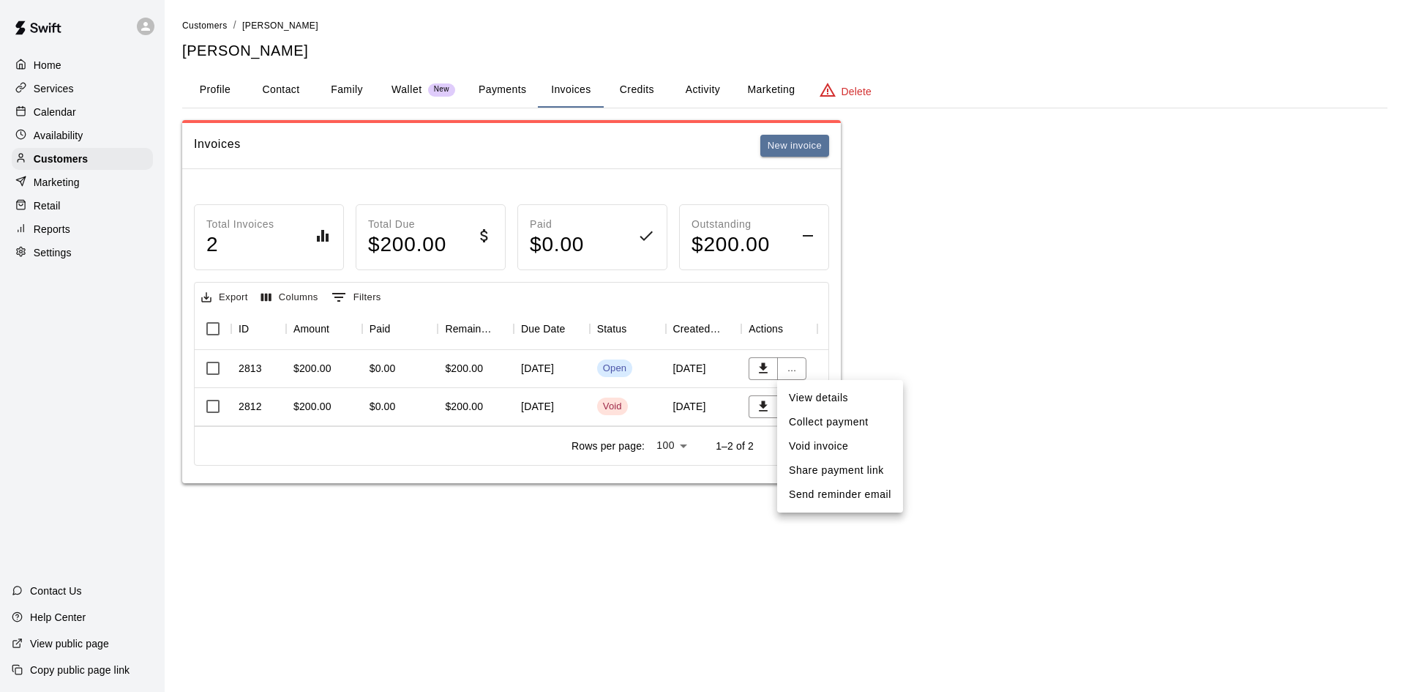
click at [834, 438] on li "Void invoice" at bounding box center [840, 446] width 126 height 24
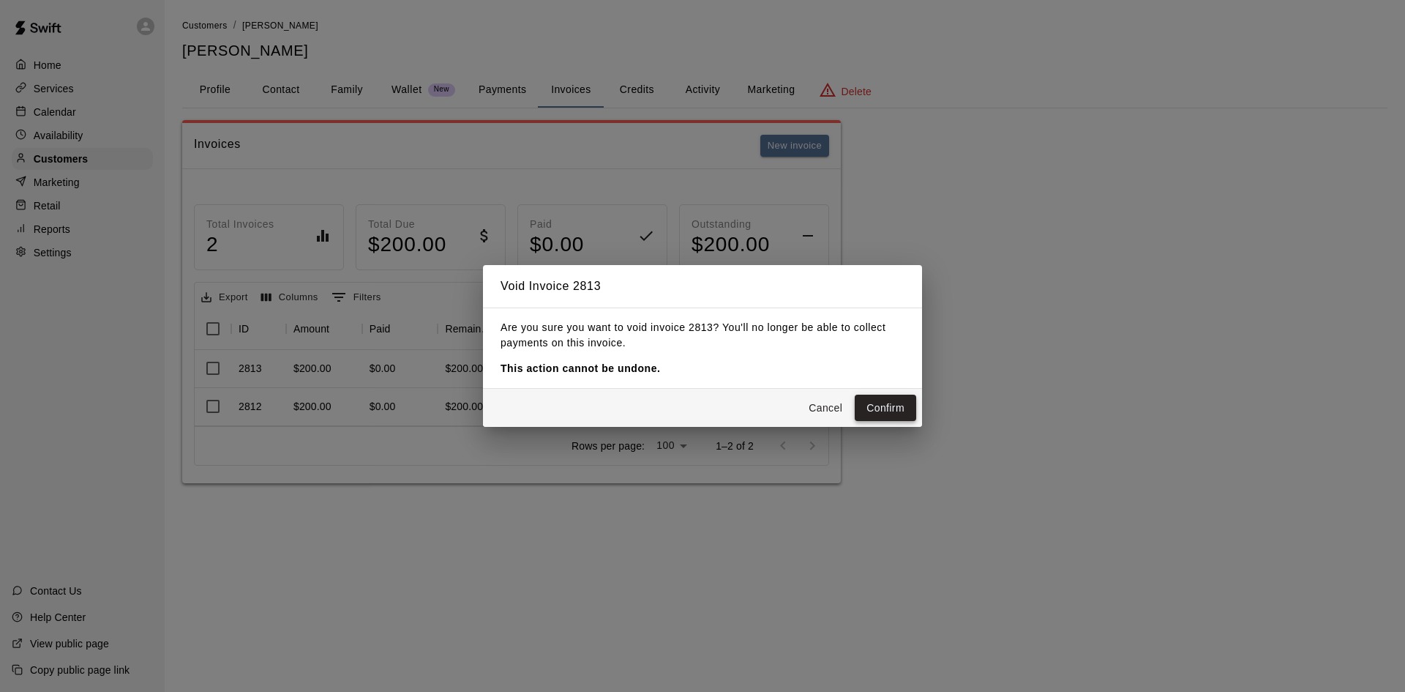
click at [869, 408] on button "Confirm" at bounding box center [885, 408] width 61 height 27
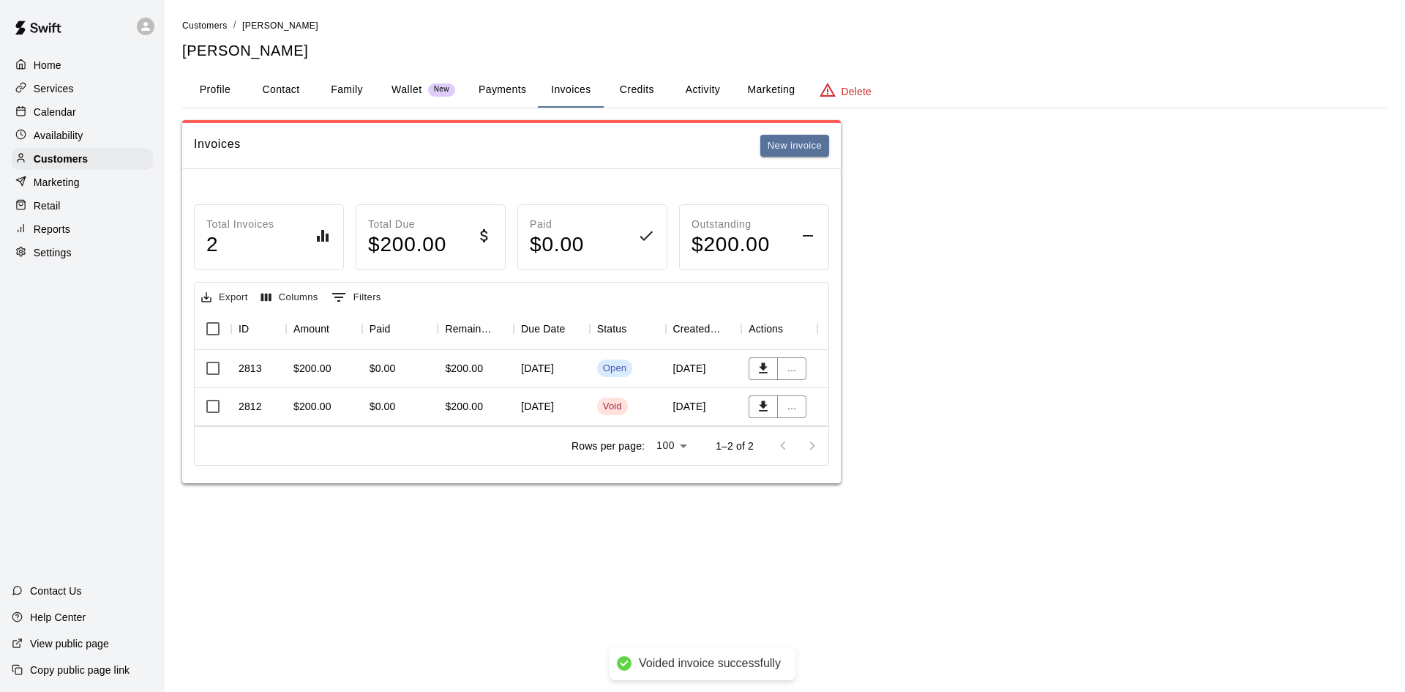
click at [283, 84] on button "Contact" at bounding box center [281, 89] width 66 height 35
select select "**"
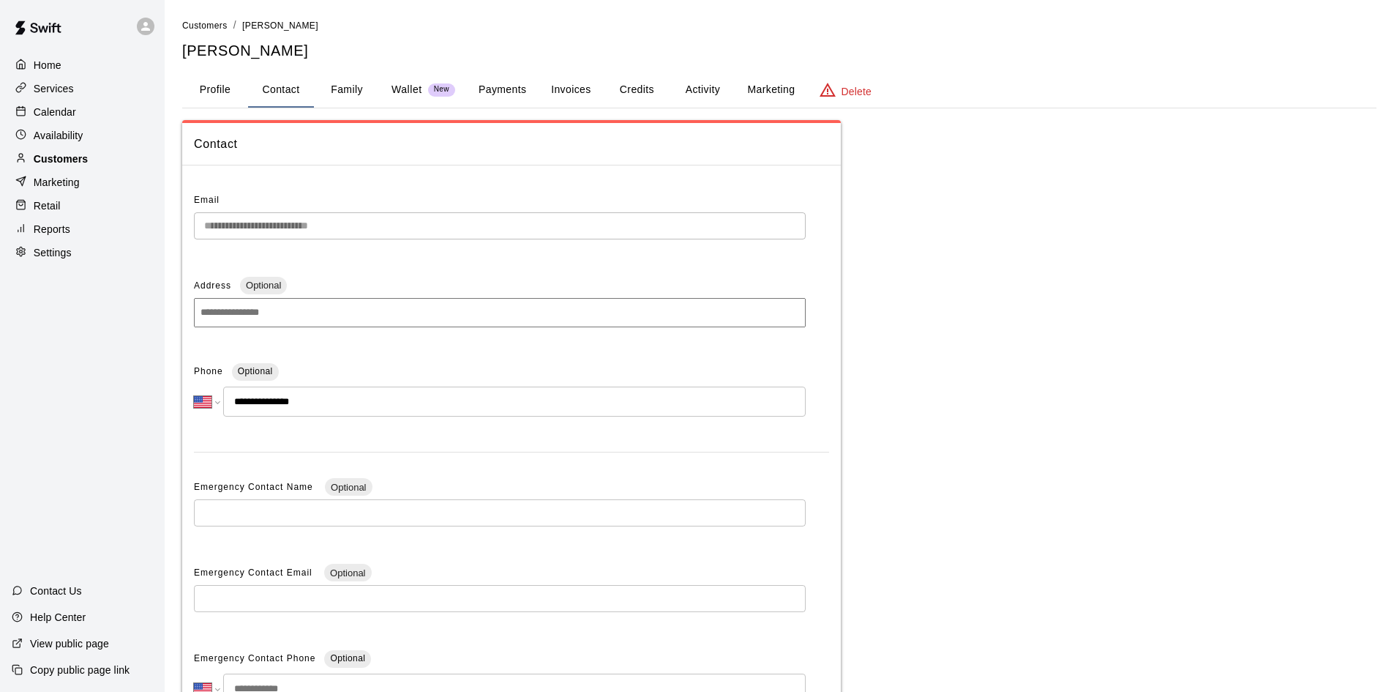
click at [40, 166] on p "Customers" at bounding box center [61, 159] width 54 height 15
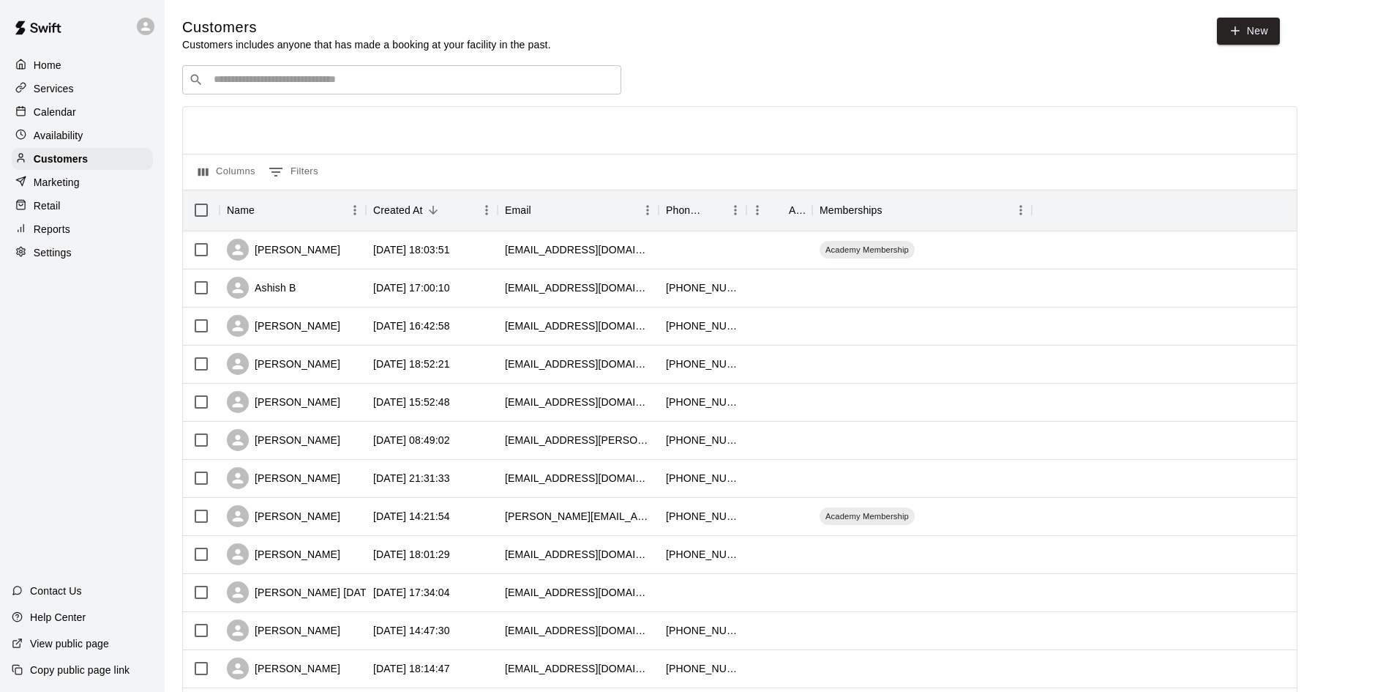
click at [354, 89] on div "​ ​" at bounding box center [401, 79] width 439 height 29
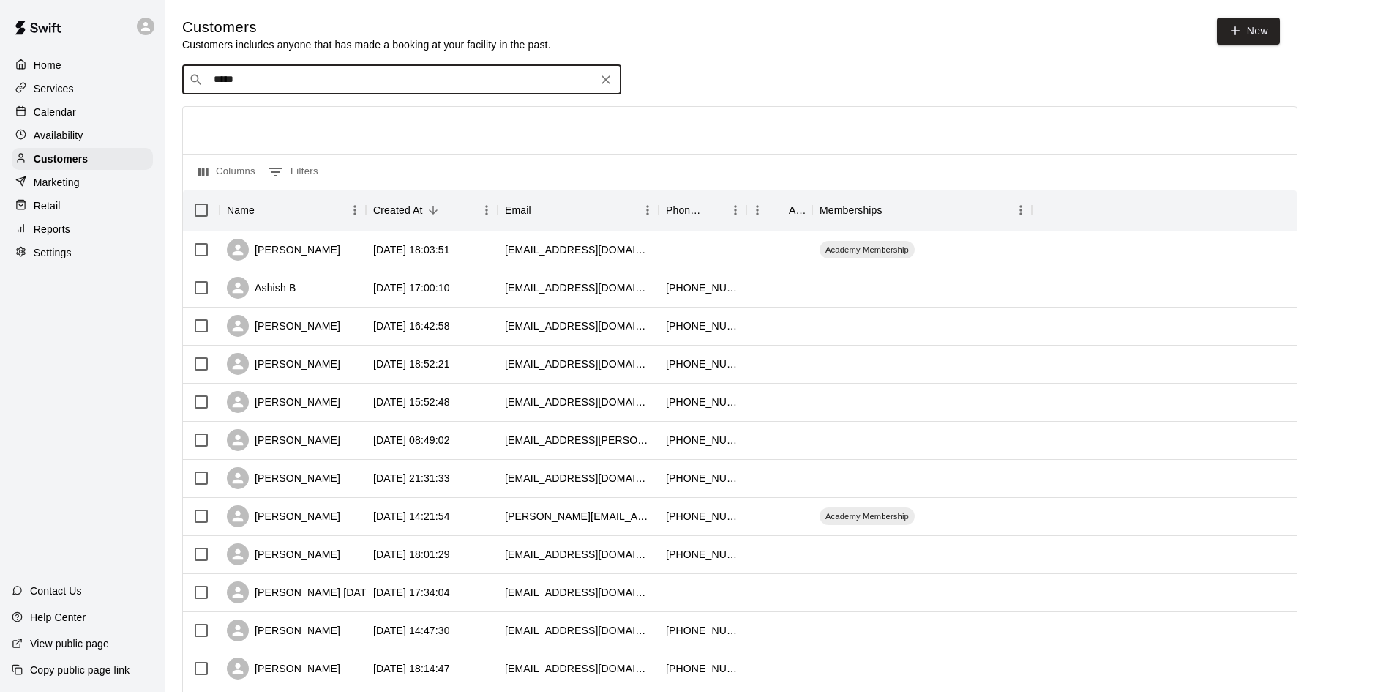
type input "*****"
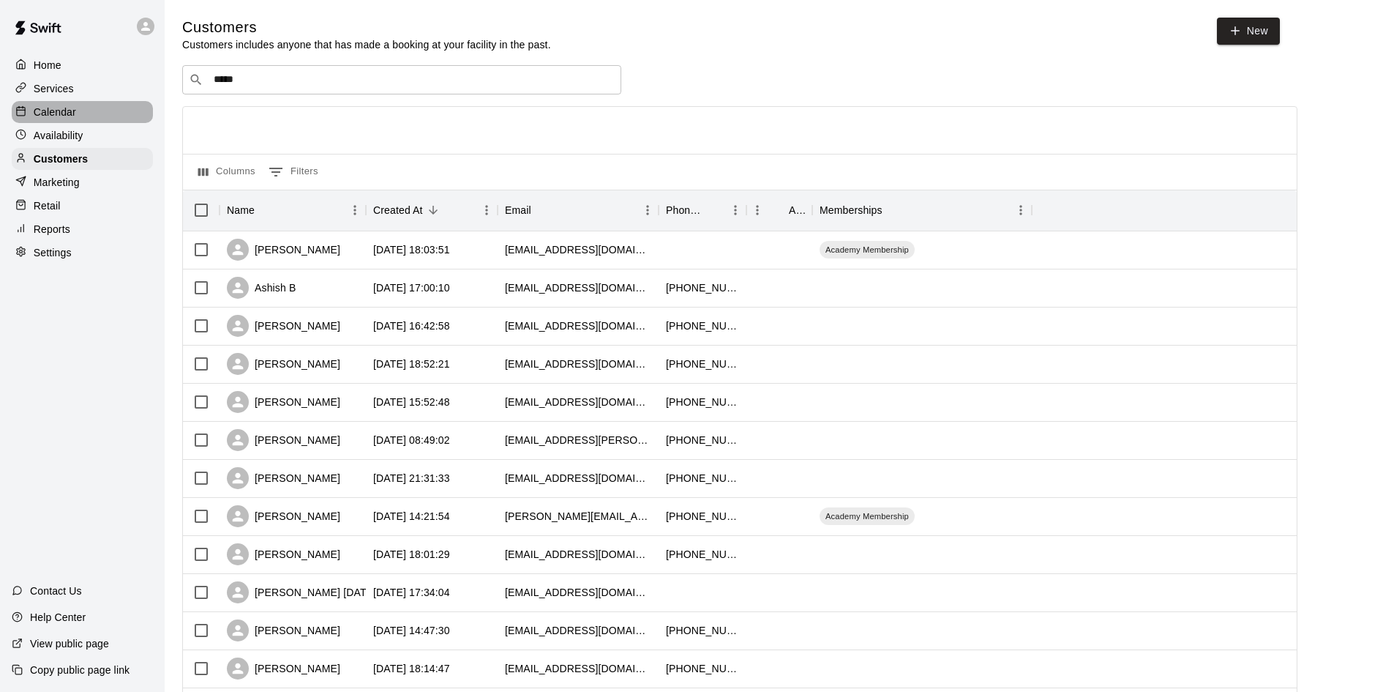
click at [41, 117] on p "Calendar" at bounding box center [55, 112] width 42 height 15
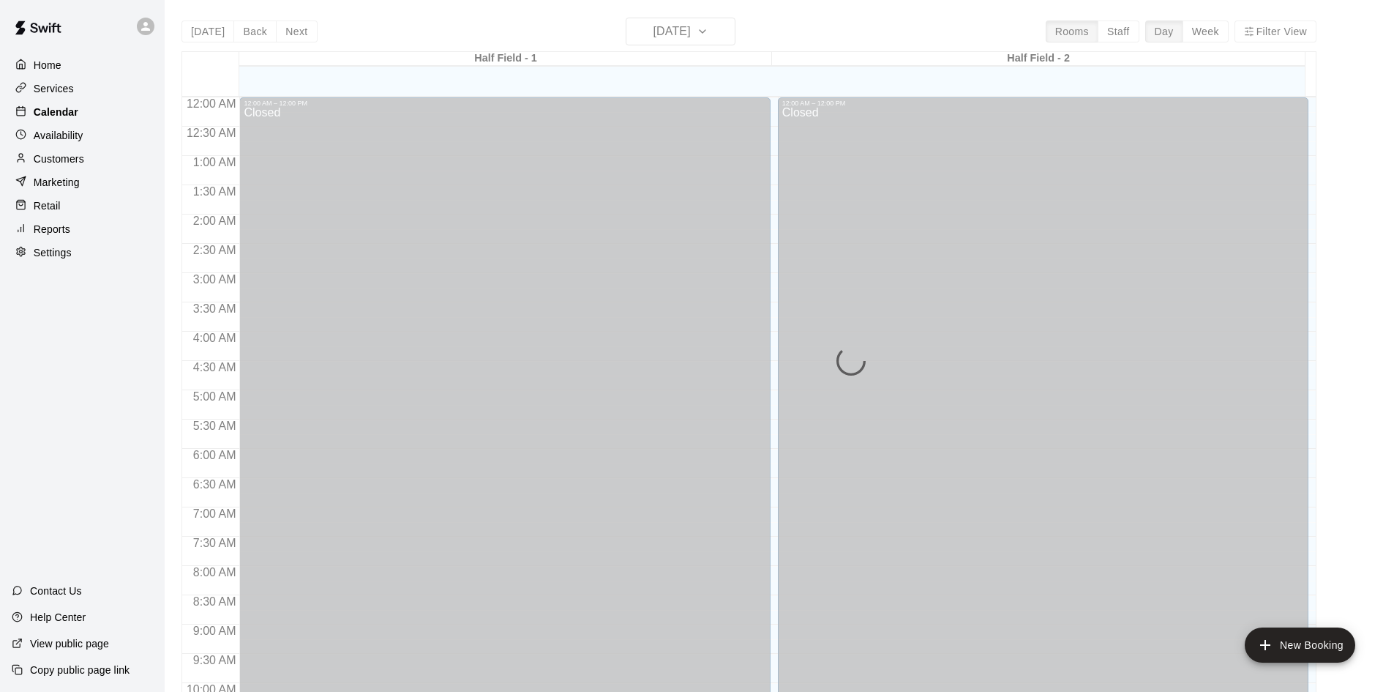
scroll to position [719, 0]
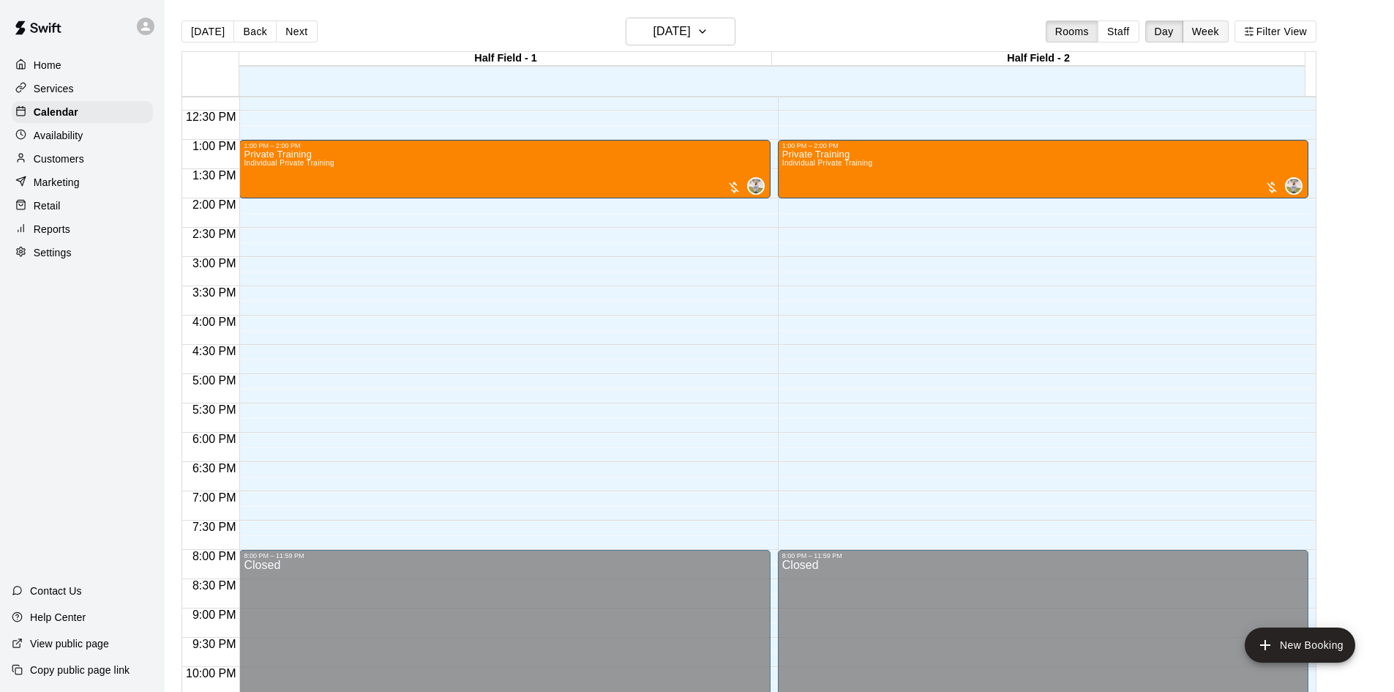
click at [1192, 31] on button "Week" at bounding box center [1206, 31] width 46 height 22
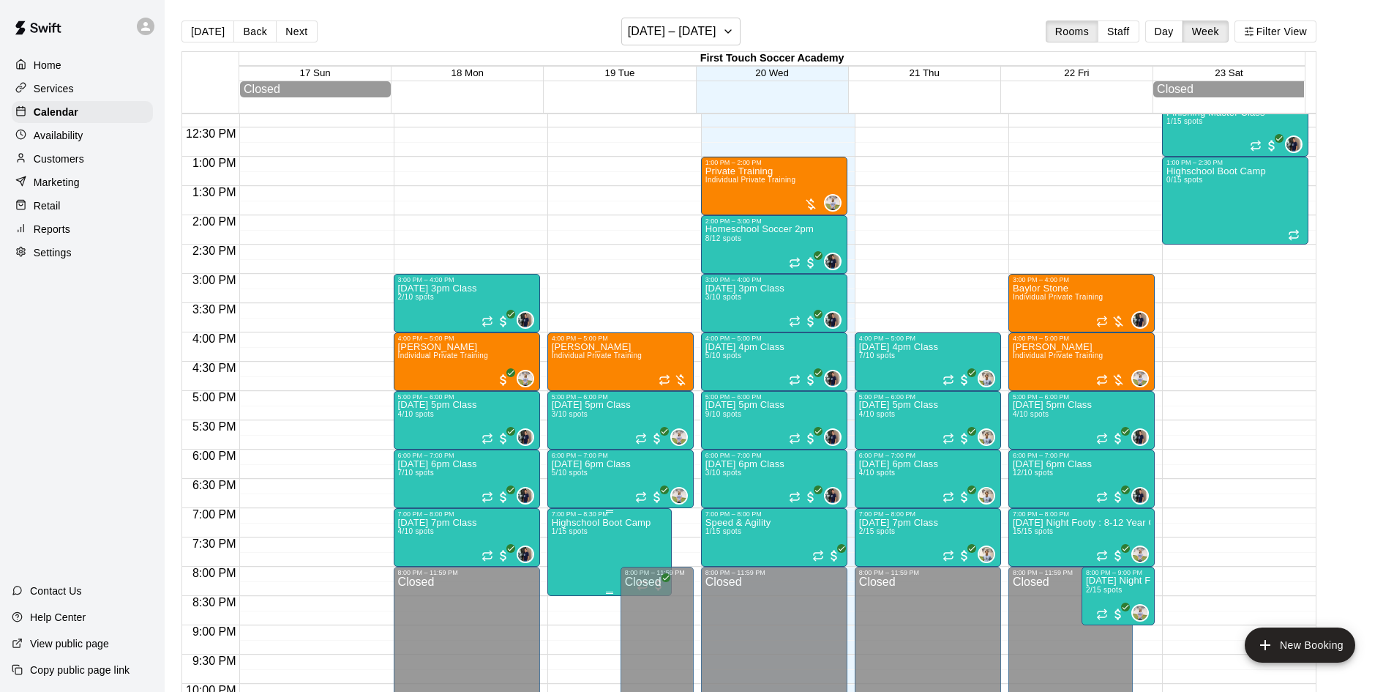
click at [579, 535] on span "1/15 spots" at bounding box center [570, 531] width 36 height 8
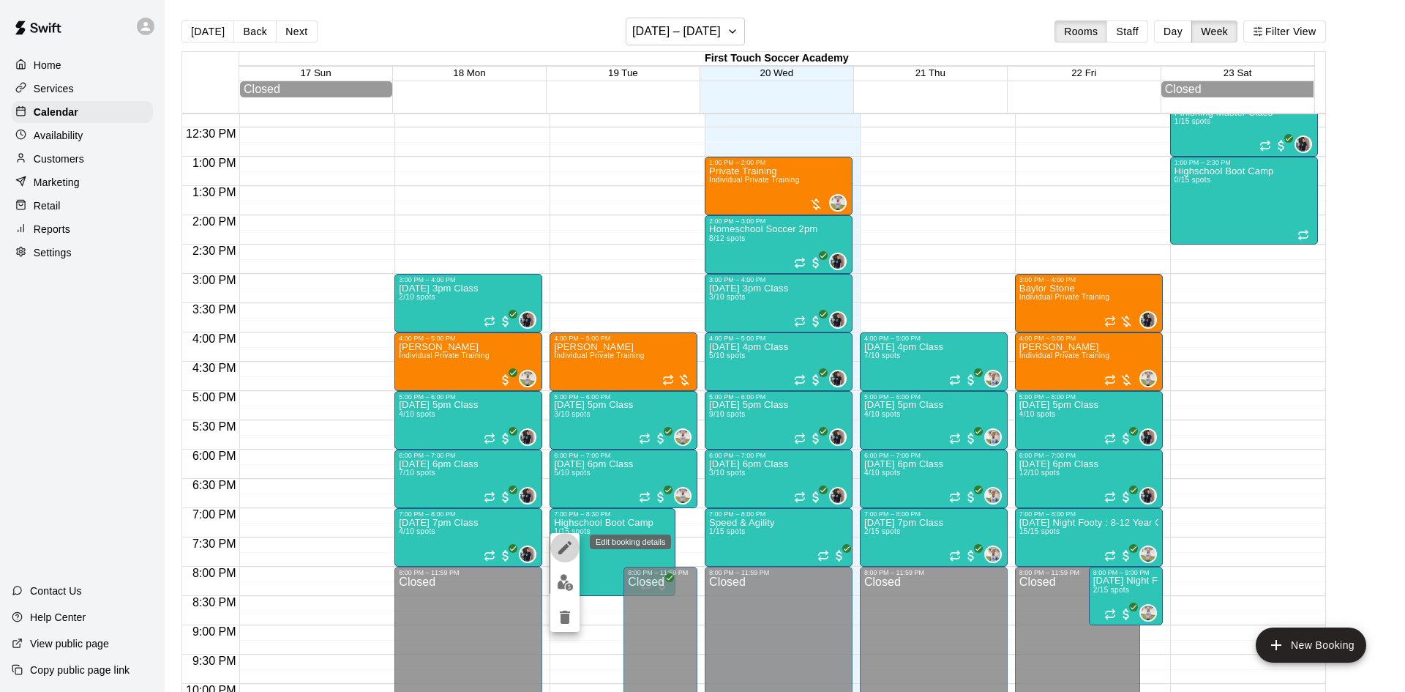
click at [570, 547] on icon "edit" at bounding box center [565, 548] width 18 height 18
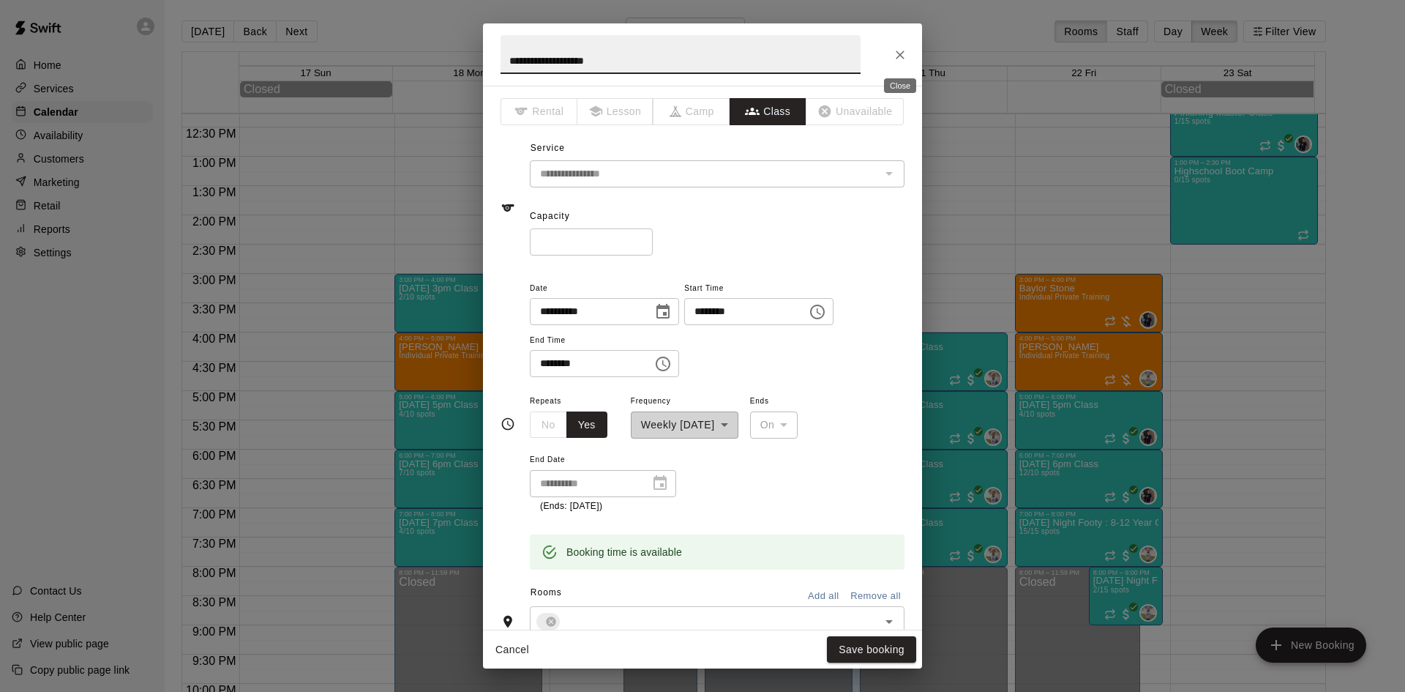
click at [898, 56] on icon "Close" at bounding box center [900, 55] width 9 height 9
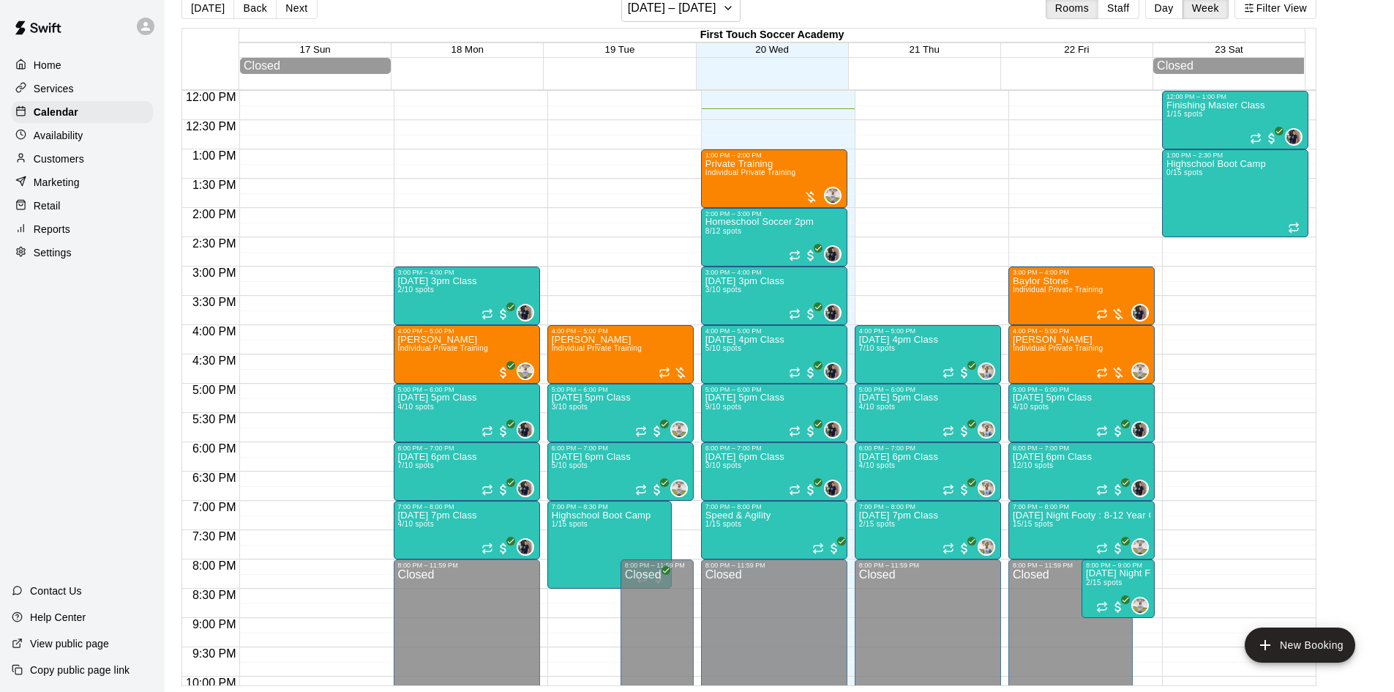
scroll to position [815, 0]
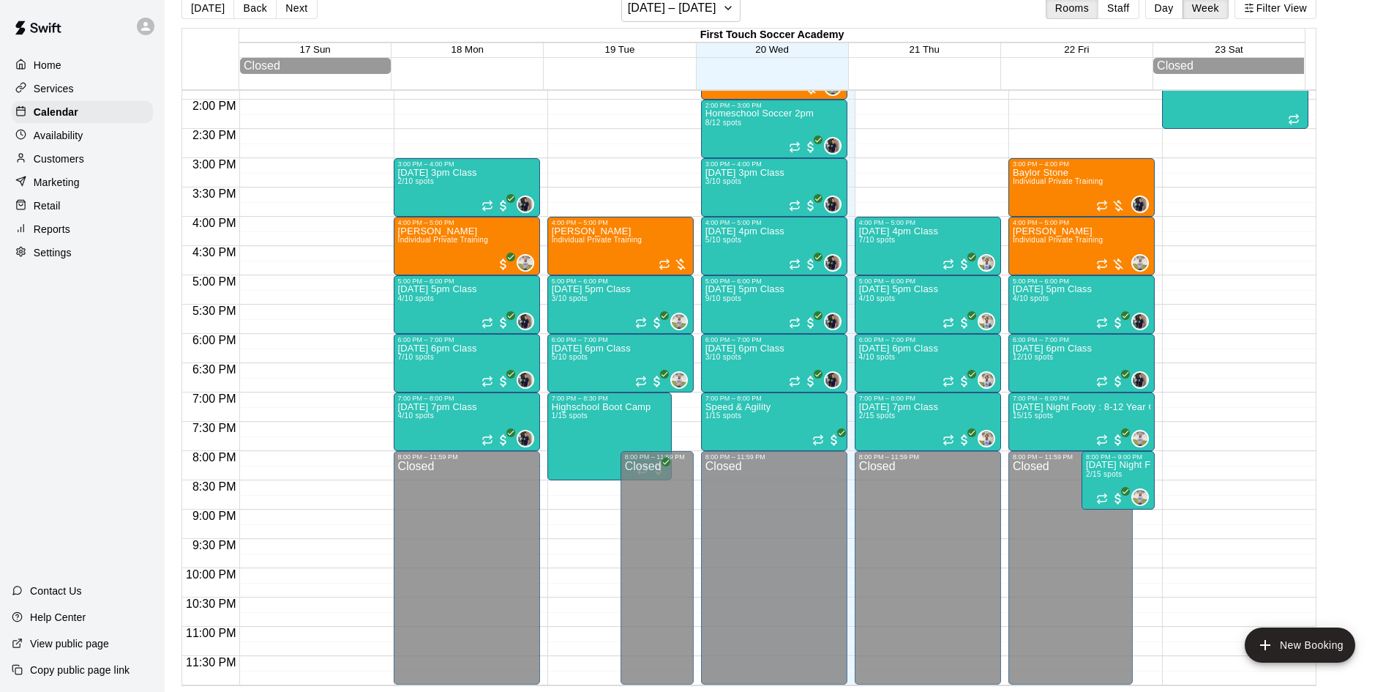
click at [46, 83] on p "Services" at bounding box center [54, 88] width 40 height 15
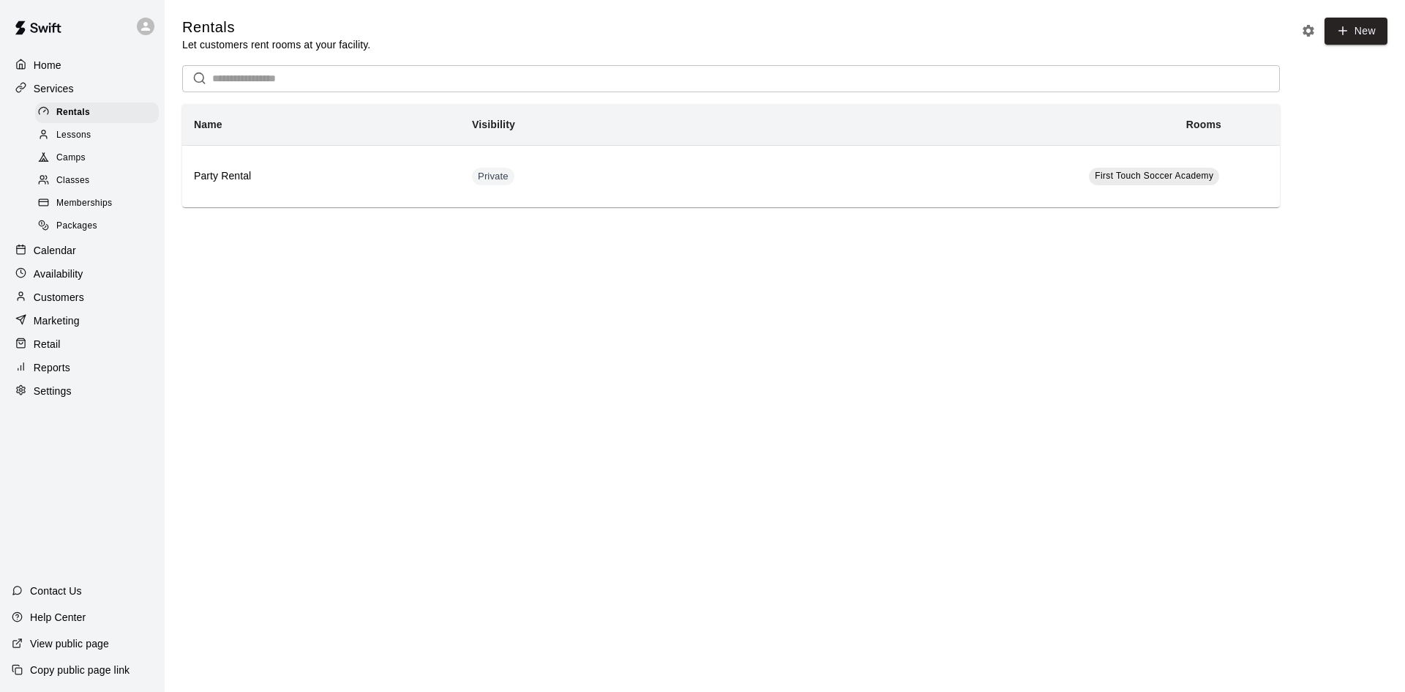
click at [72, 180] on span "Classes" at bounding box center [72, 180] width 33 height 15
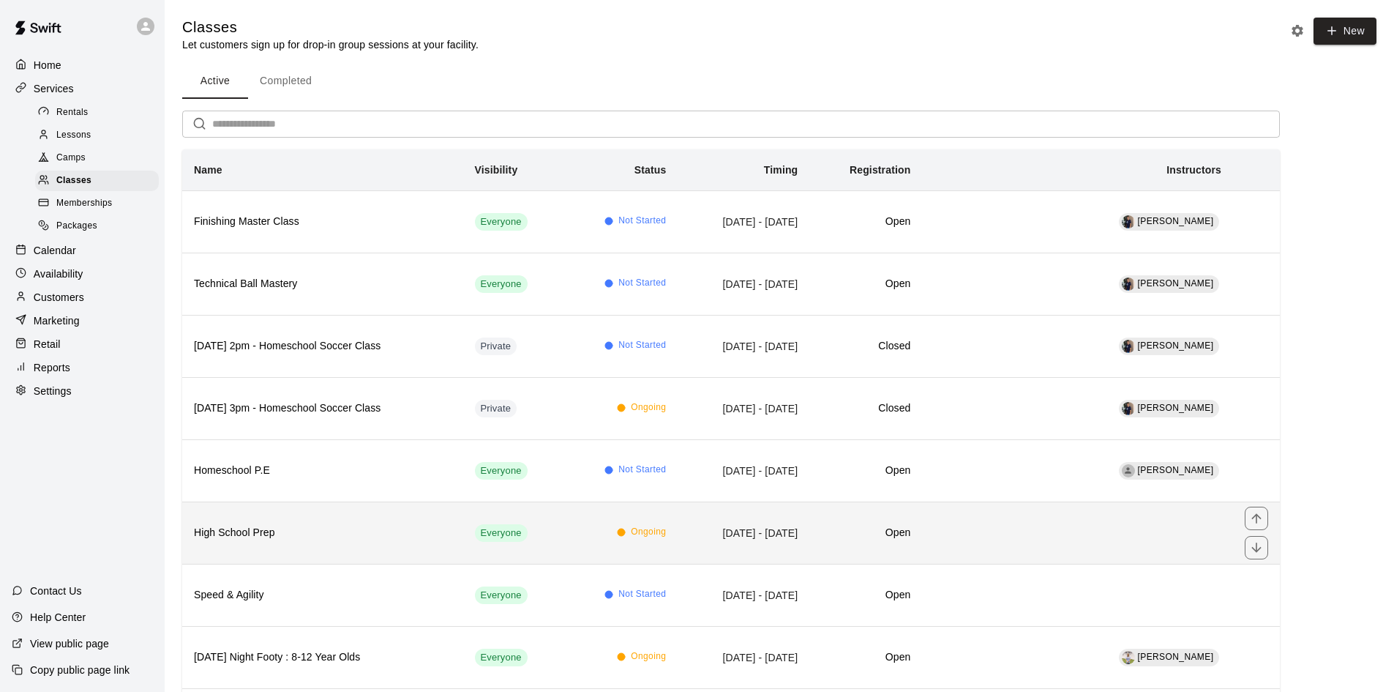
click at [261, 542] on th "High School Prep" at bounding box center [322, 532] width 281 height 62
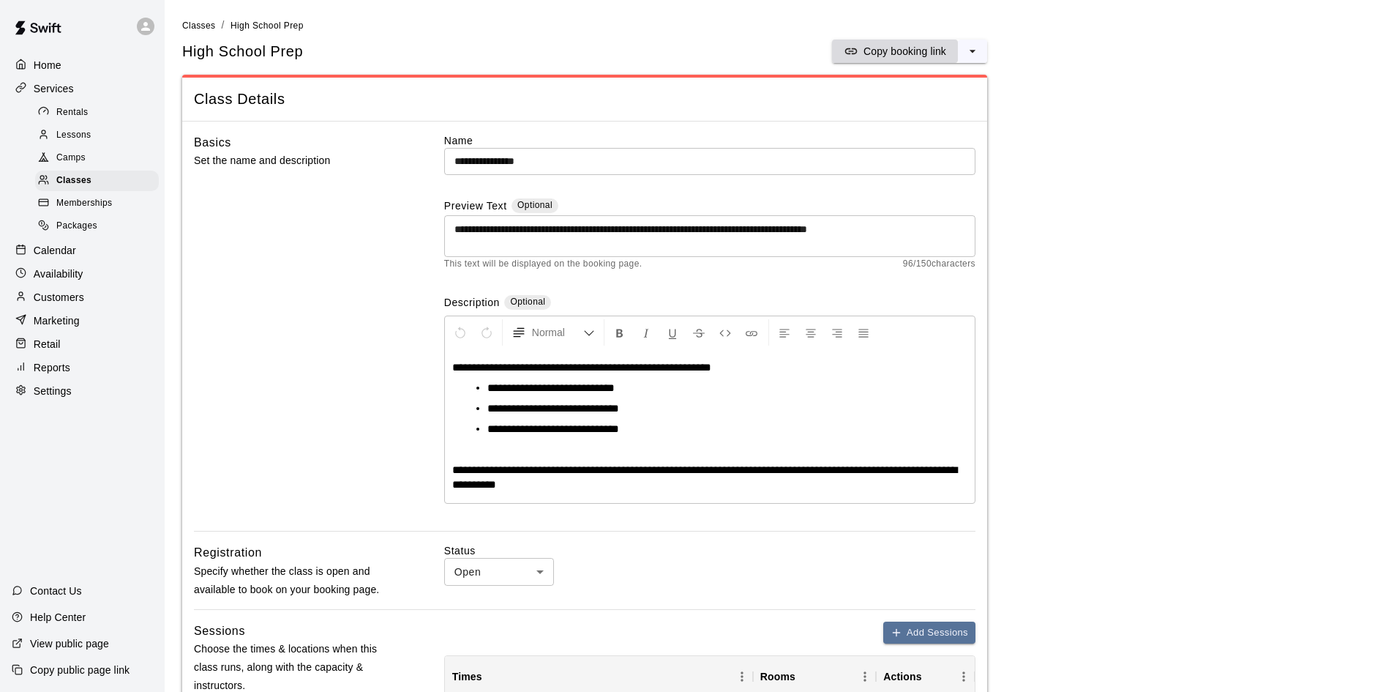
click at [878, 51] on p "Copy booking link" at bounding box center [905, 51] width 83 height 15
click at [76, 179] on span "Classes" at bounding box center [73, 180] width 35 height 15
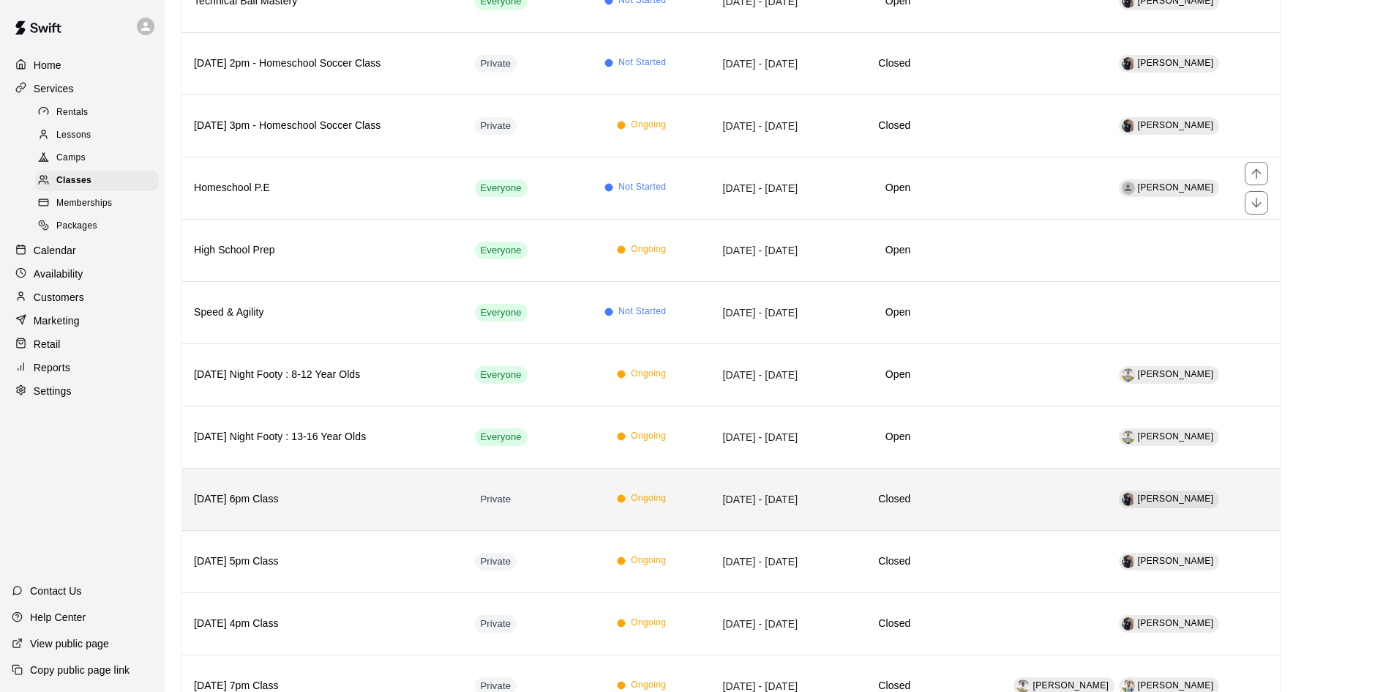
scroll to position [293, 0]
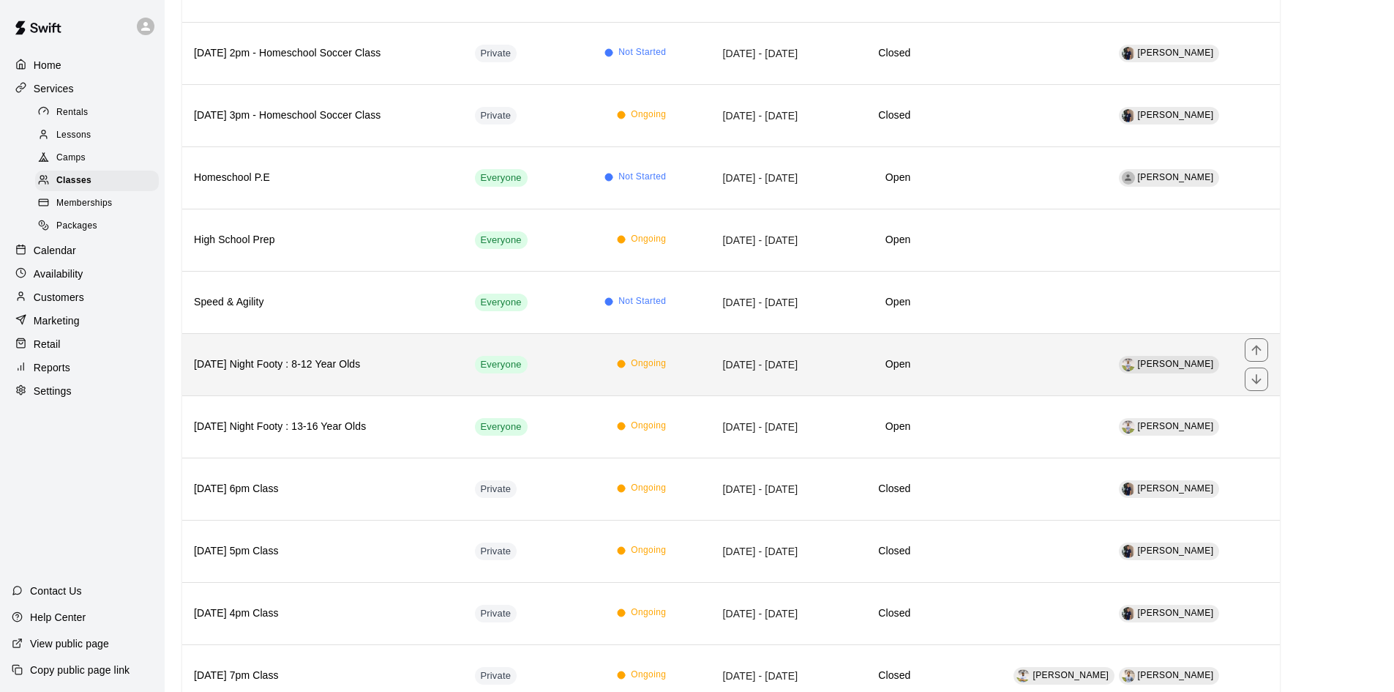
click at [388, 383] on th "[DATE] Night Footy : 8-12 Year Olds" at bounding box center [322, 364] width 281 height 62
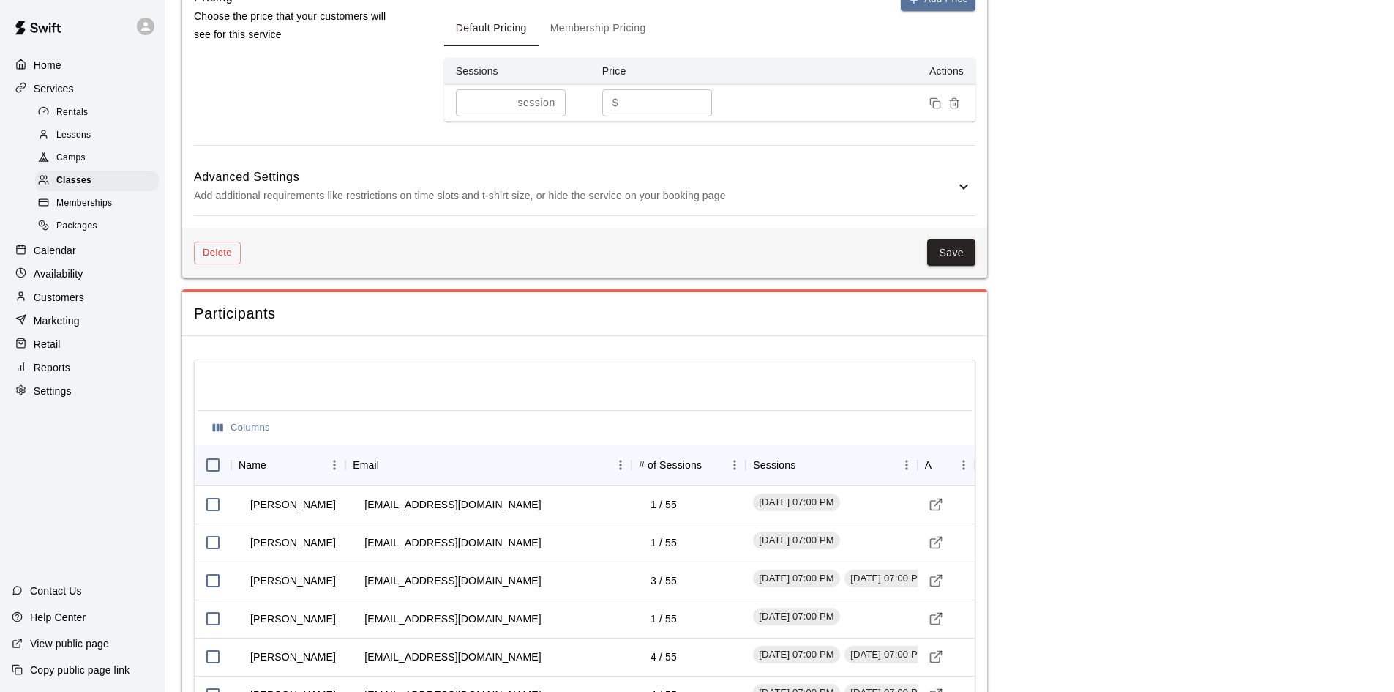
scroll to position [1244, 0]
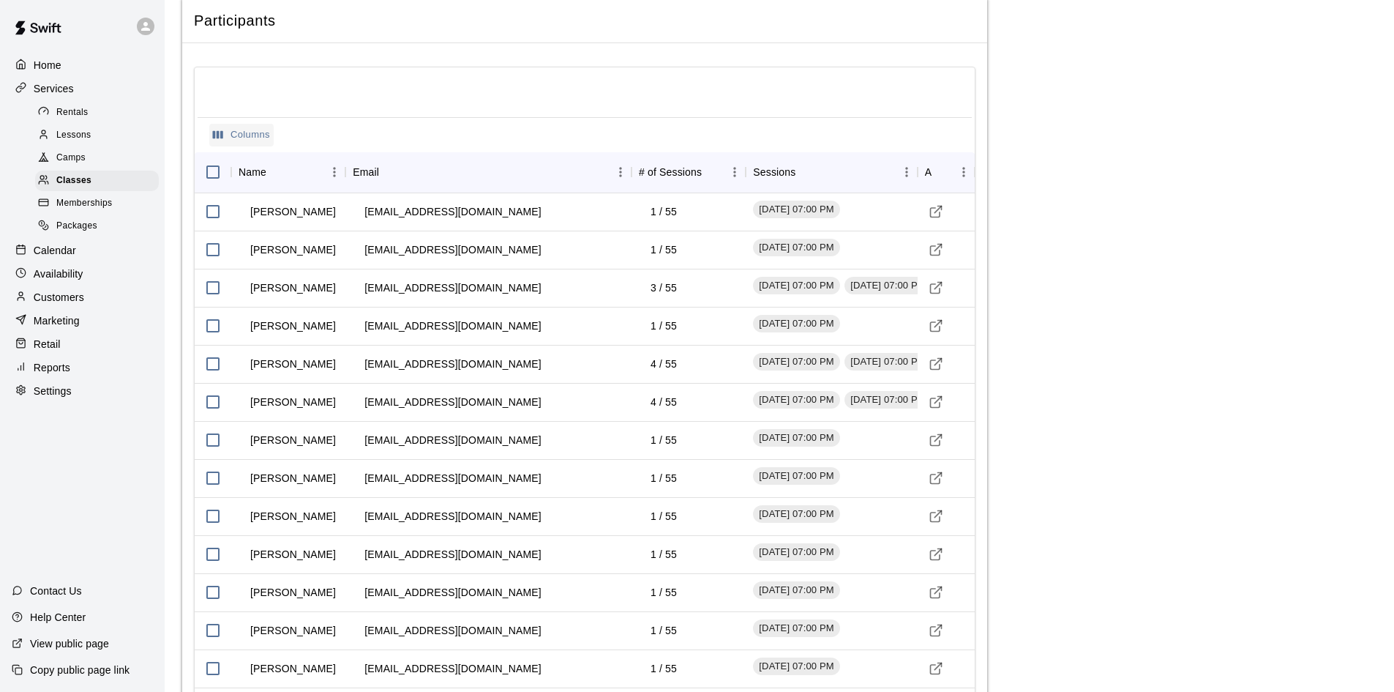
click at [217, 138] on icon "Select columns" at bounding box center [218, 135] width 10 height 8
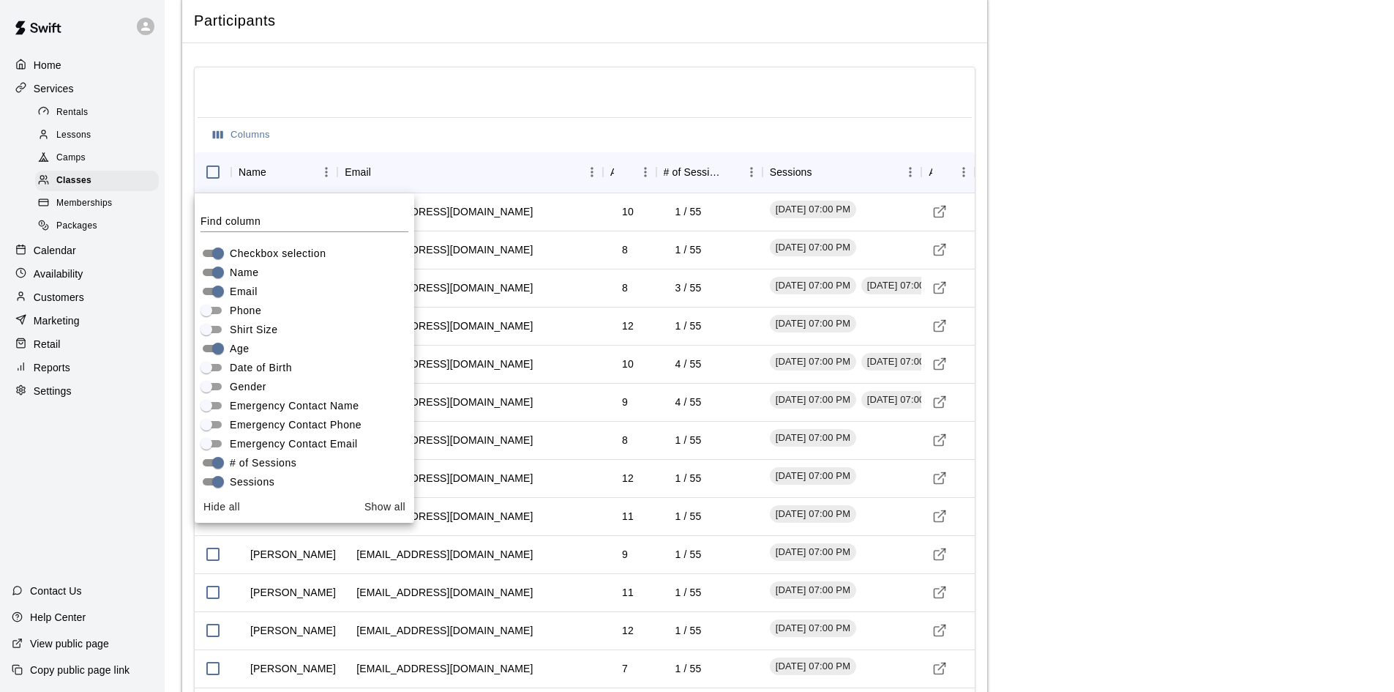
click at [1083, 190] on main "**********" at bounding box center [779, 526] width 1195 height 3506
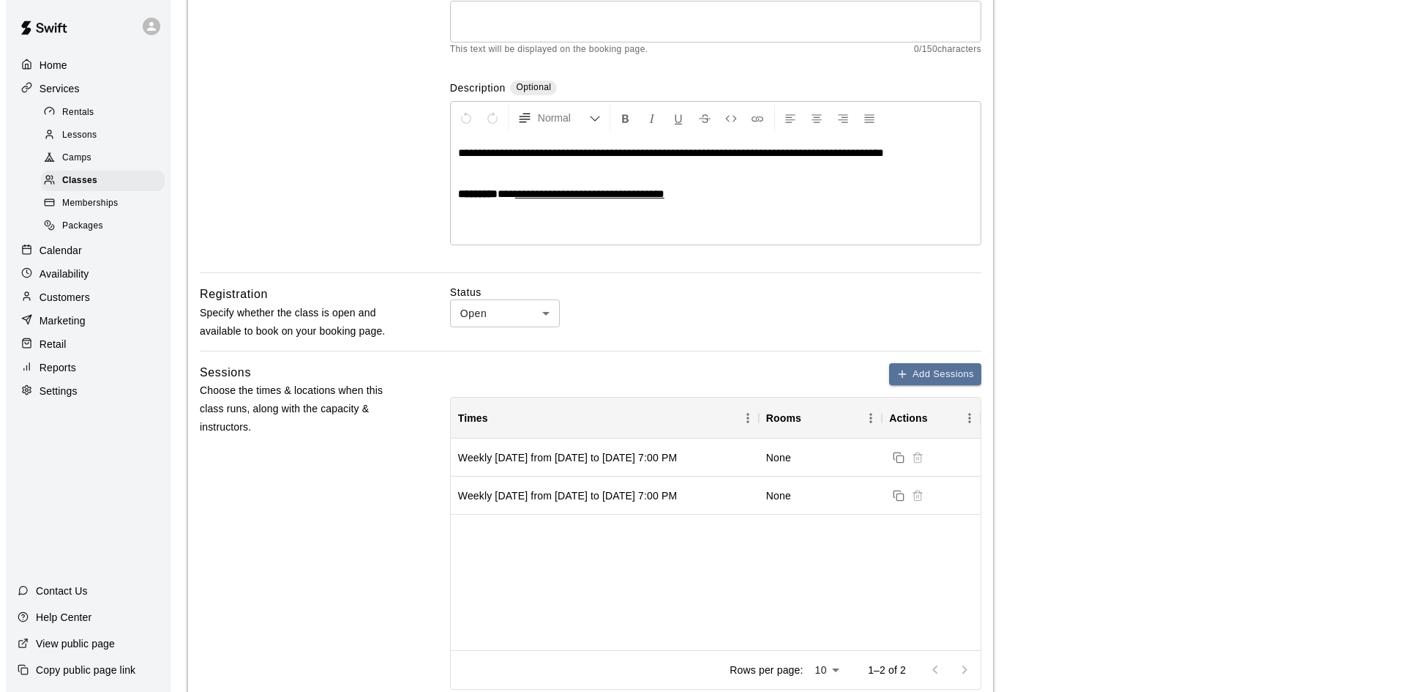
scroll to position [0, 0]
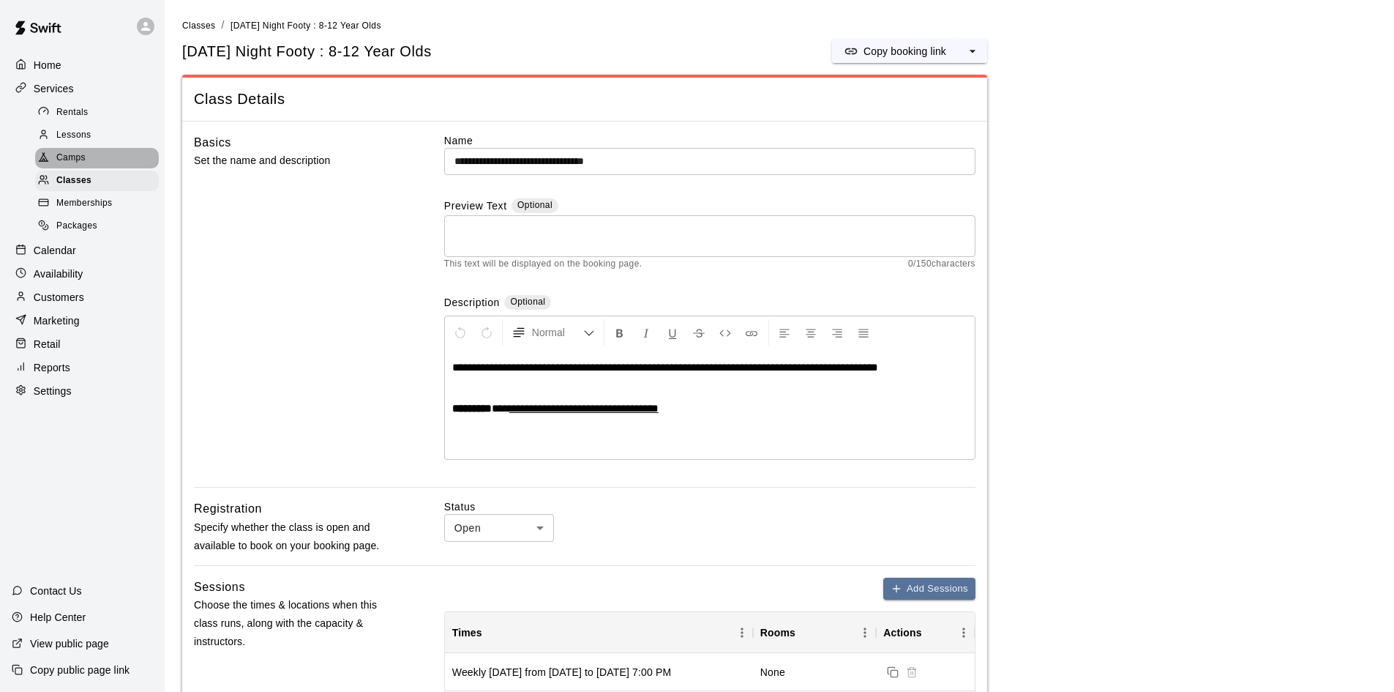
click at [66, 161] on span "Camps" at bounding box center [70, 158] width 29 height 15
